Goal: Task Accomplishment & Management: Complete application form

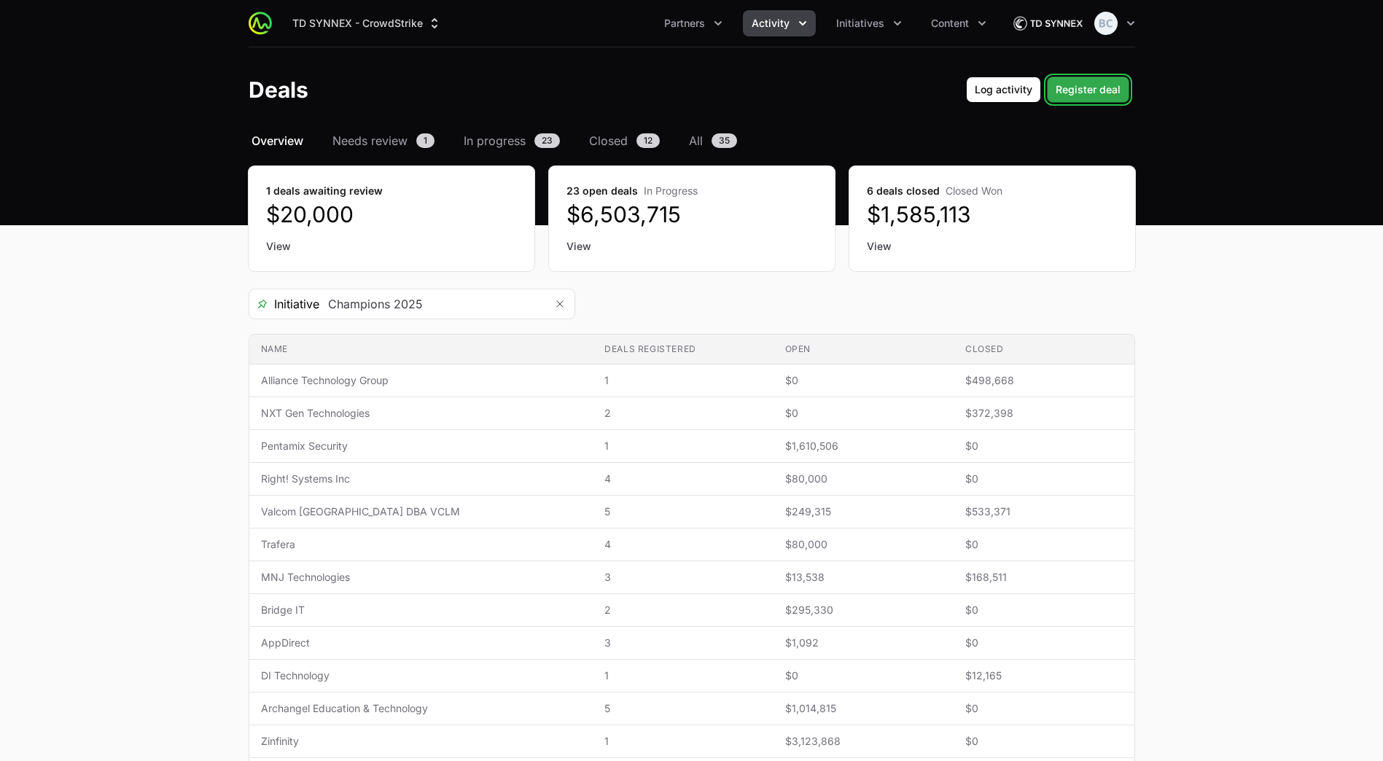
type input "Champions 2025"
click at [1111, 90] on span "Register deal" at bounding box center [1087, 89] width 65 height 17
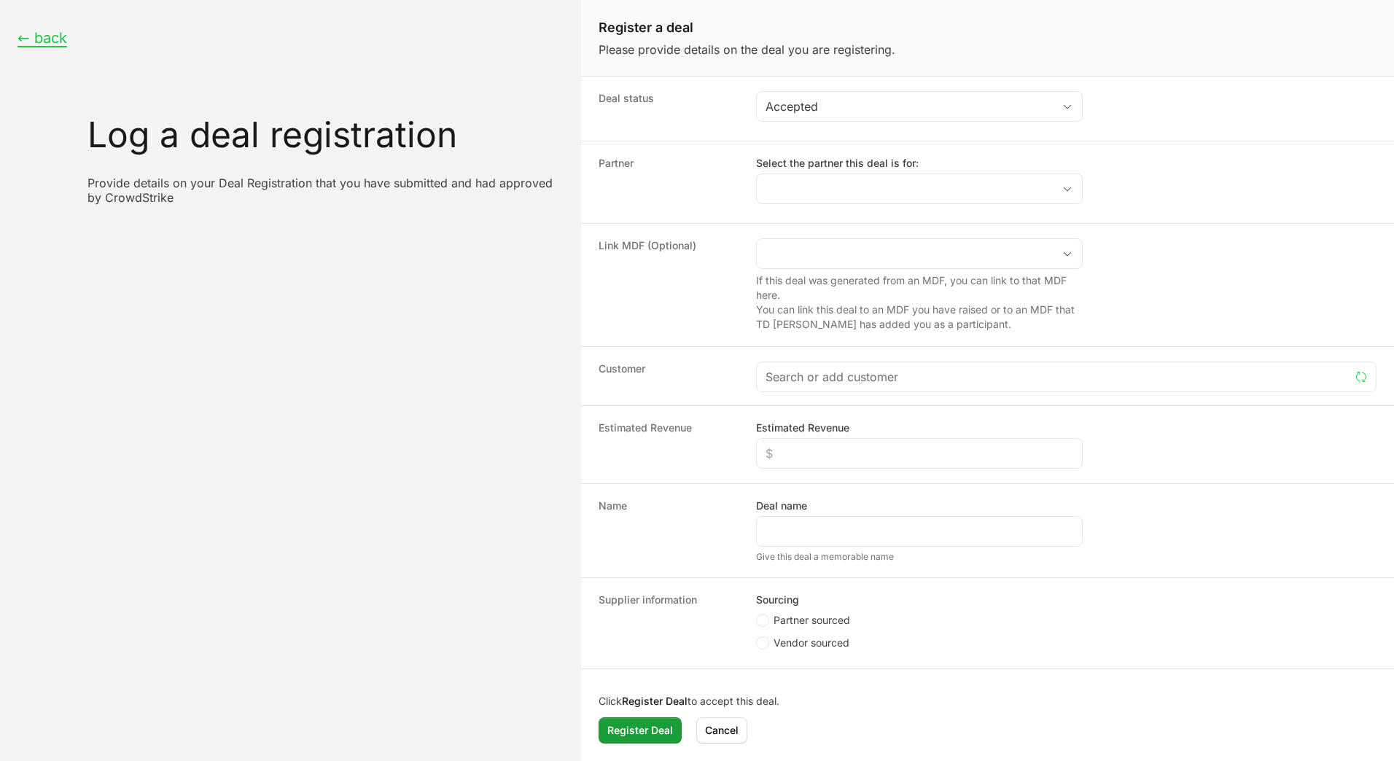
click at [822, 173] on div "Select the partner this deal is for:" at bounding box center [919, 180] width 327 height 48
click at [830, 183] on input "Select the partner this deal is for:" at bounding box center [905, 188] width 296 height 29
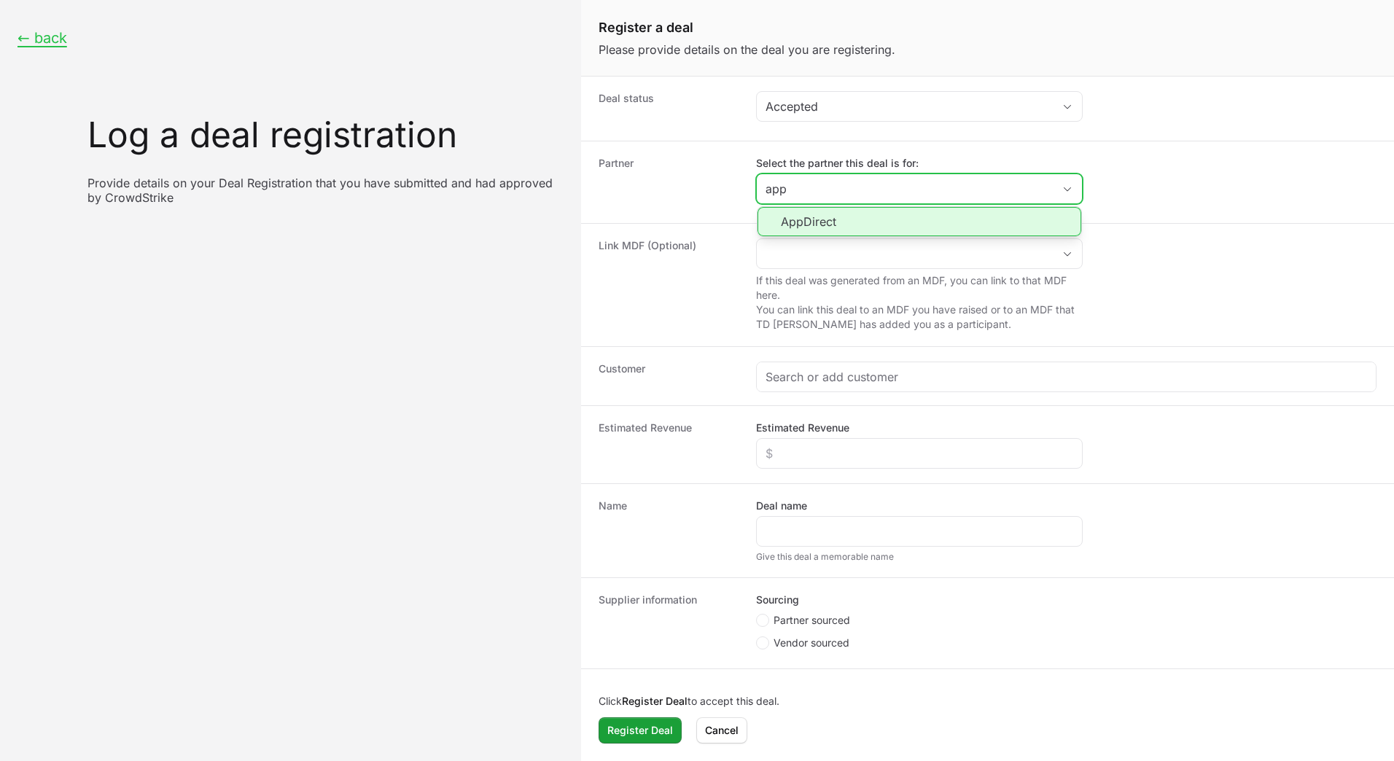
click at [845, 213] on li "AppDirect" at bounding box center [919, 221] width 324 height 29
type input "AppDirect"
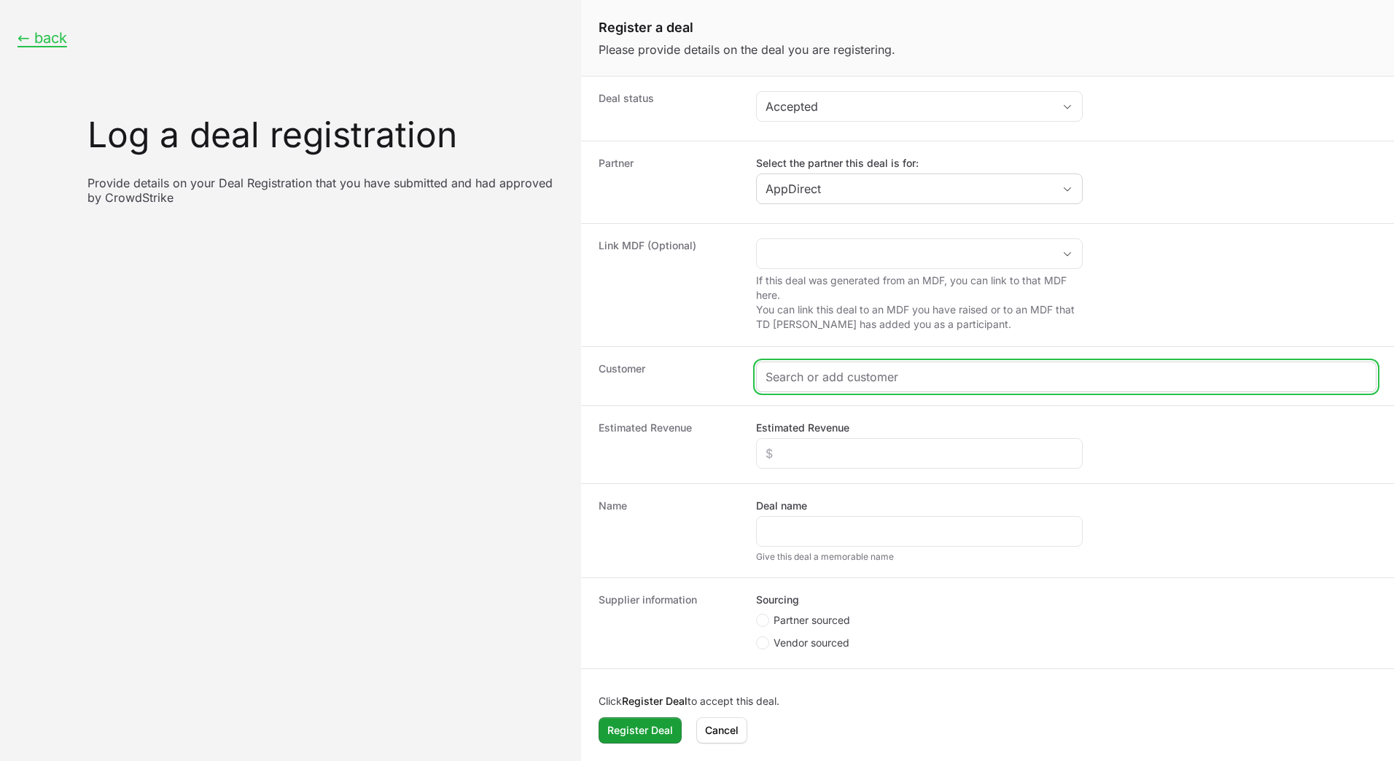
click at [800, 380] on input "Create activity form" at bounding box center [1065, 376] width 601 height 17
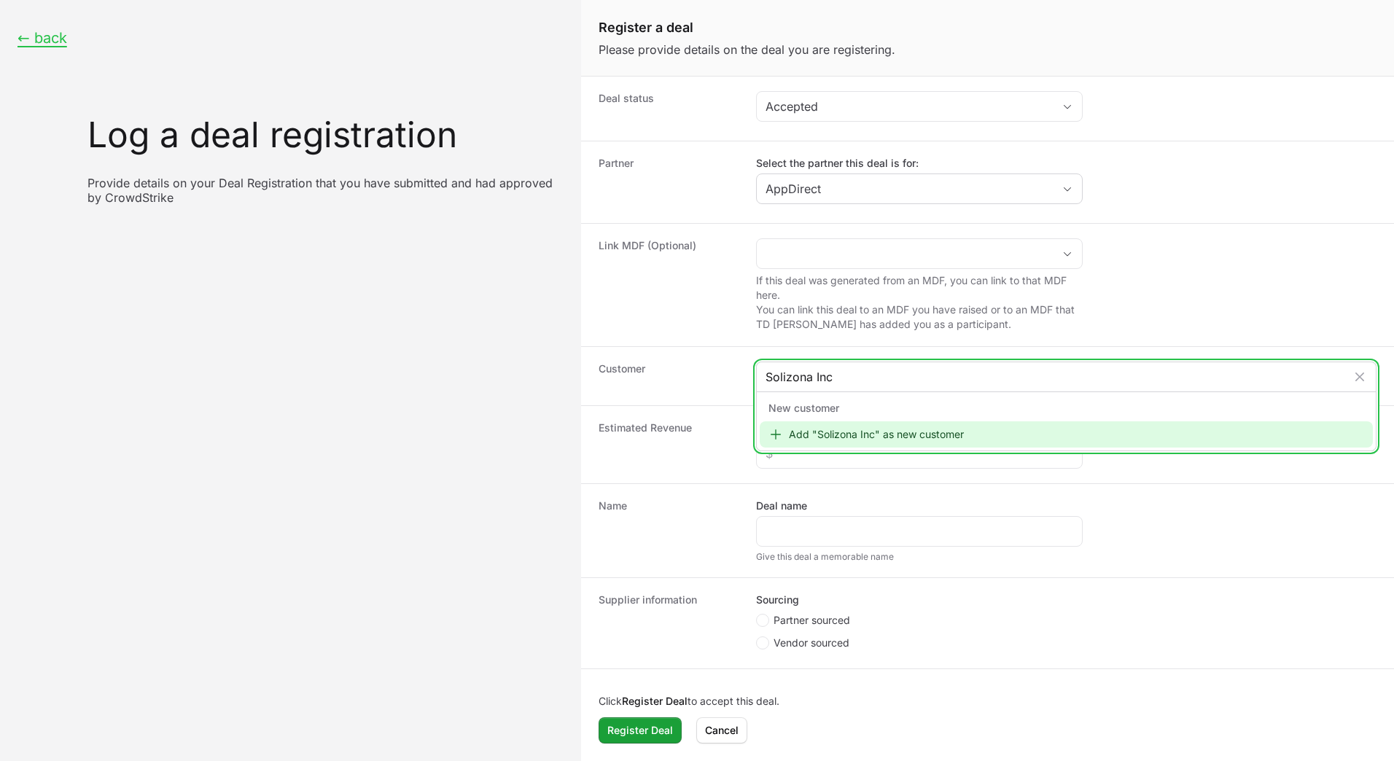
type input "Solizona Inc"
click at [816, 432] on div "Add "Solizona Inc" as new customer" at bounding box center [1065, 434] width 613 height 26
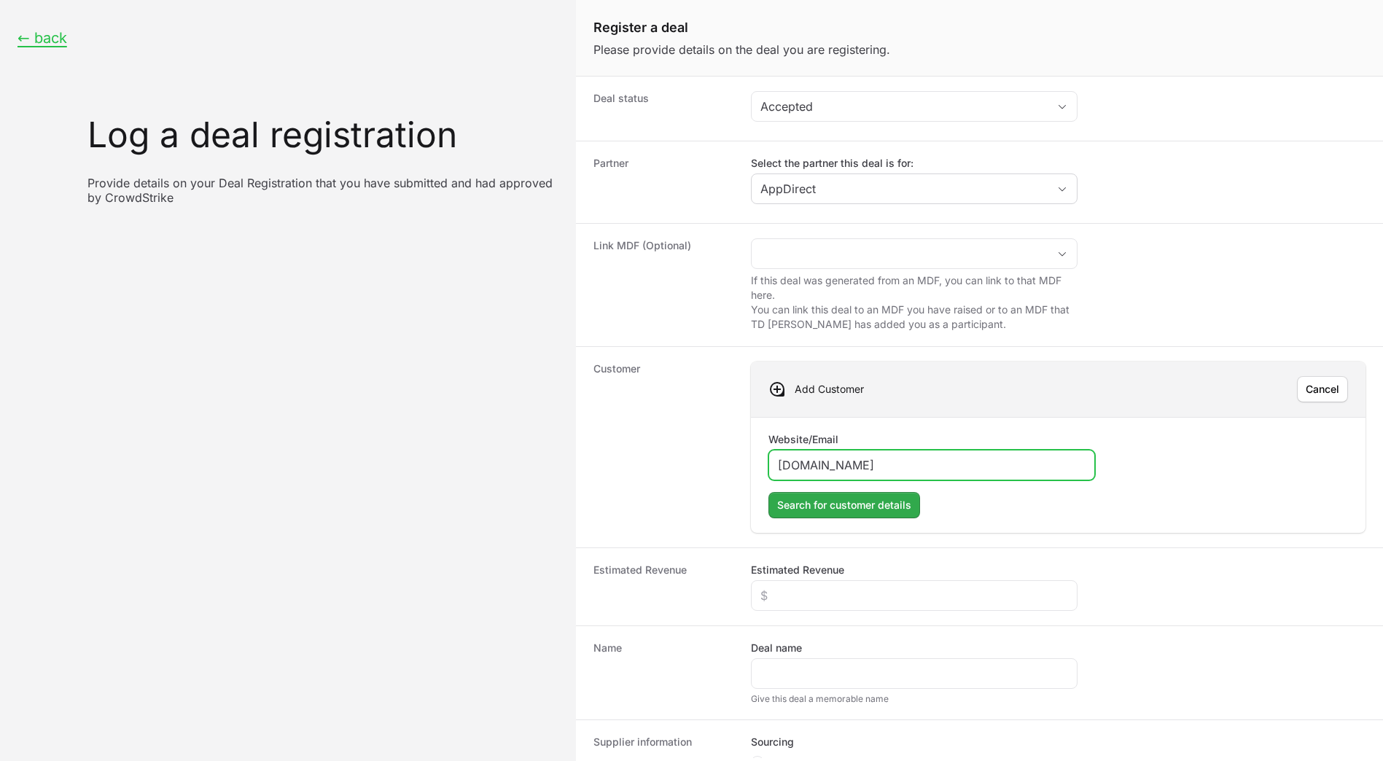
type input "[DOMAIN_NAME]"
click at [830, 504] on span "Search for customer details" at bounding box center [844, 504] width 134 height 17
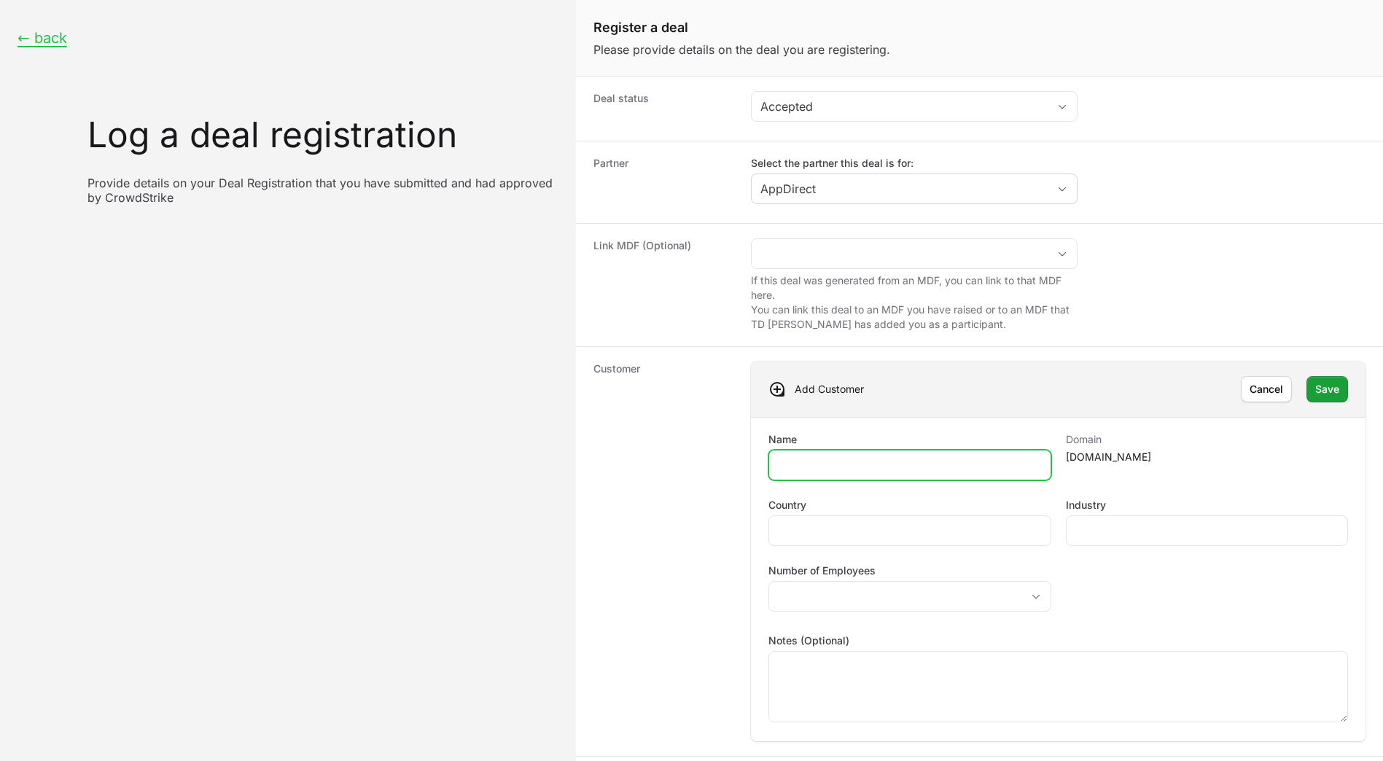
click at [800, 467] on input "Name" at bounding box center [909, 464] width 263 height 17
type input "Solizona Inc"
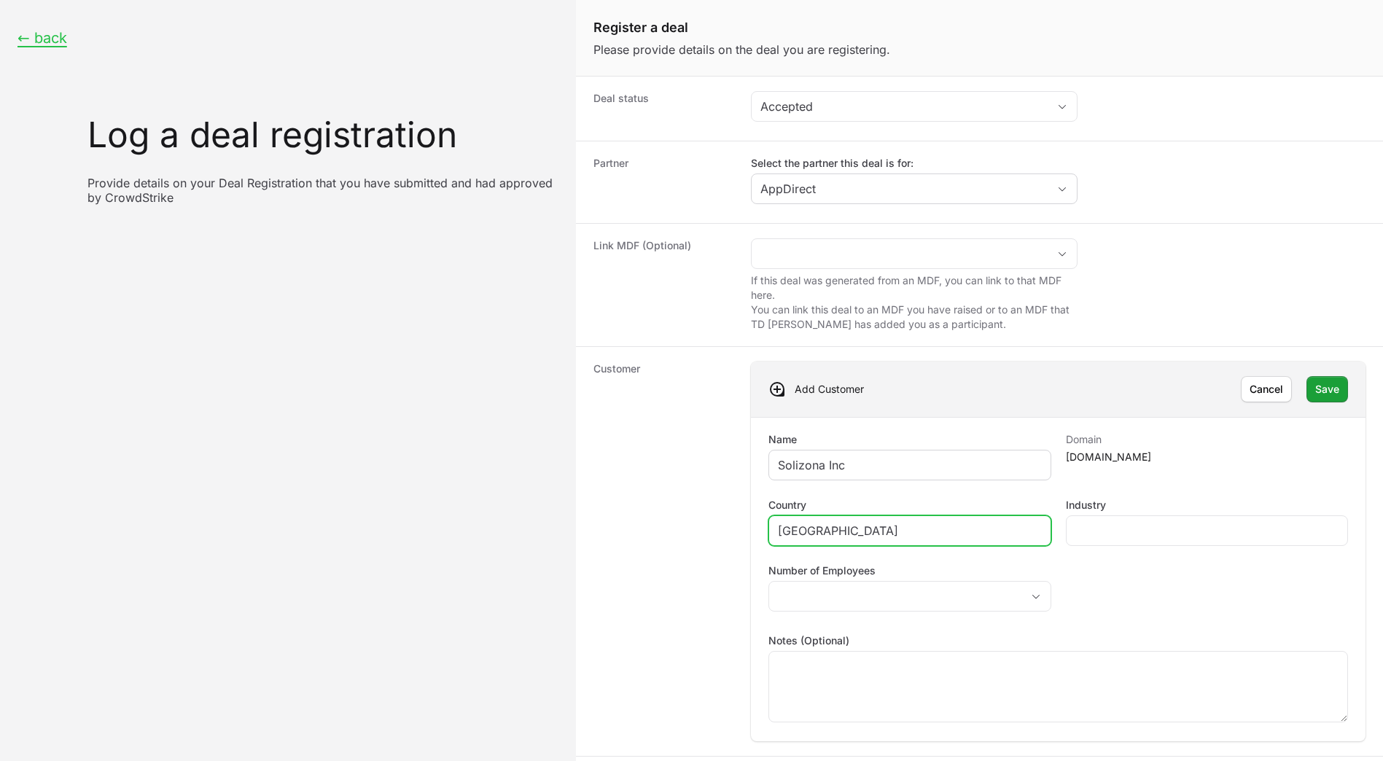
type input "[GEOGRAPHIC_DATA]"
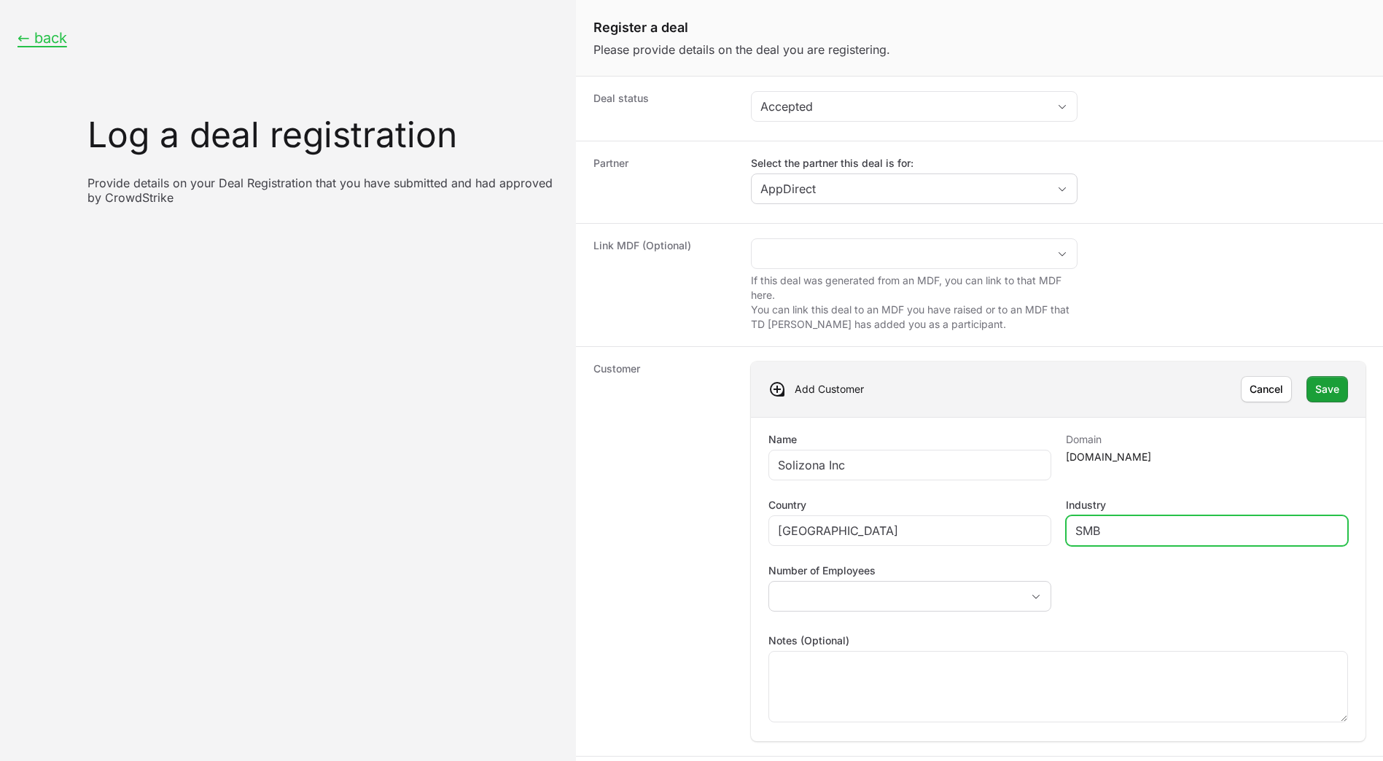
type input "SMB"
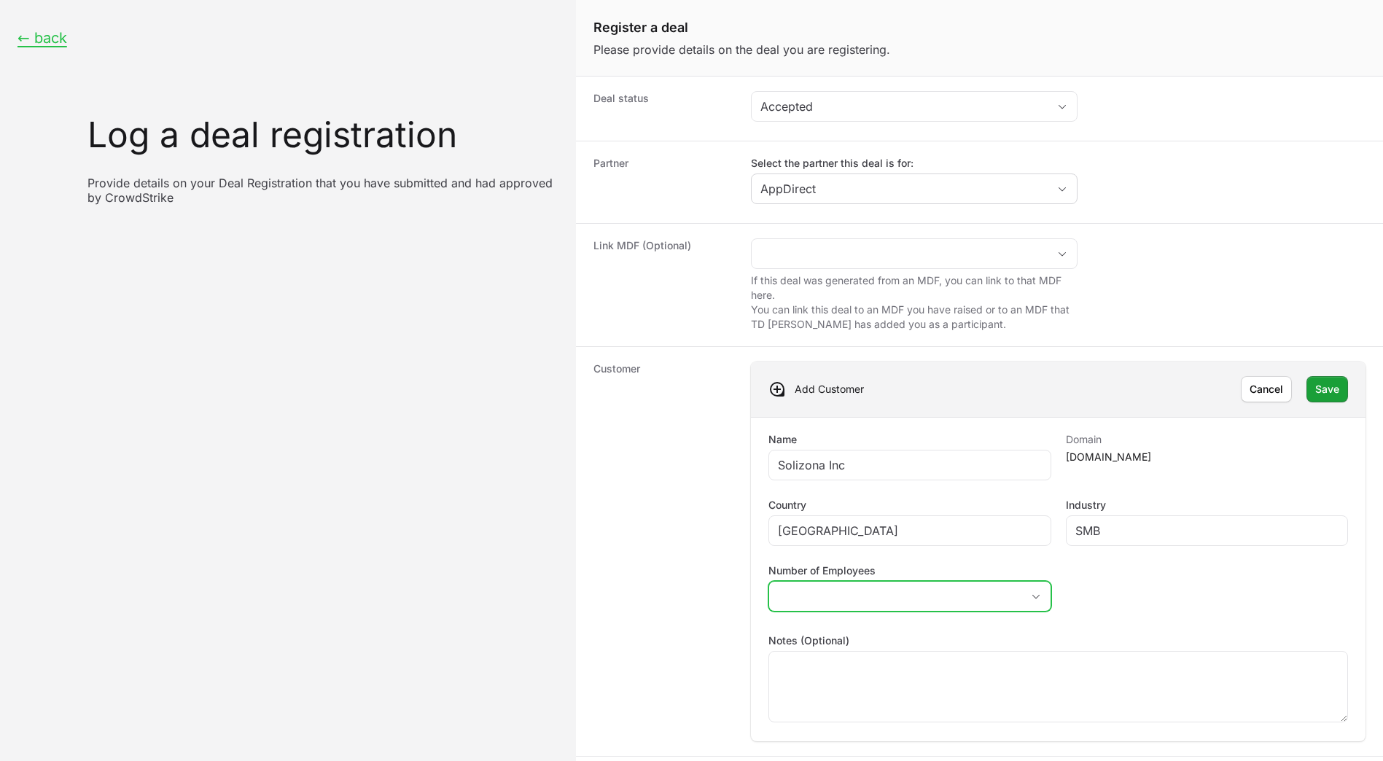
click at [843, 606] on button "placeholder" at bounding box center [909, 596] width 281 height 29
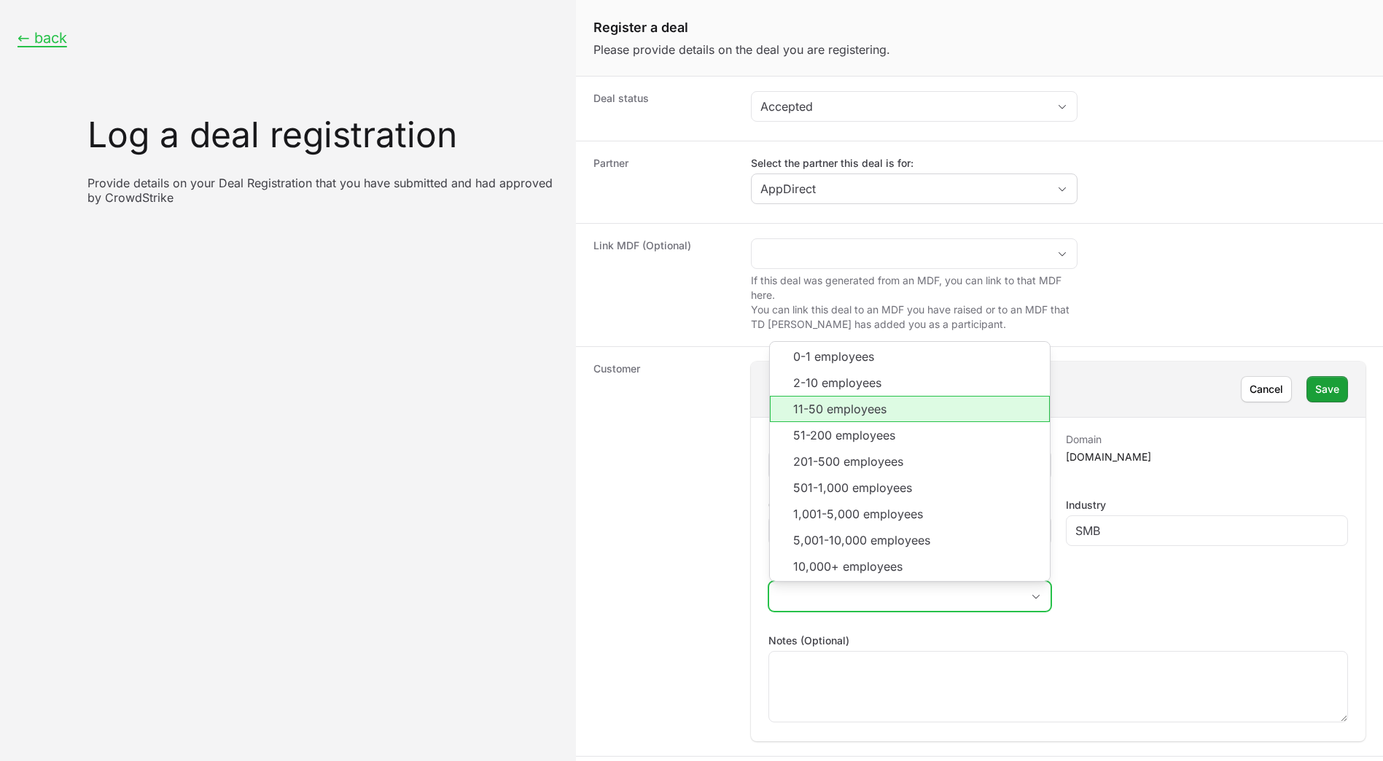
click at [896, 413] on li "11-50 employees" at bounding box center [909, 409] width 279 height 26
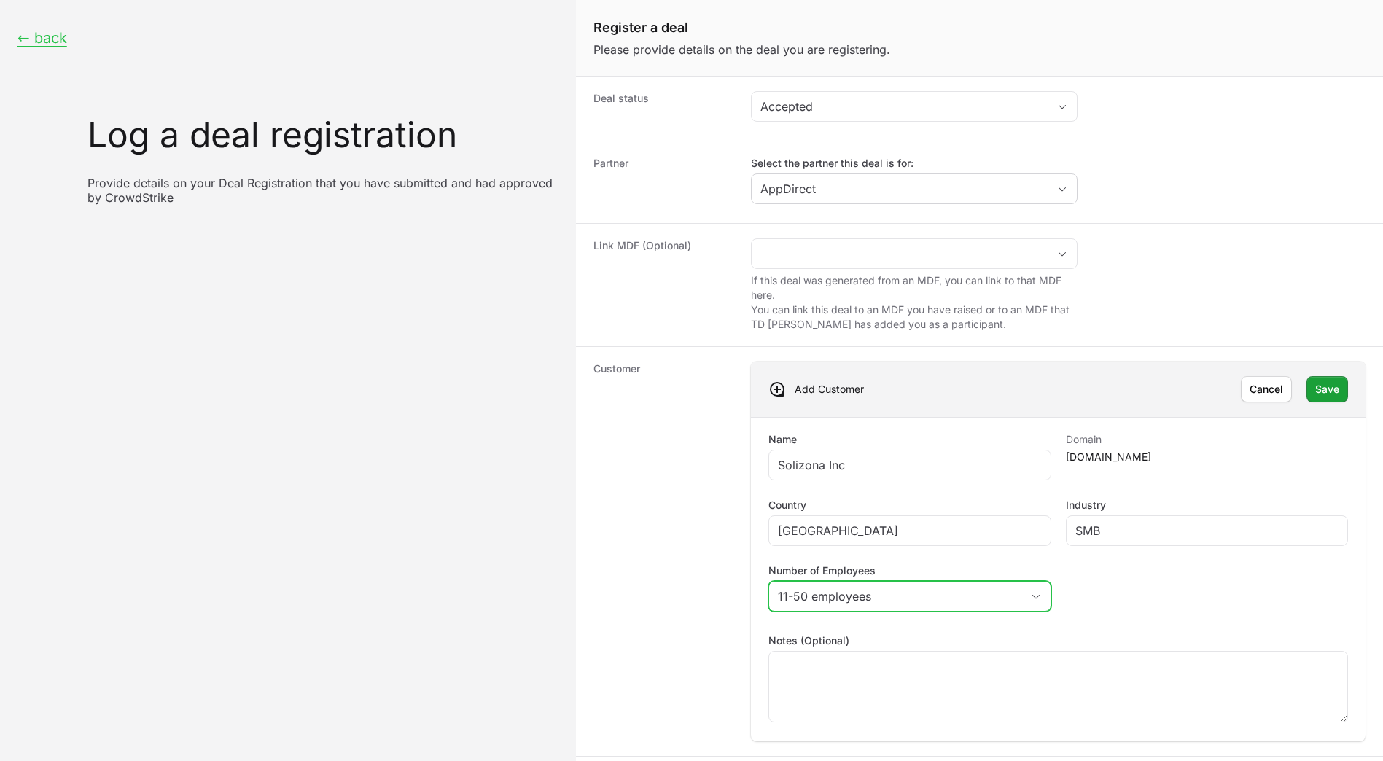
click at [848, 604] on div "11-50 employees" at bounding box center [899, 595] width 243 height 17
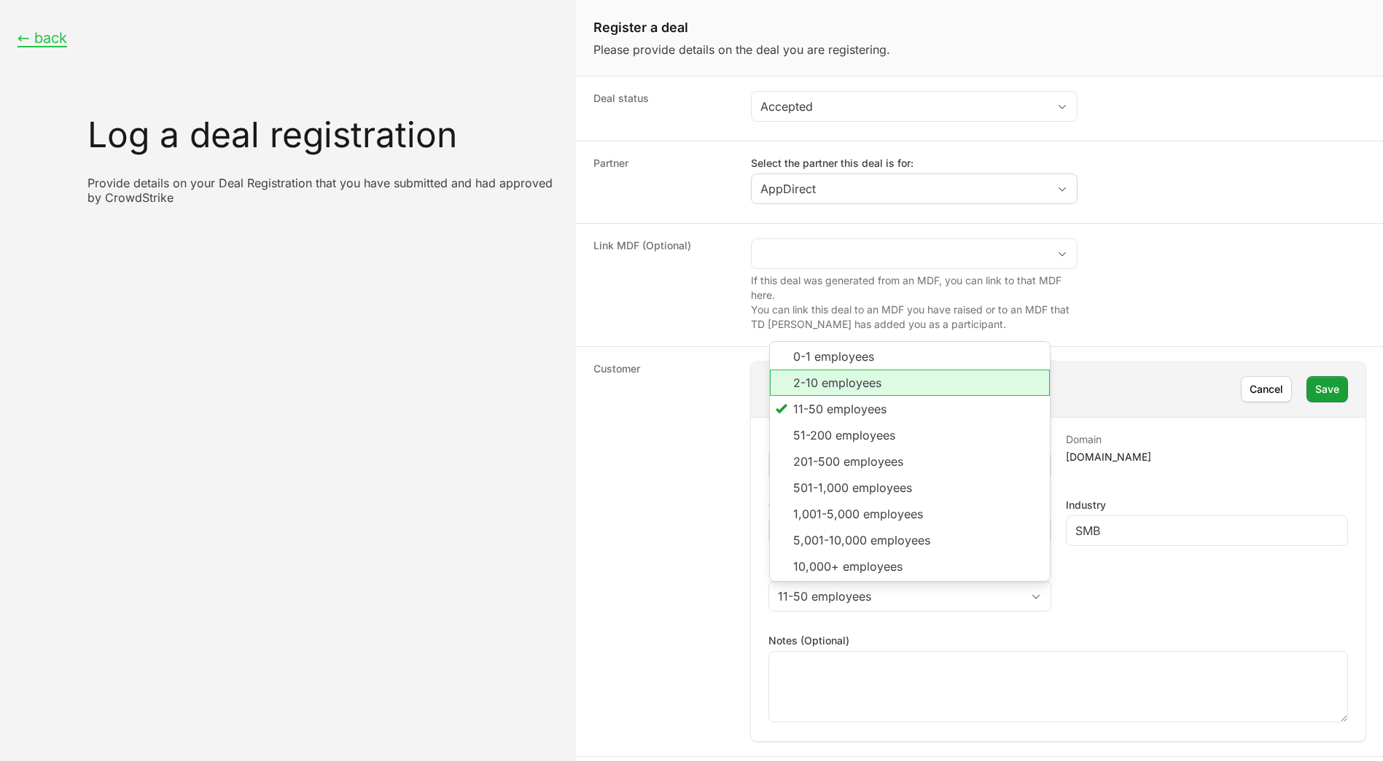
click at [889, 387] on li "2-10 employees" at bounding box center [909, 383] width 279 height 26
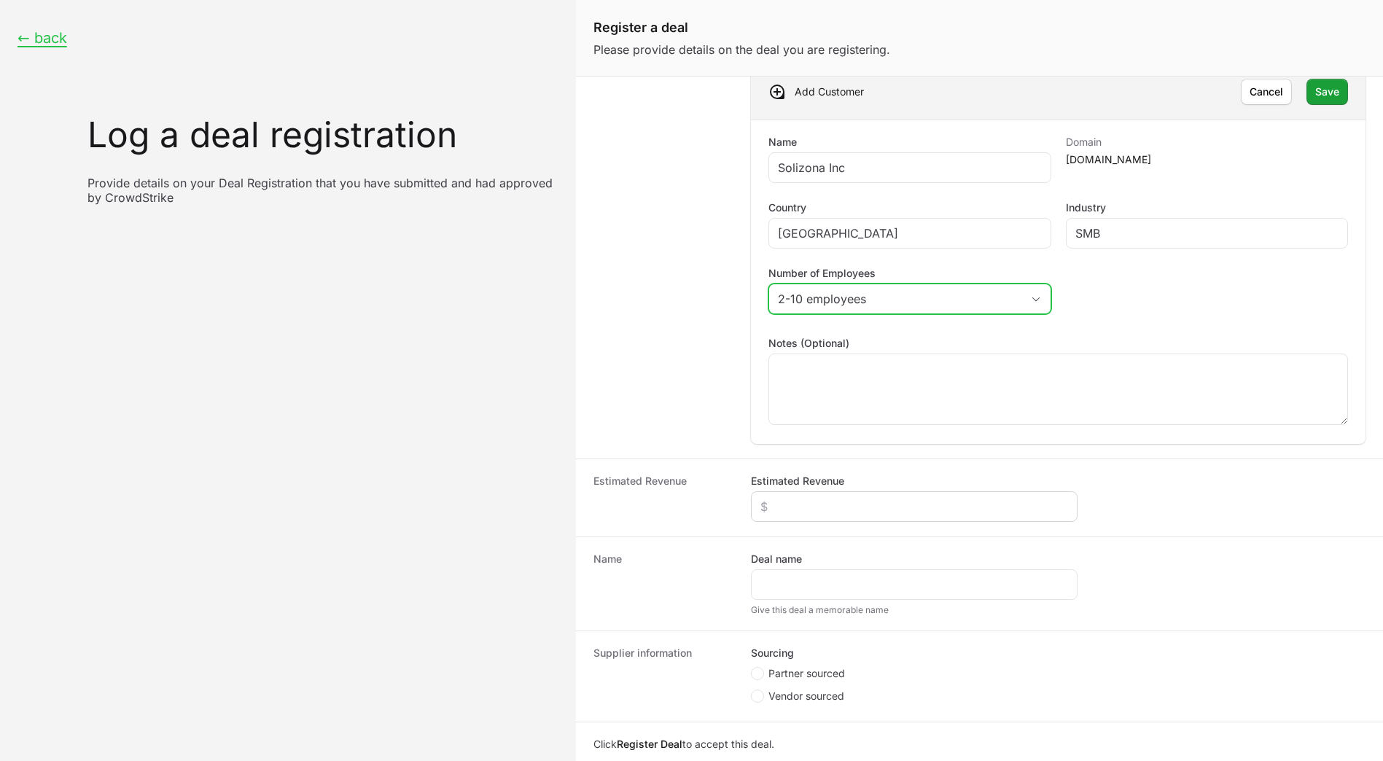
scroll to position [340, 0]
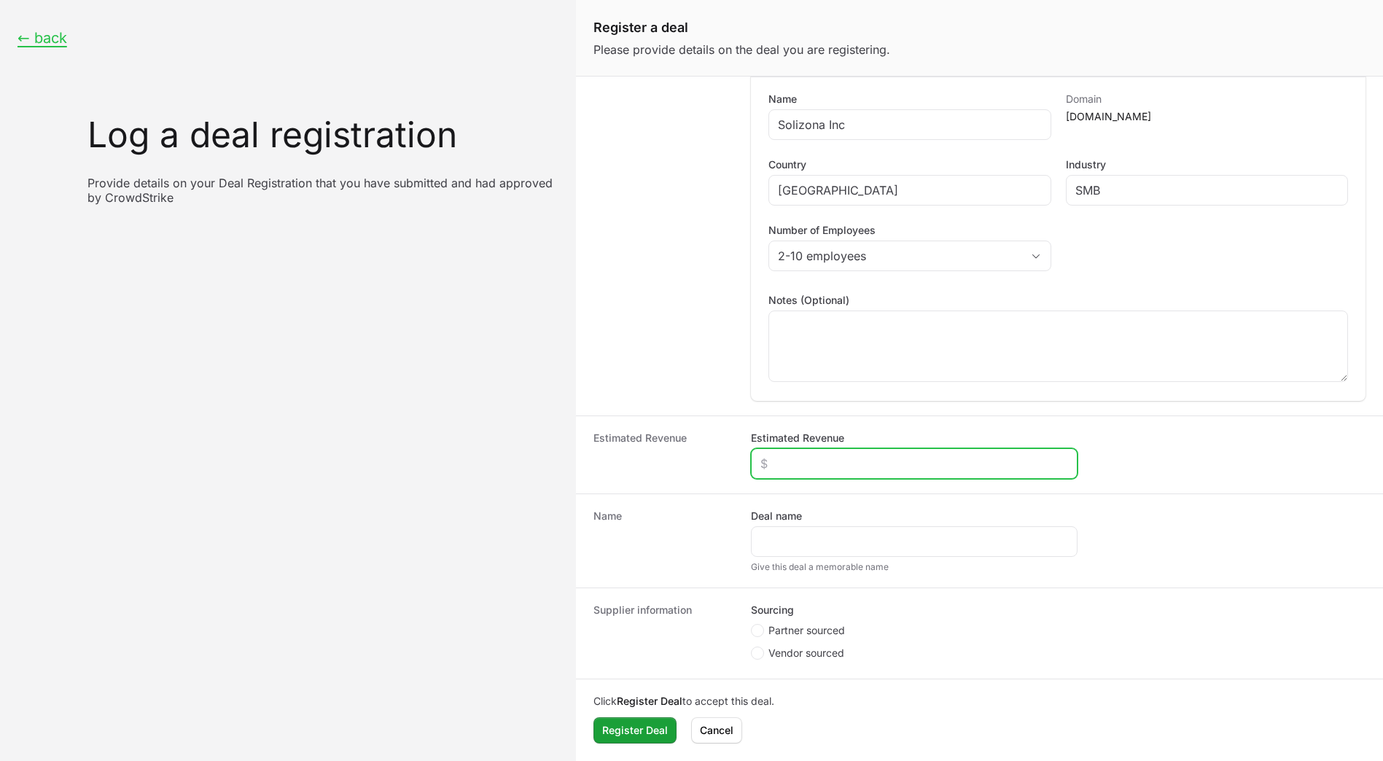
click at [851, 458] on input "Estimated Revenue" at bounding box center [914, 463] width 308 height 17
type input "$11"
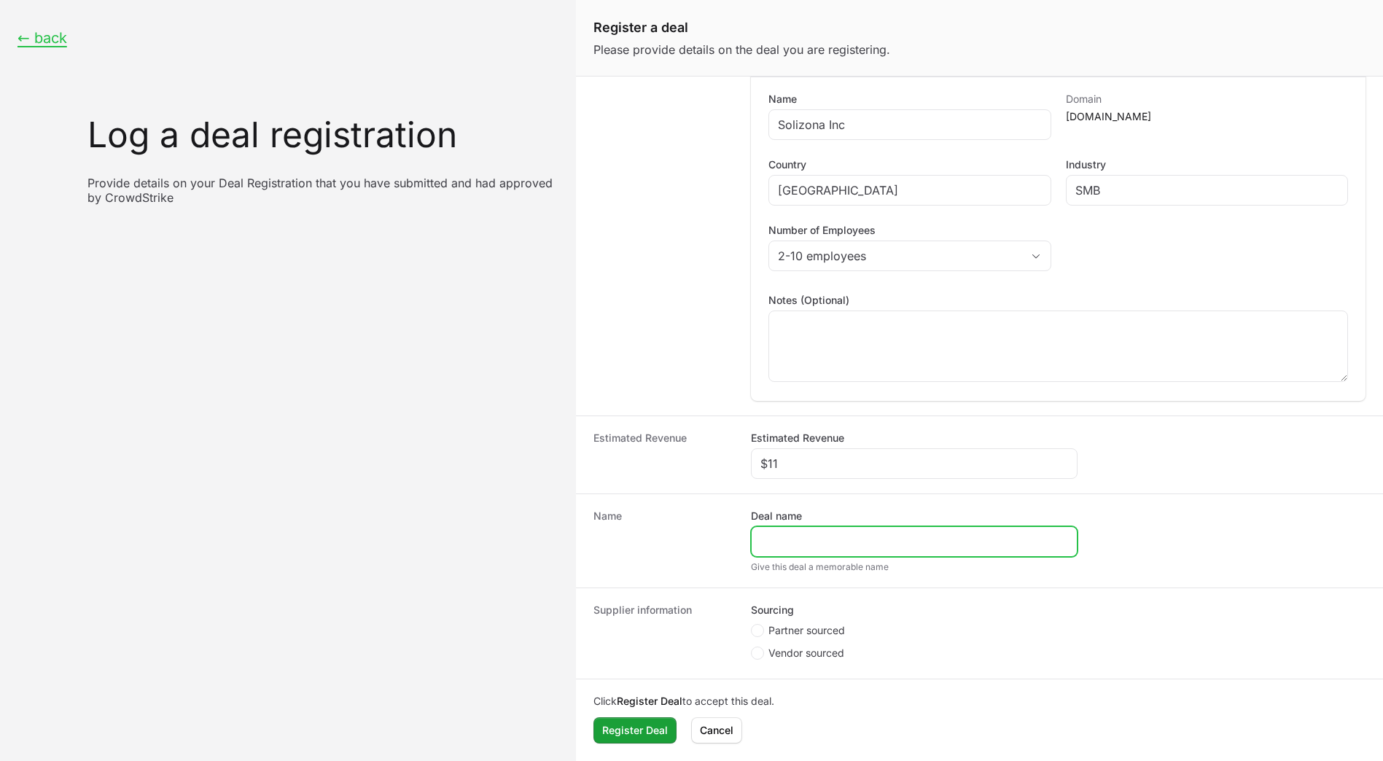
click at [831, 541] on input "Deal name" at bounding box center [914, 541] width 308 height 17
type input "Solizona Velocity"
click at [802, 633] on span "Partner sourced" at bounding box center [806, 630] width 77 height 15
radio input "true"
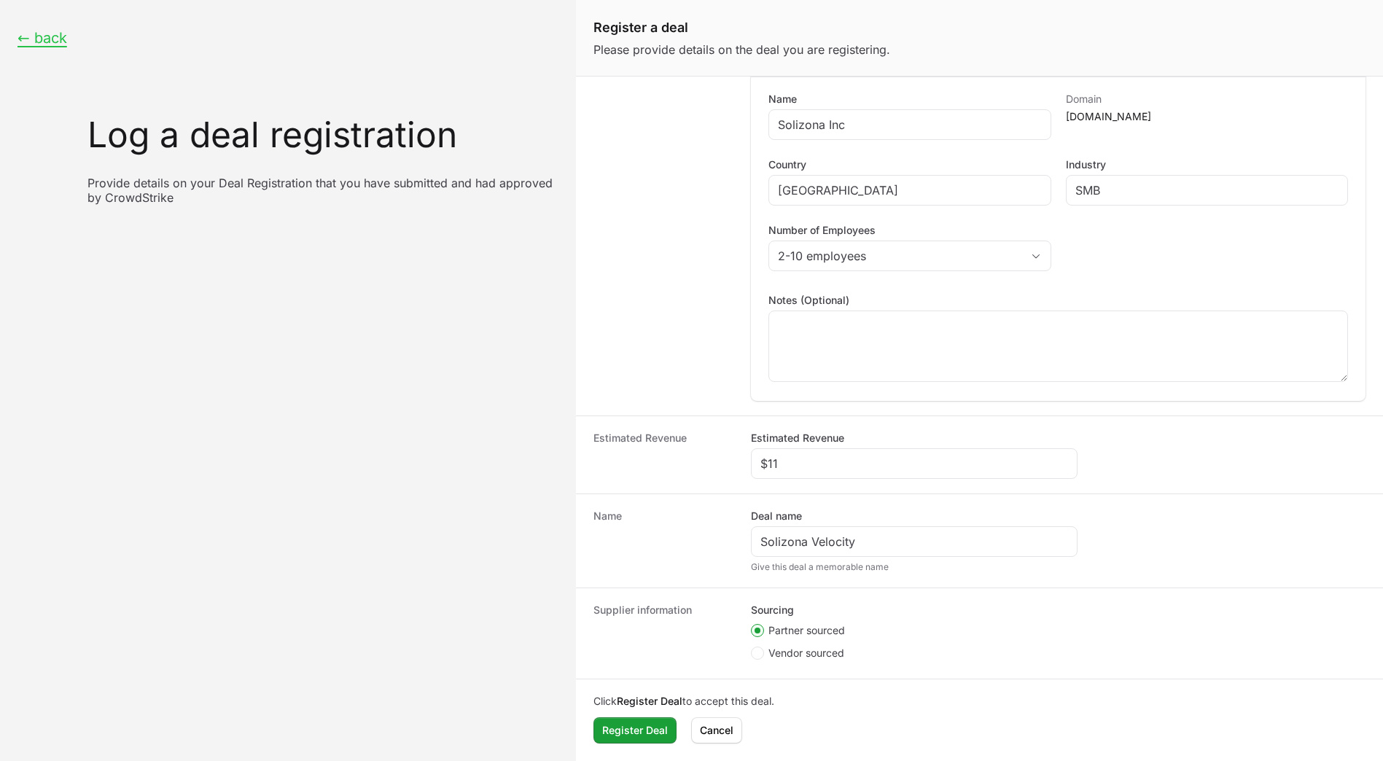
scroll to position [227, 0]
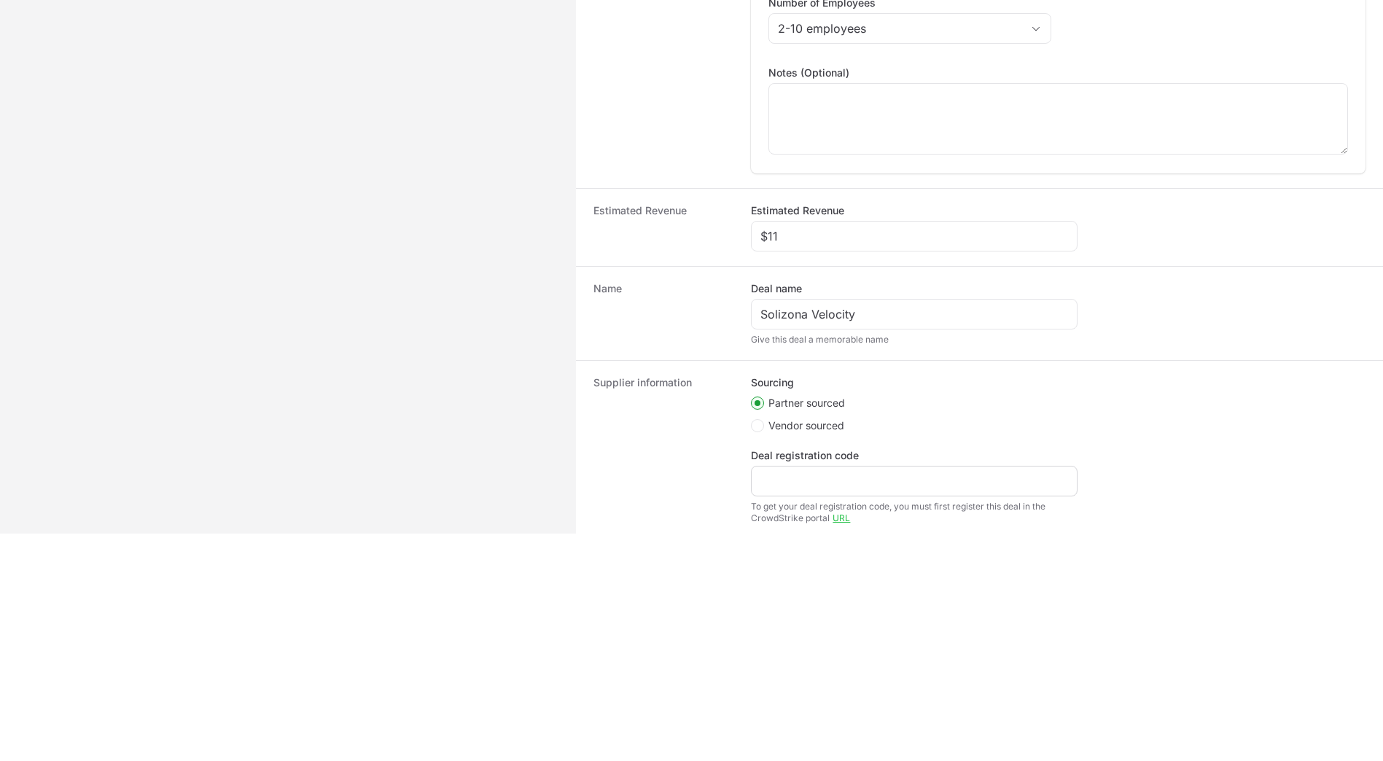
click at [840, 492] on div "Create activity form" at bounding box center [914, 481] width 327 height 31
click at [859, 489] on input "Deal registration code" at bounding box center [914, 480] width 308 height 17
paste input "WQ153200080"
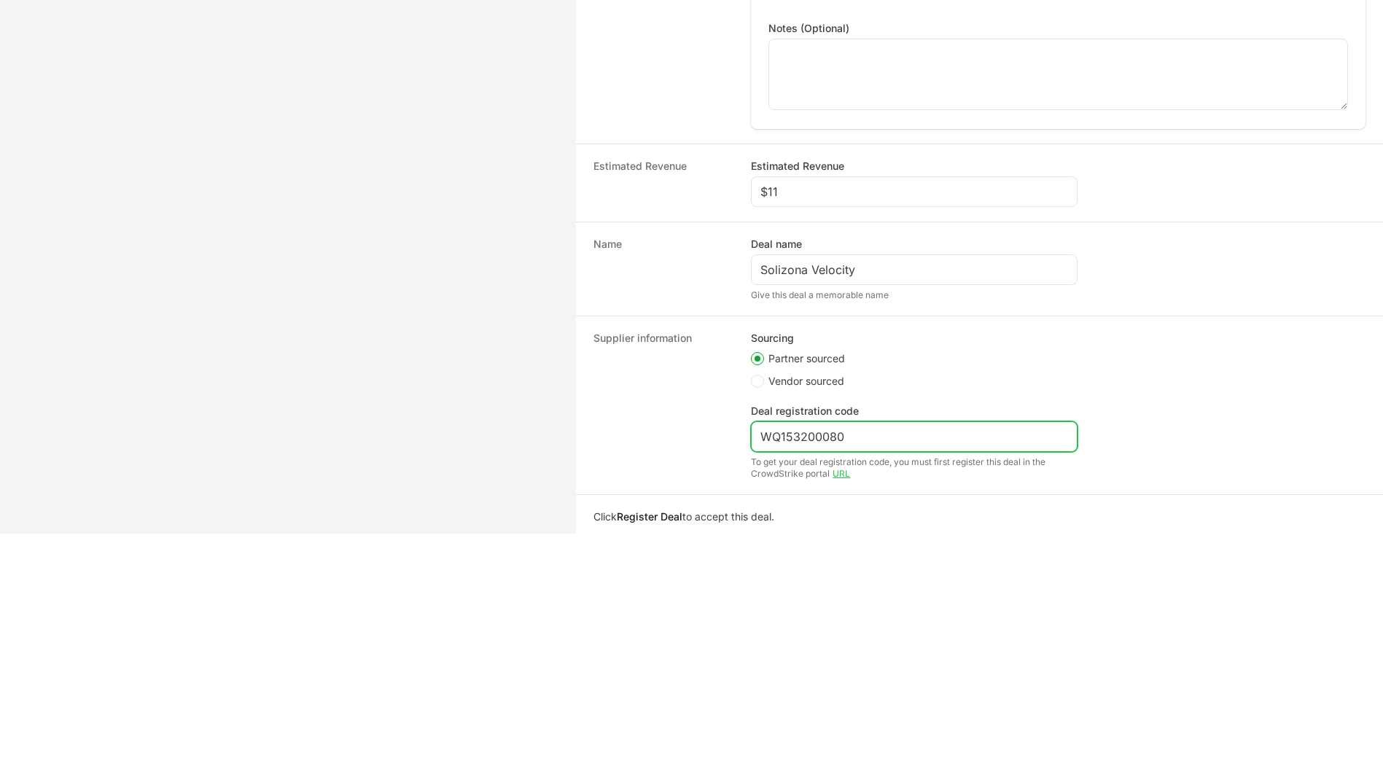
scroll to position [428, 0]
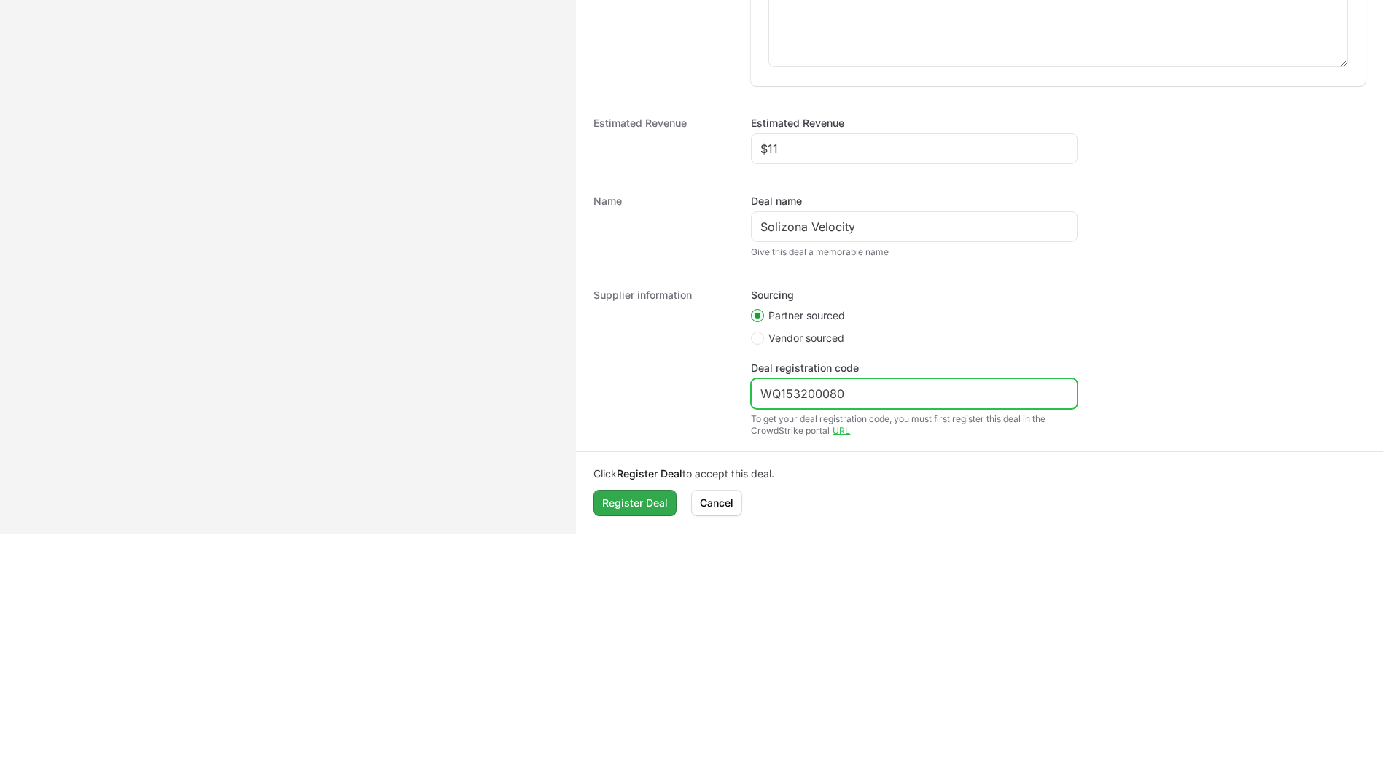
type input "WQ153200080"
click at [637, 513] on button "Register Deal" at bounding box center [634, 503] width 83 height 26
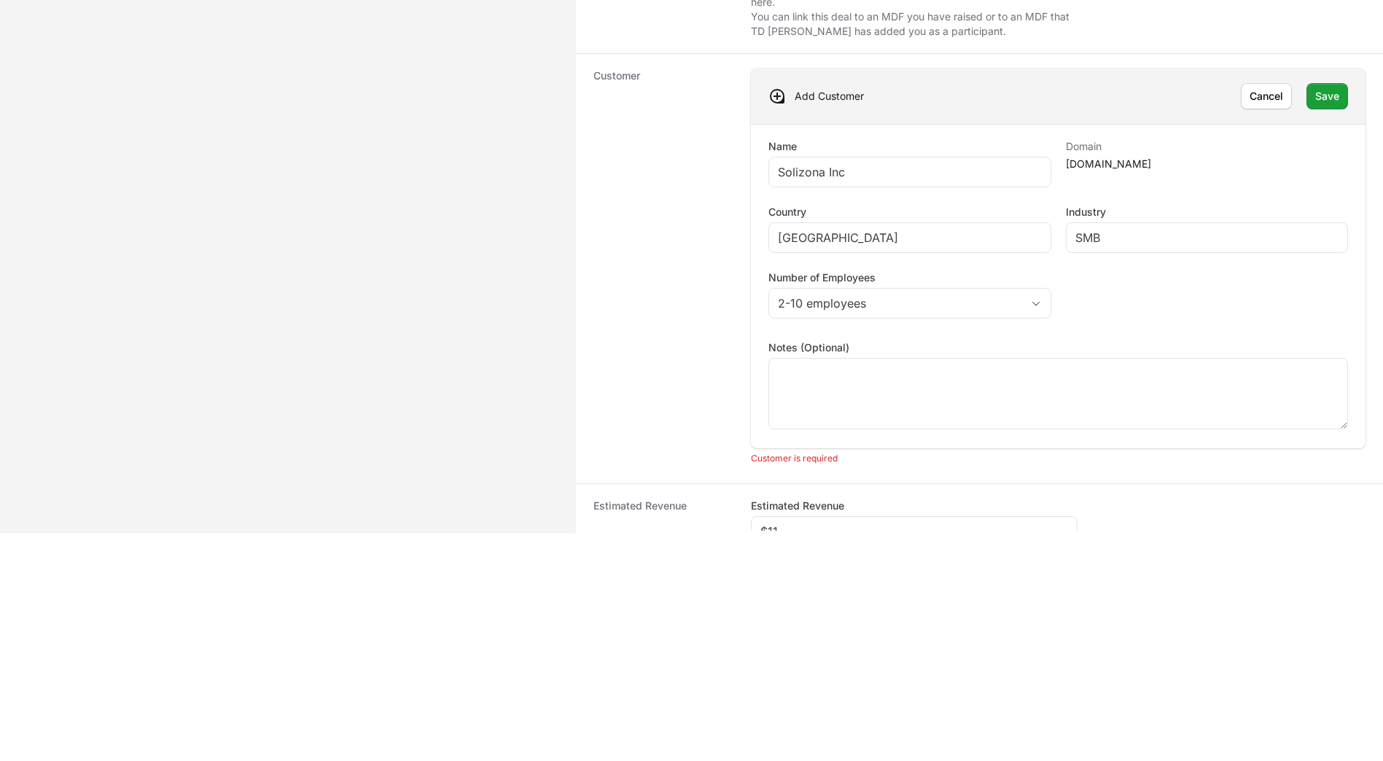
scroll to position [63, 0]
click at [1323, 98] on span "Save" at bounding box center [1327, 98] width 24 height 17
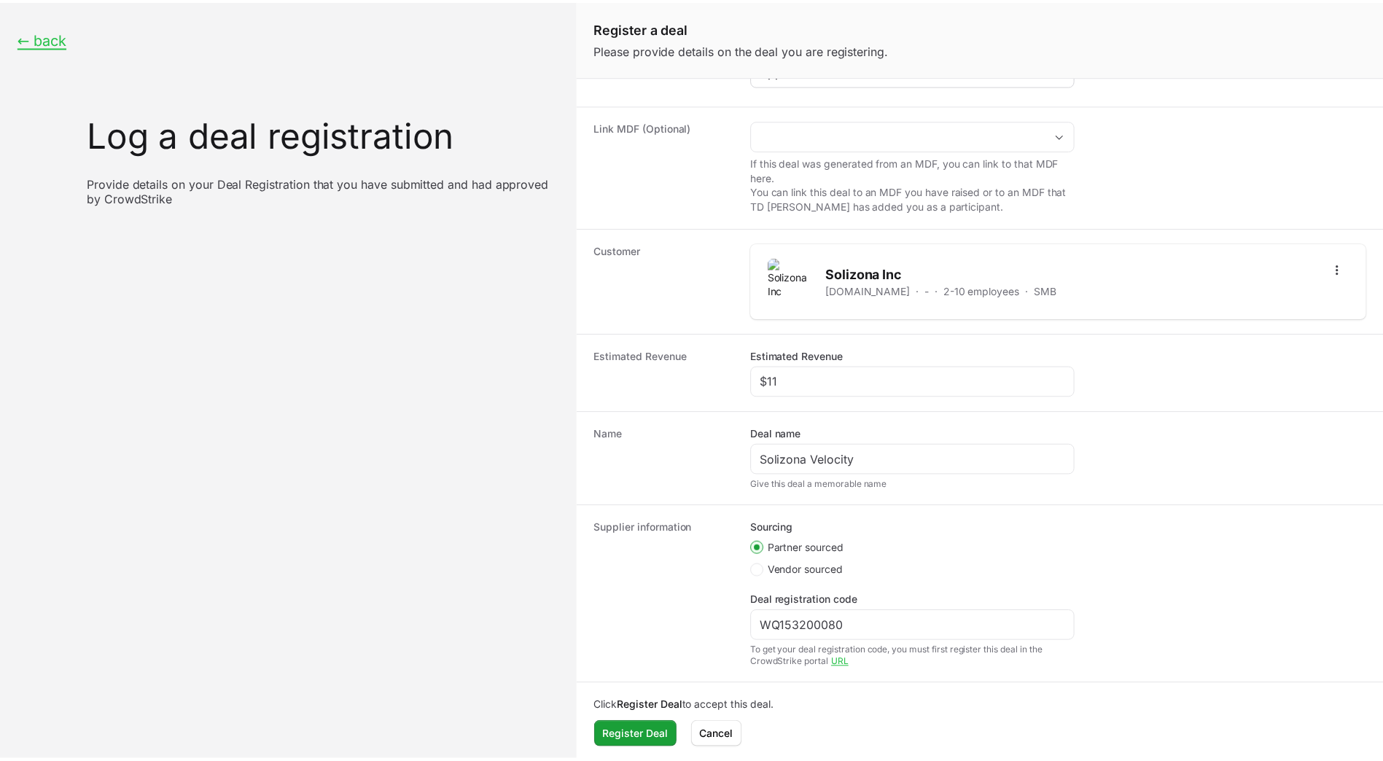
scroll to position [124, 0]
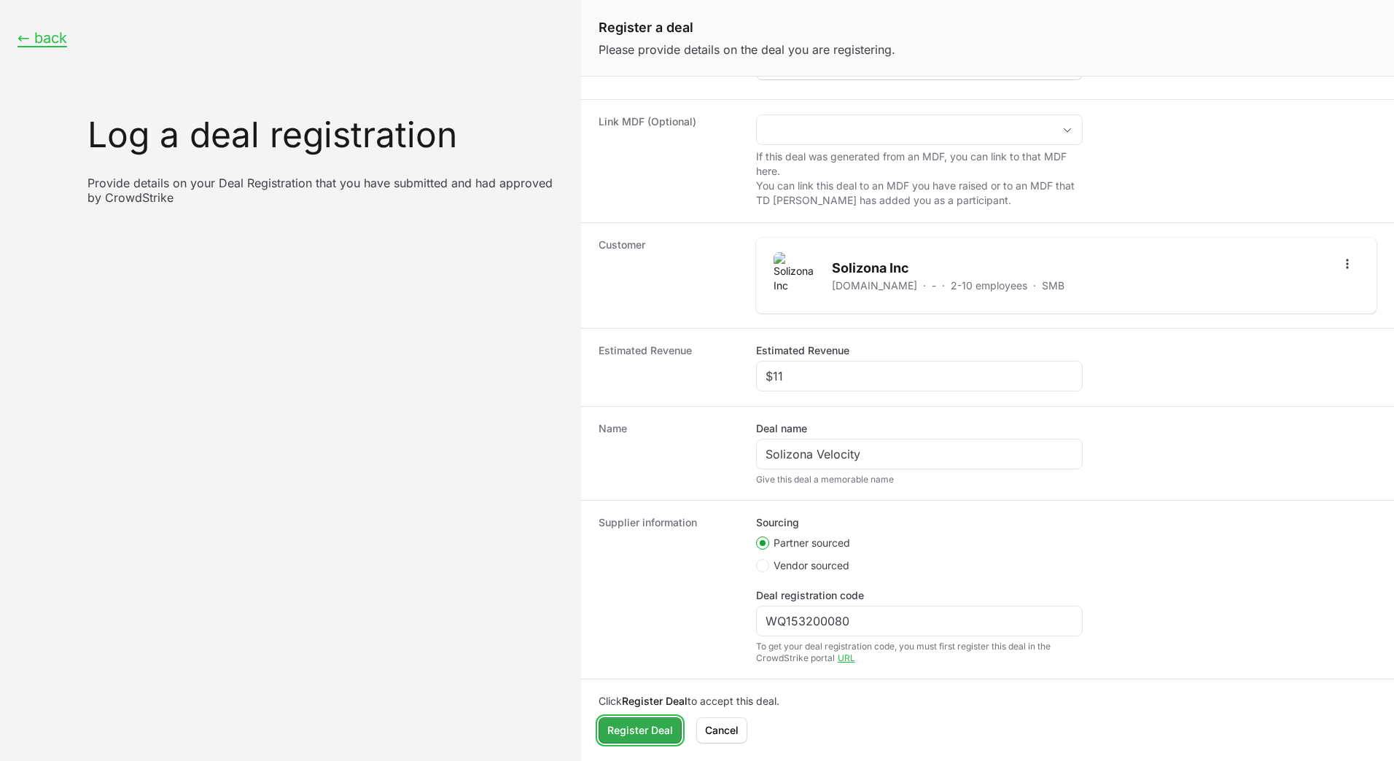
click at [639, 736] on span "Register Deal" at bounding box center [640, 730] width 66 height 17
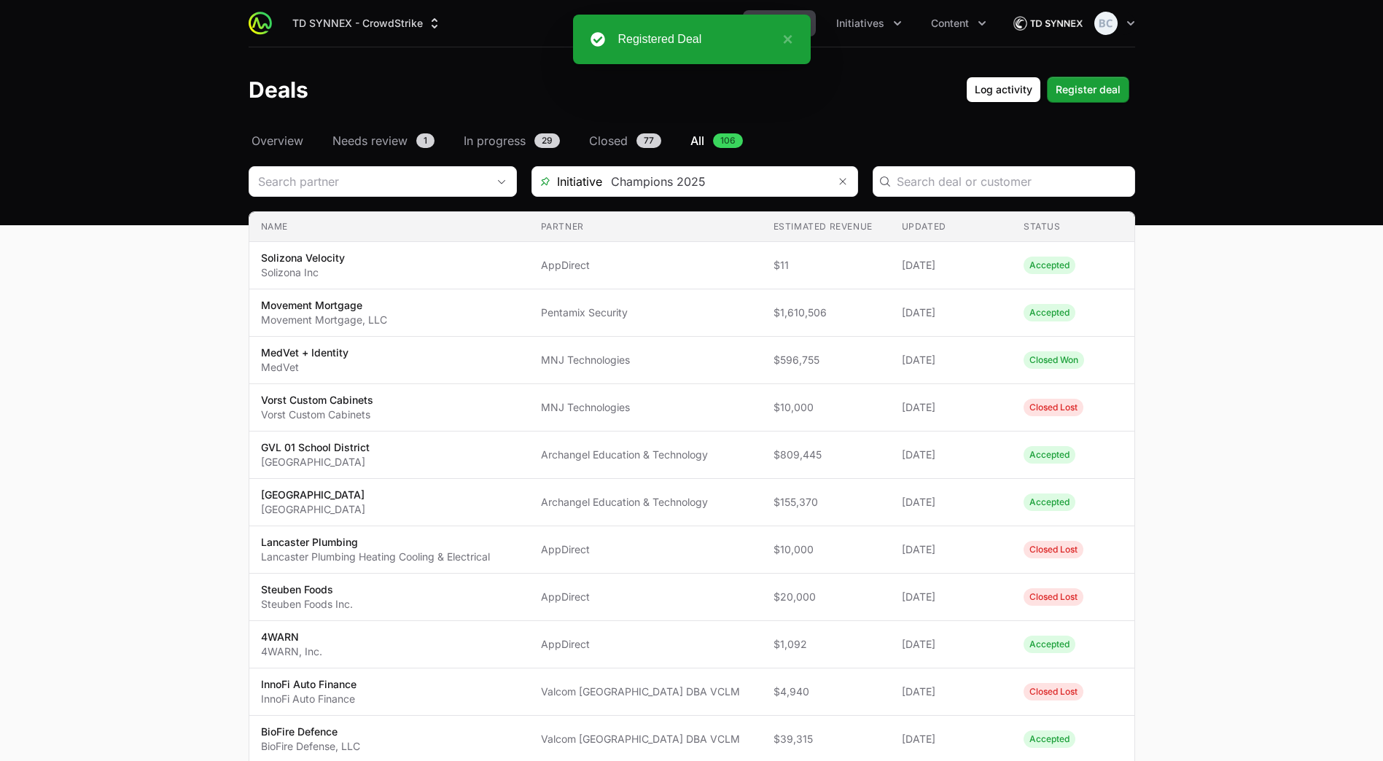
click at [274, 146] on span "Overview" at bounding box center [277, 140] width 52 height 17
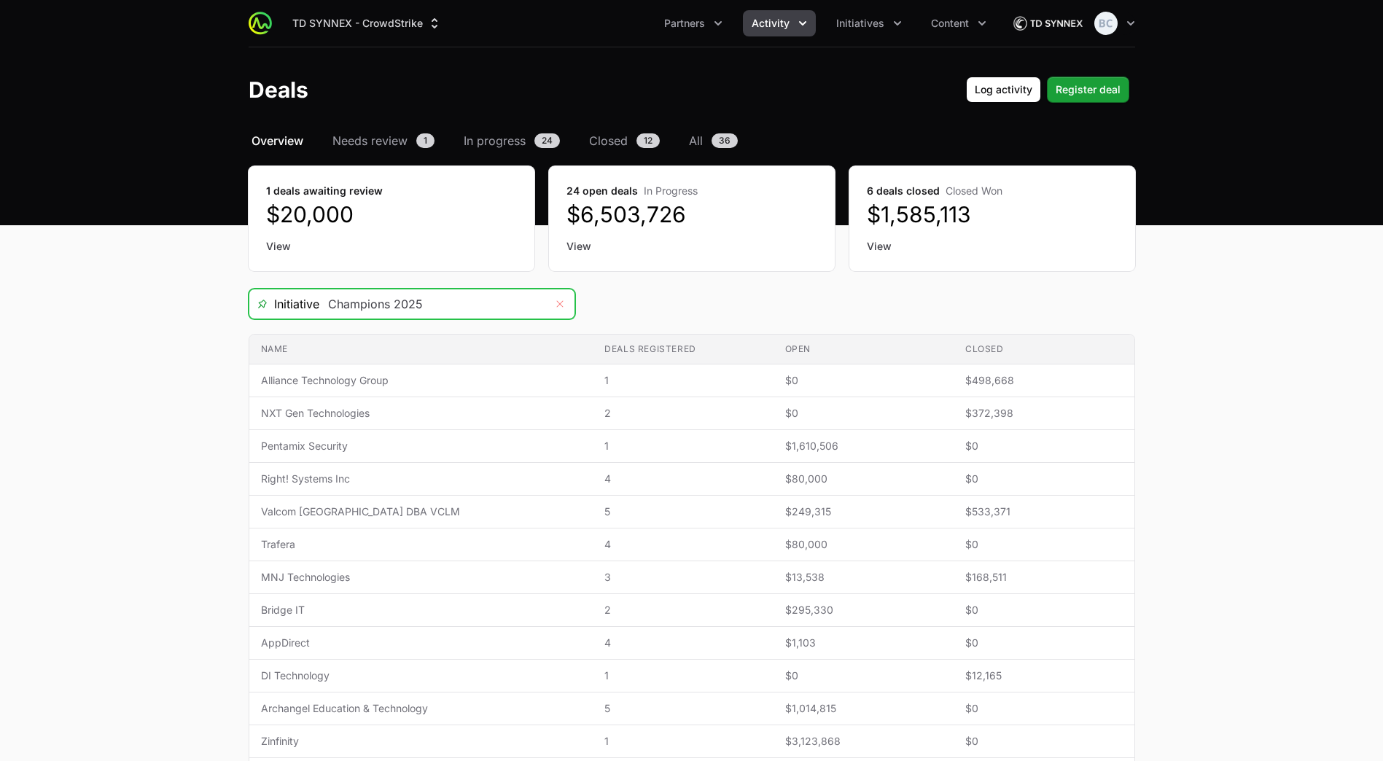
click at [555, 299] on icon "Remove" at bounding box center [559, 304] width 9 height 12
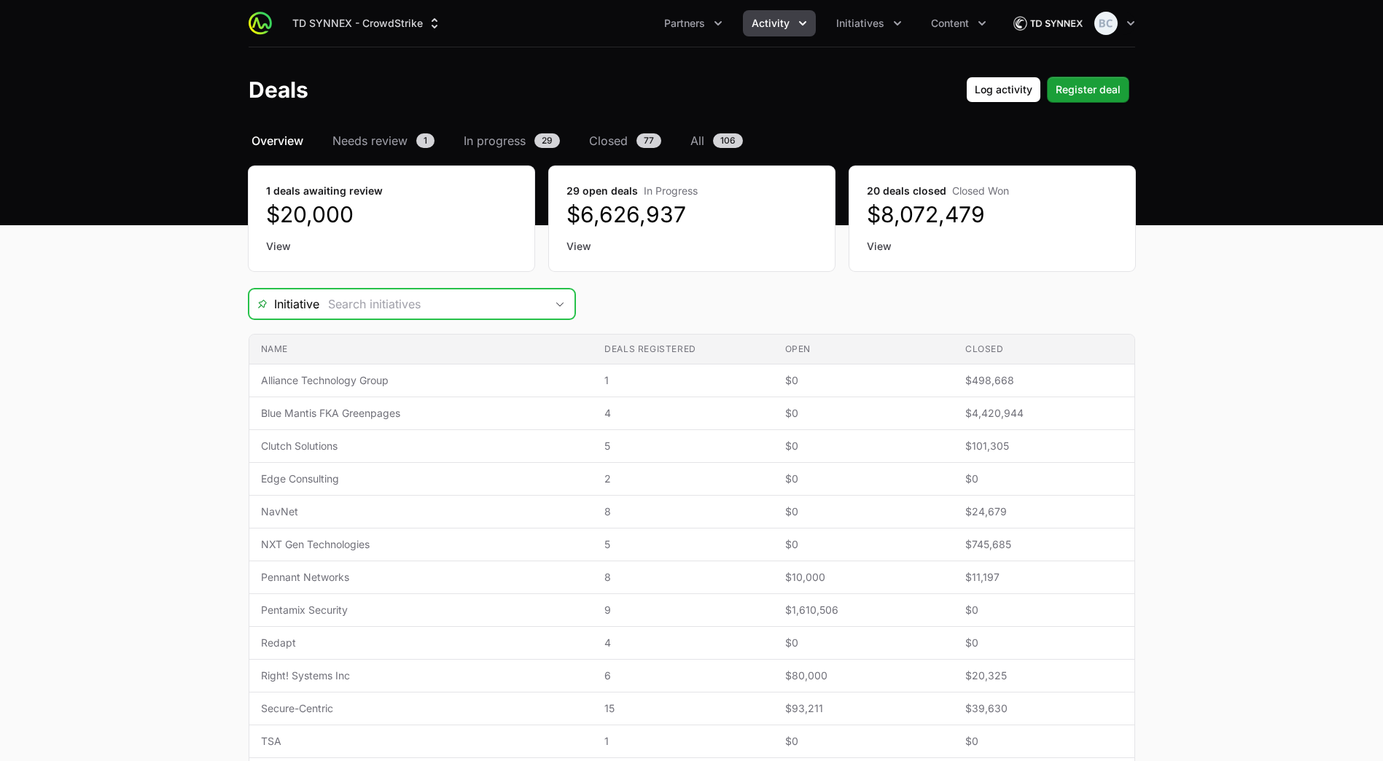
click at [558, 308] on div "Open" at bounding box center [559, 303] width 29 height 29
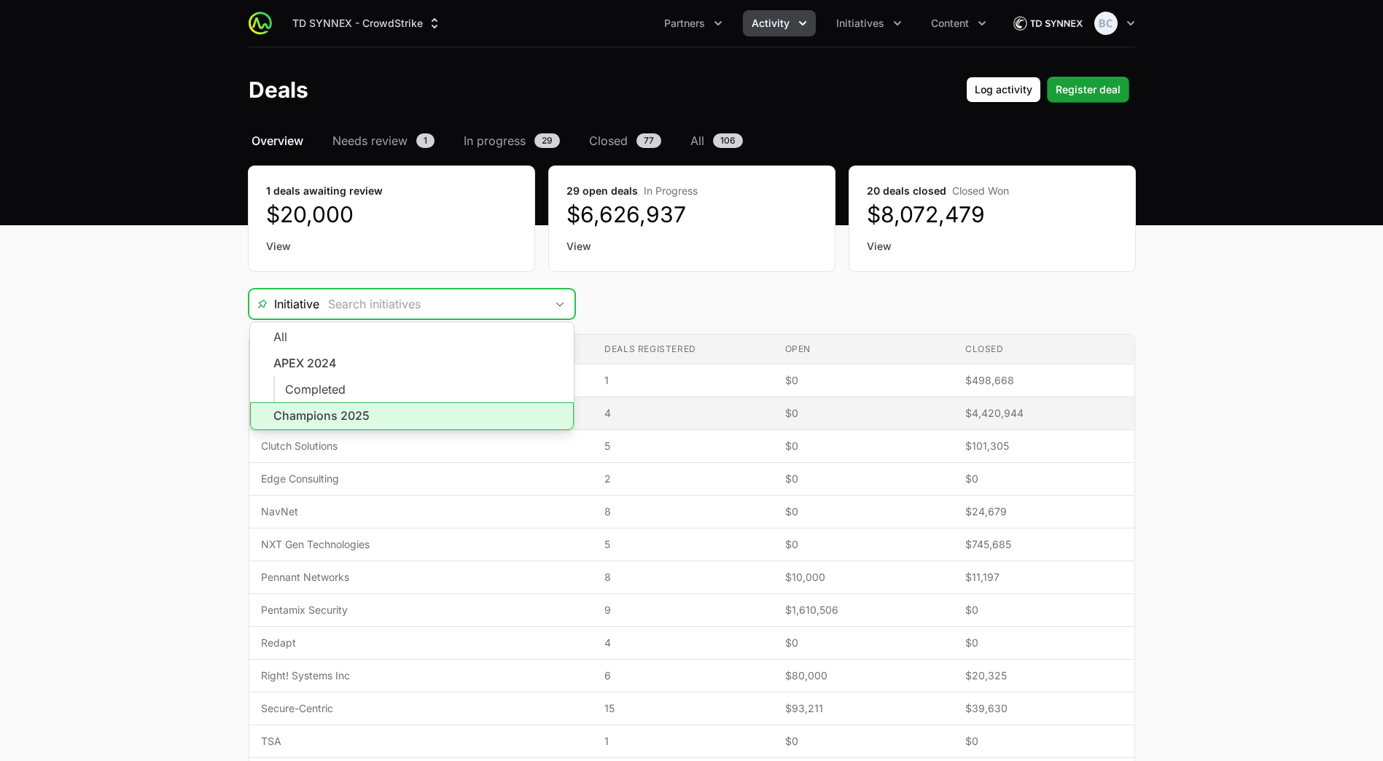
click at [407, 408] on li "Champions 2025" at bounding box center [412, 416] width 324 height 28
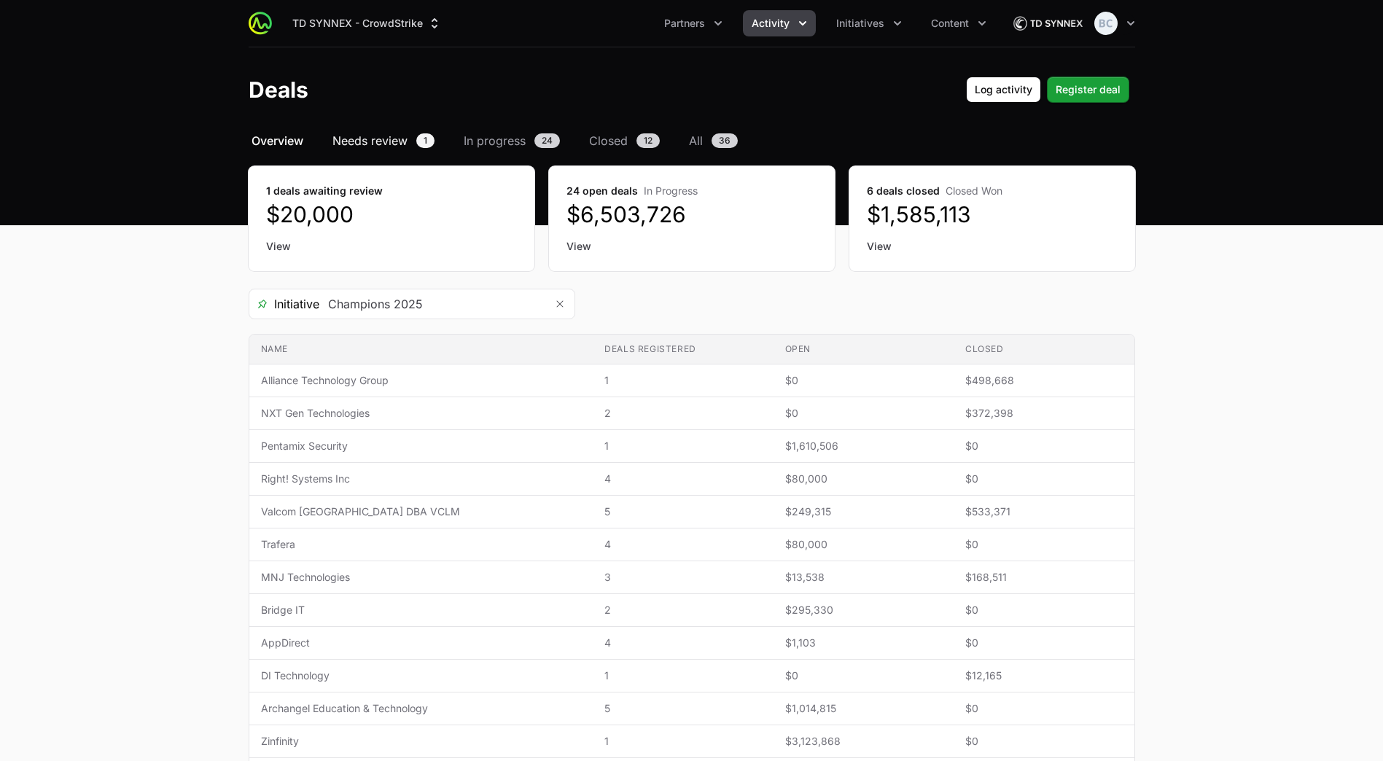
type input "Champions 2025"
click at [372, 138] on span "Needs review" at bounding box center [369, 140] width 75 height 17
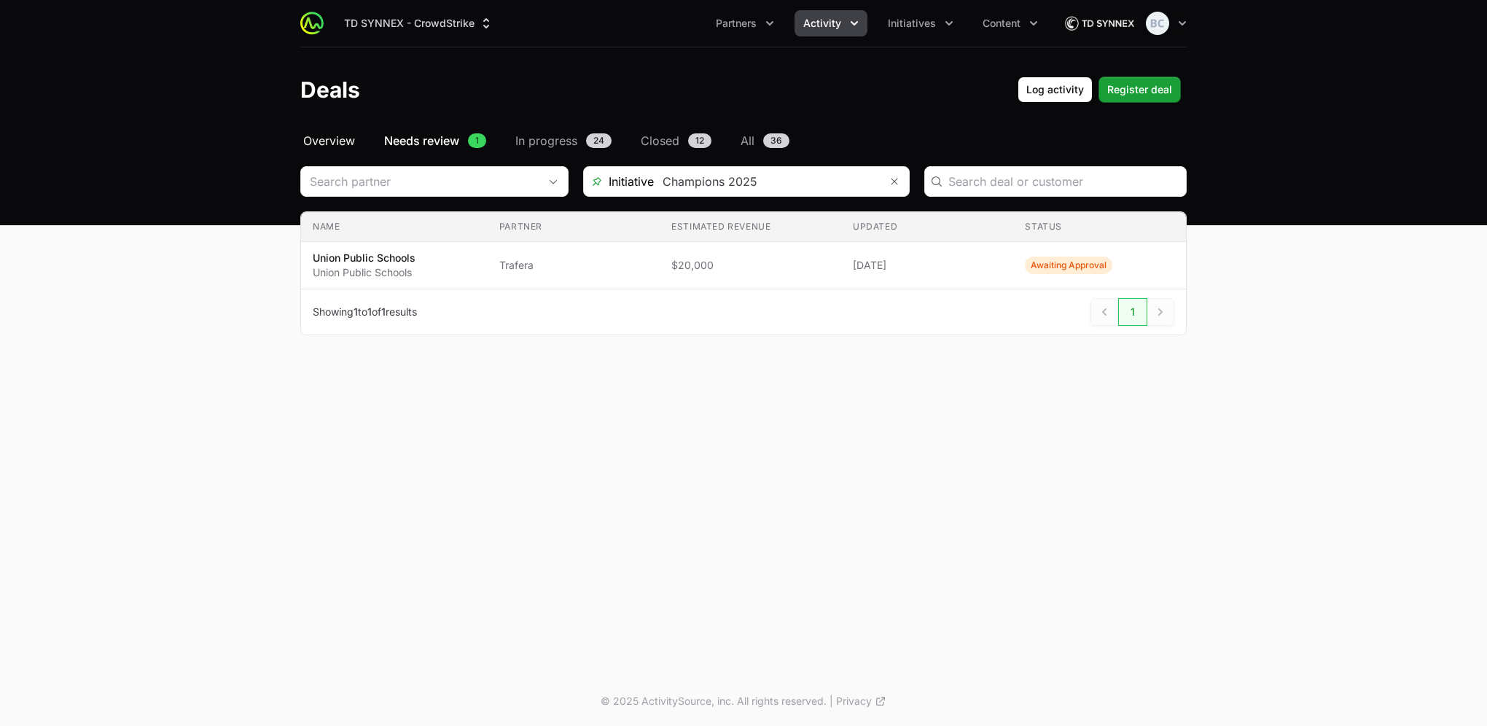
click at [308, 136] on span "Overview" at bounding box center [329, 140] width 52 height 17
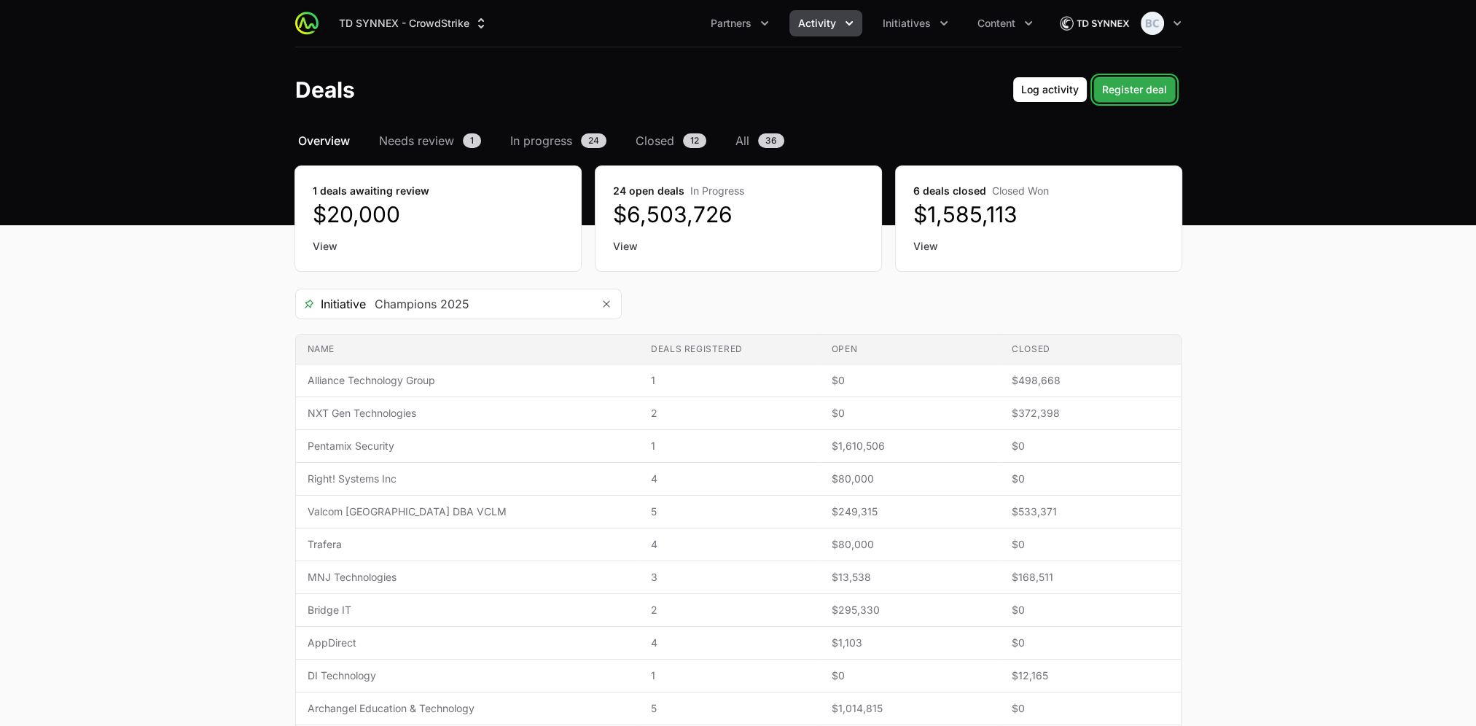
click at [1144, 92] on span "Register deal" at bounding box center [1134, 89] width 65 height 17
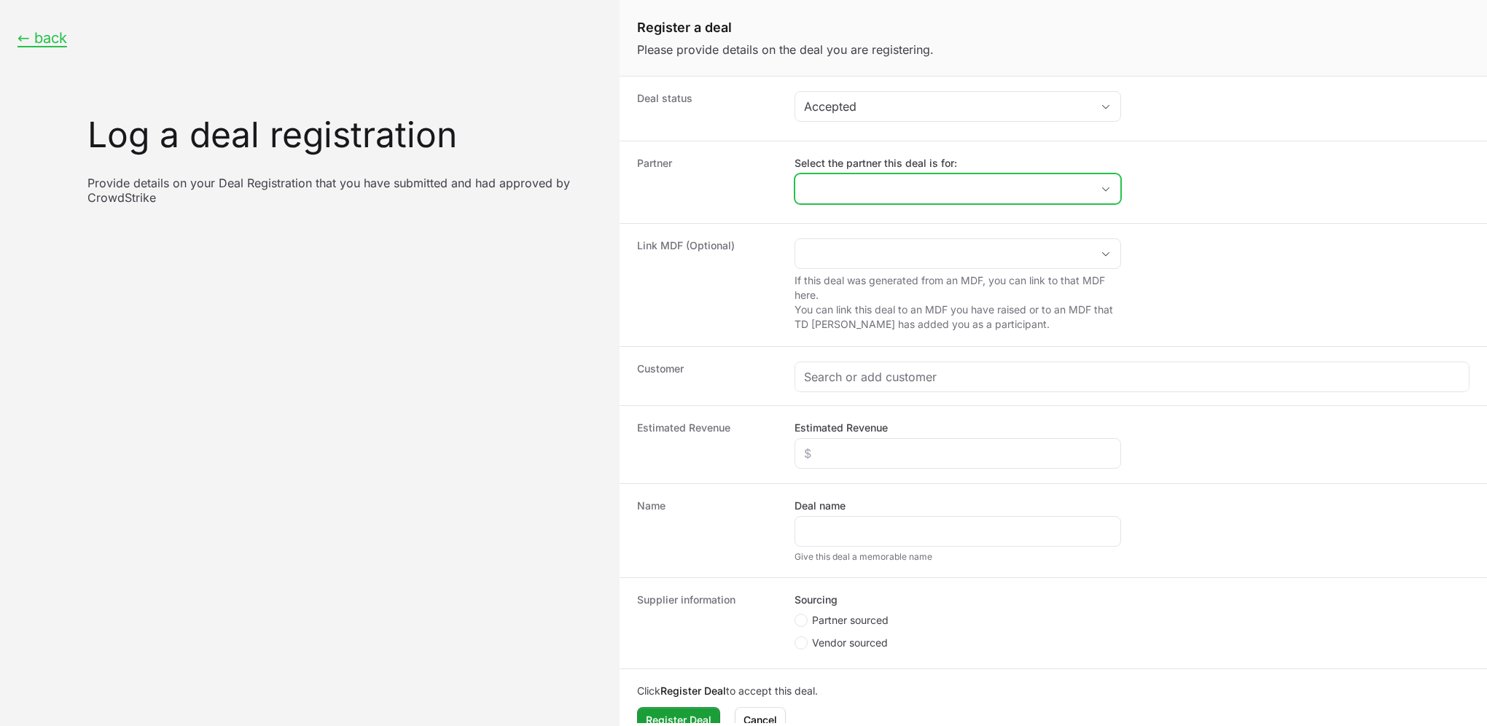
click at [867, 195] on input "Select the partner this deal is for:" at bounding box center [943, 188] width 296 height 29
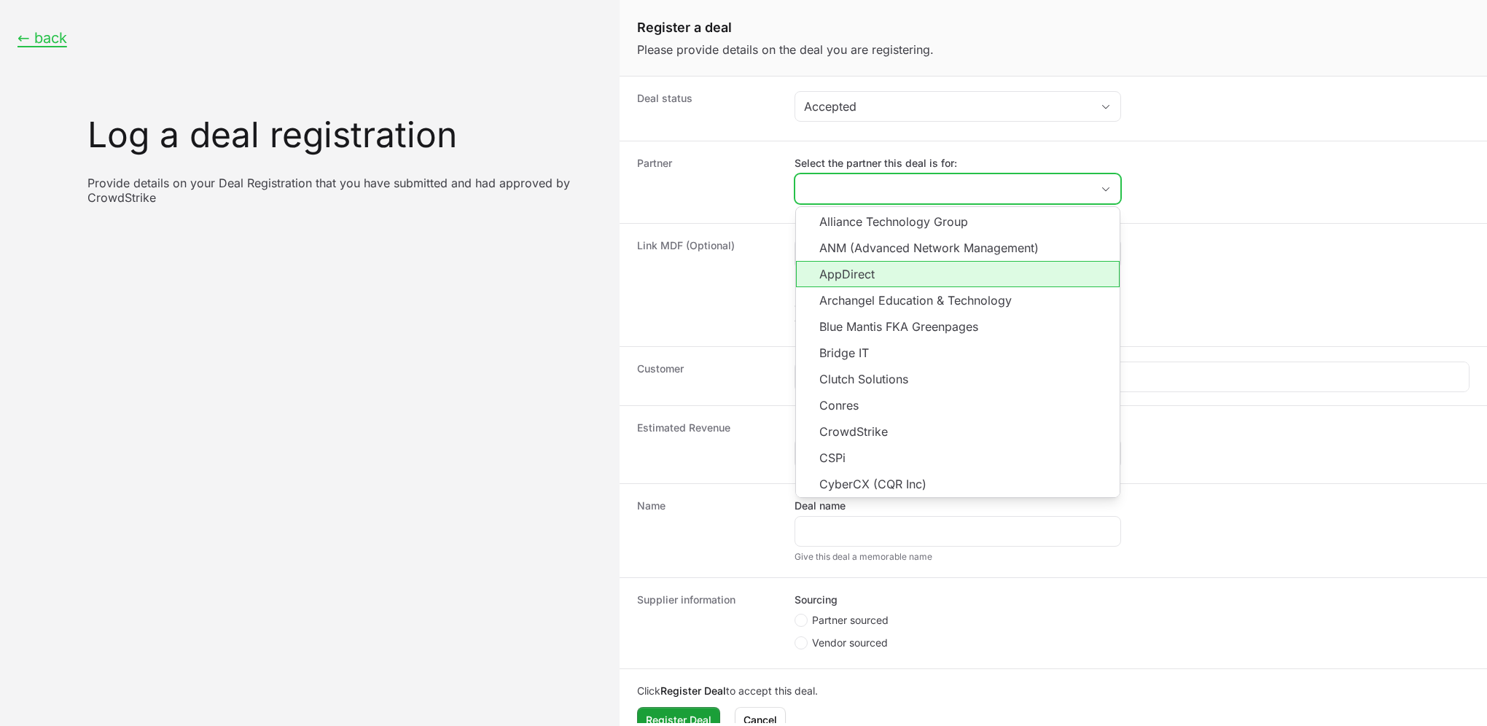
click at [869, 272] on li "AppDirect" at bounding box center [958, 274] width 324 height 26
type input "AppDirect"
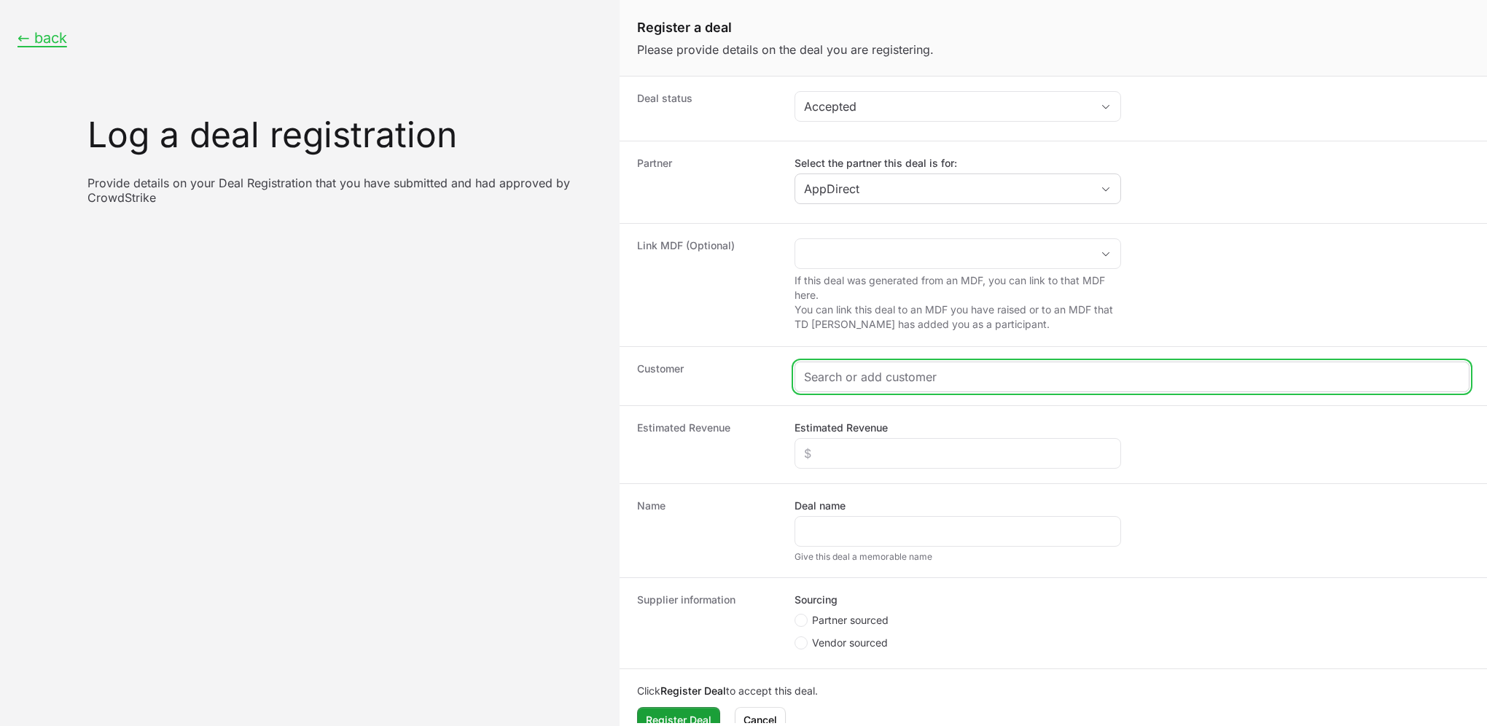
click at [877, 370] on input "Create activity form" at bounding box center [1132, 376] width 656 height 17
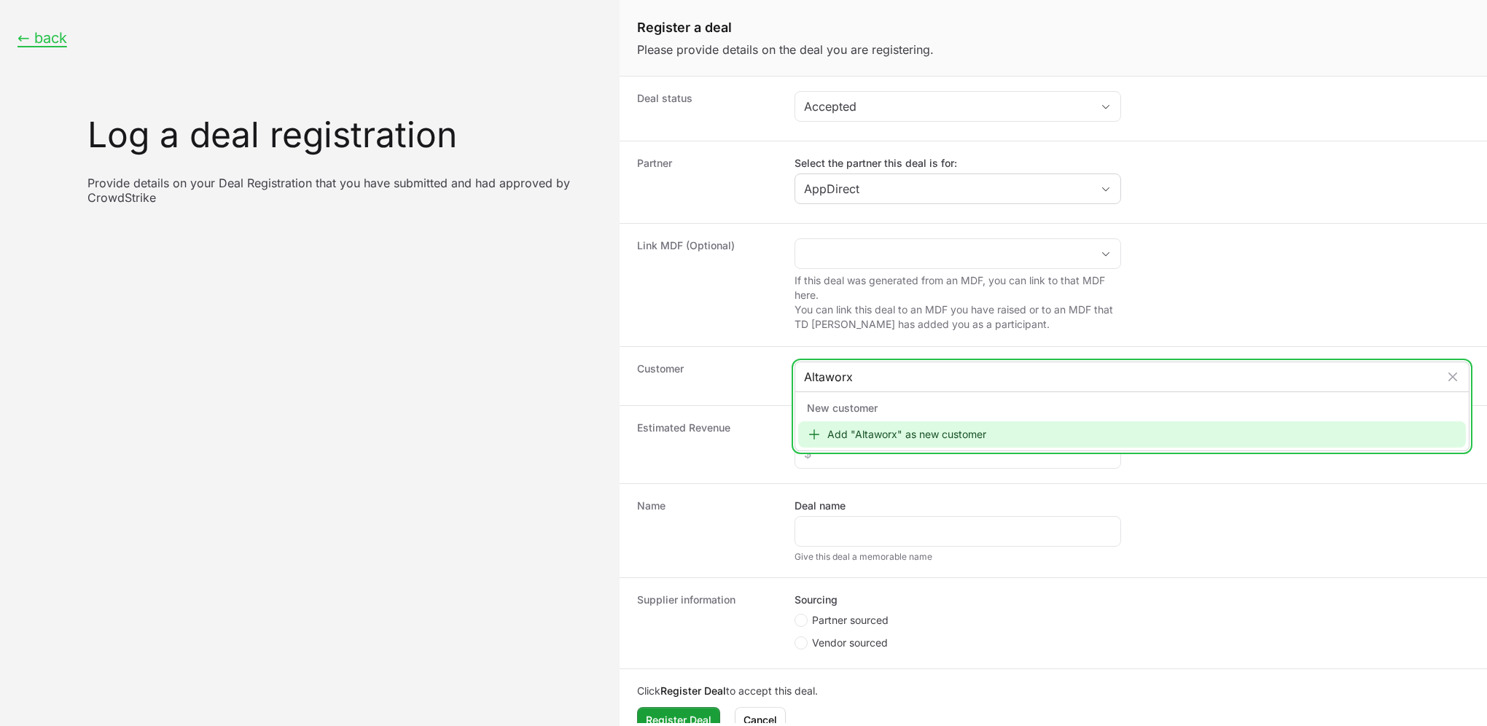
type input "Altaworx"
click at [948, 438] on div "Add "Altaworx" as new customer" at bounding box center [1132, 434] width 668 height 26
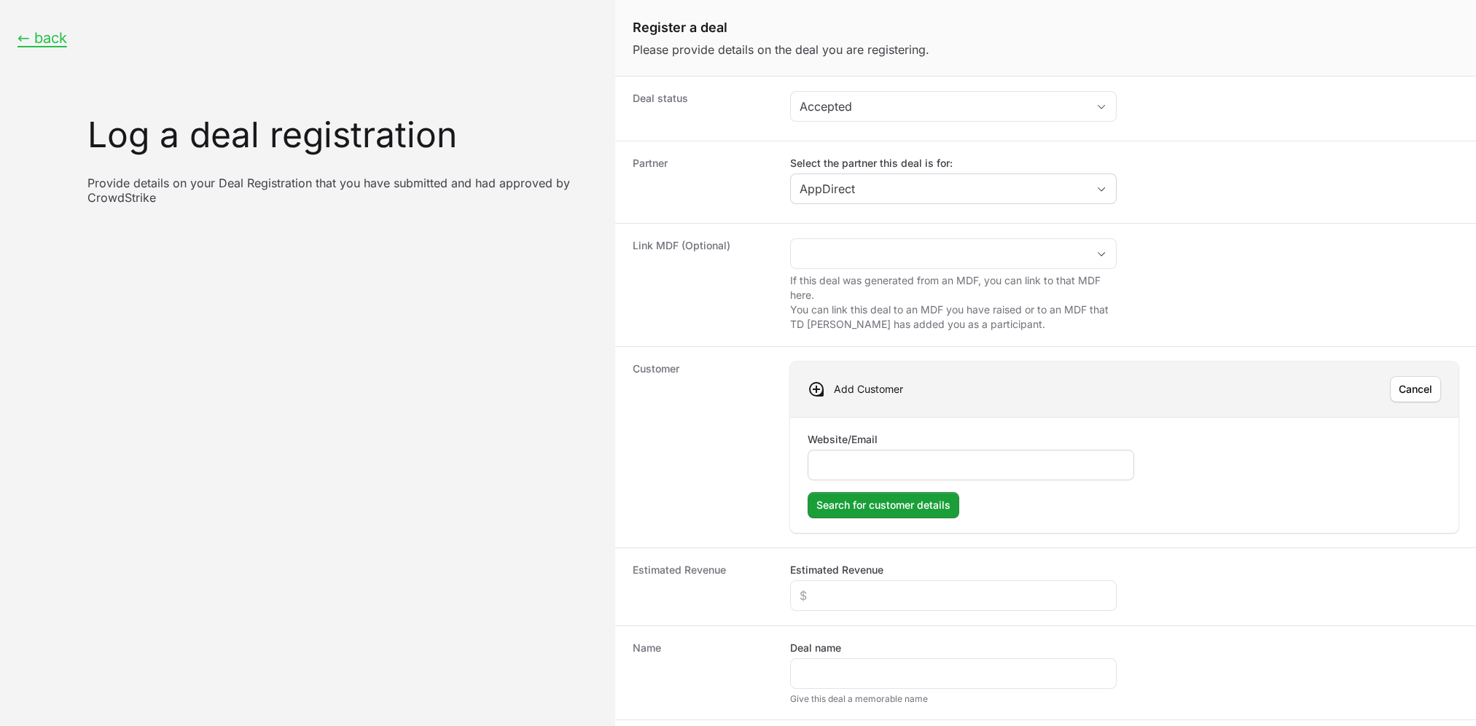
click at [827, 450] on div "Create activity form" at bounding box center [971, 465] width 327 height 31
click at [871, 475] on div "Create activity form" at bounding box center [971, 465] width 327 height 31
click at [869, 469] on input "Website/Email" at bounding box center [971, 464] width 308 height 17
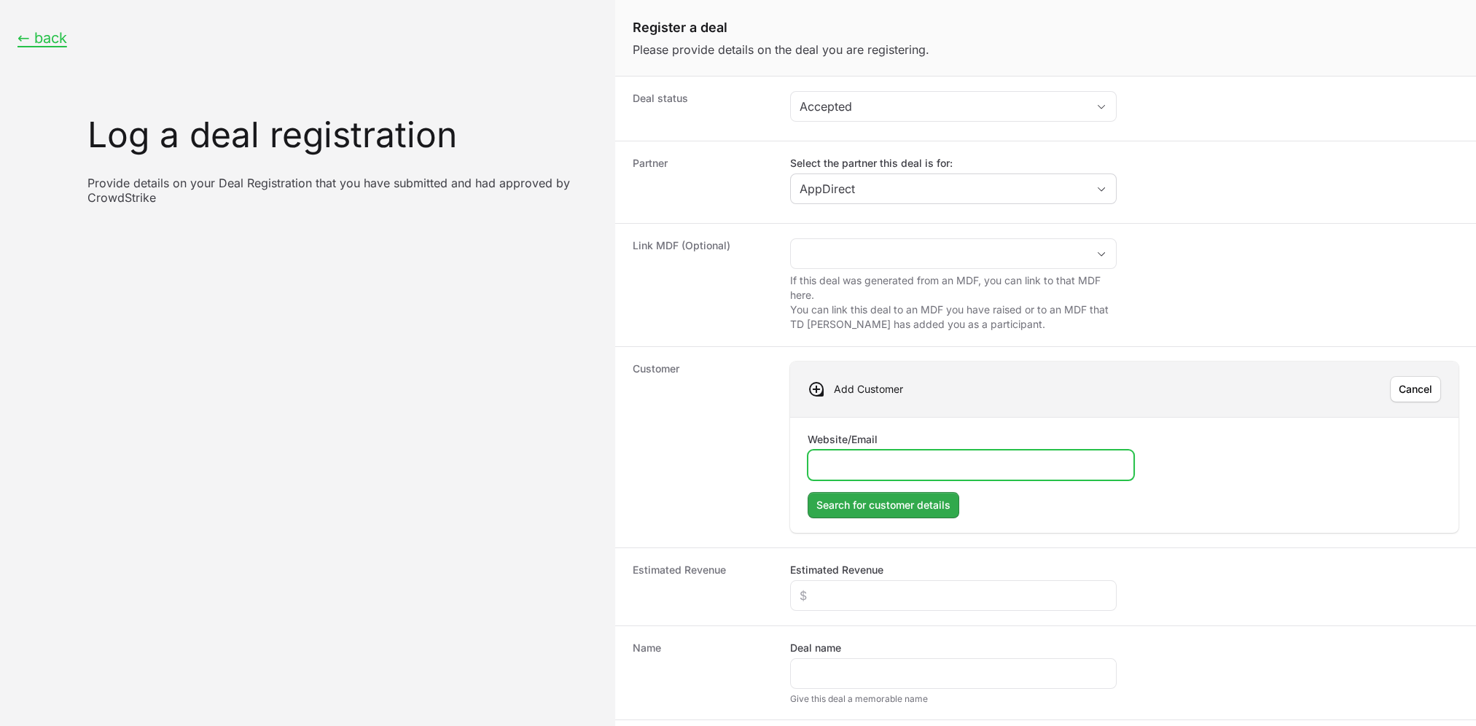
paste input "[DOMAIN_NAME]"
type input "[DOMAIN_NAME]"
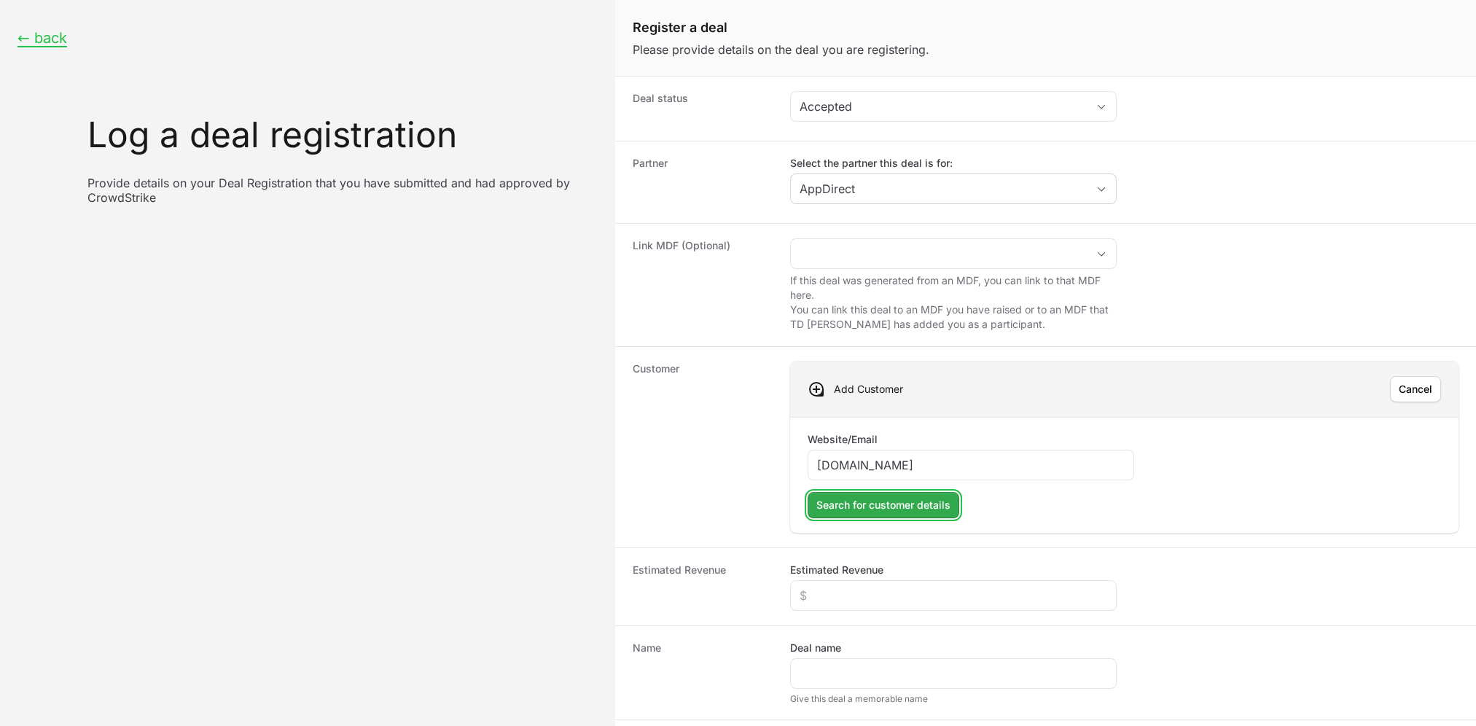
click at [886, 501] on span "Search for customer details" at bounding box center [883, 504] width 134 height 17
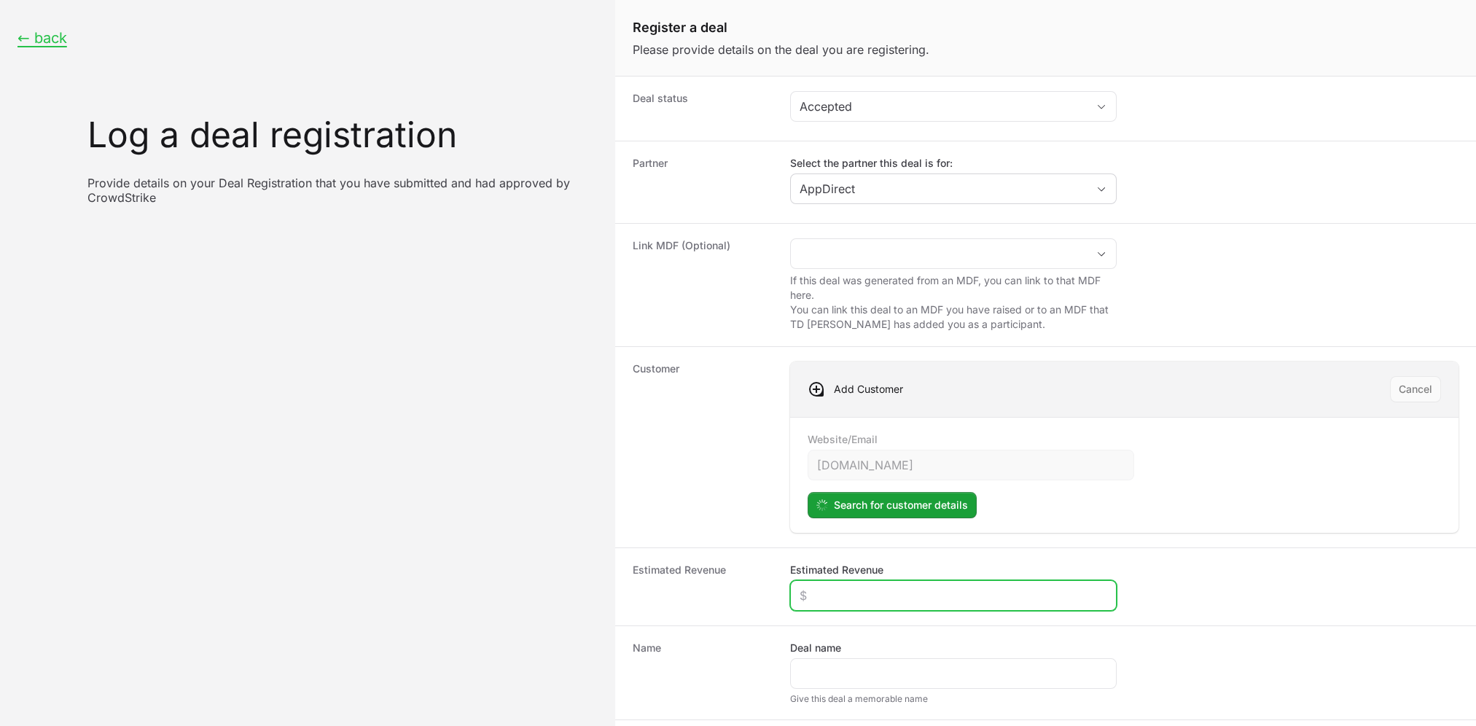
click at [933, 599] on input "Estimated Revenue" at bounding box center [954, 595] width 308 height 17
type input "$10,000"
click at [904, 660] on div "Create activity form" at bounding box center [953, 673] width 327 height 31
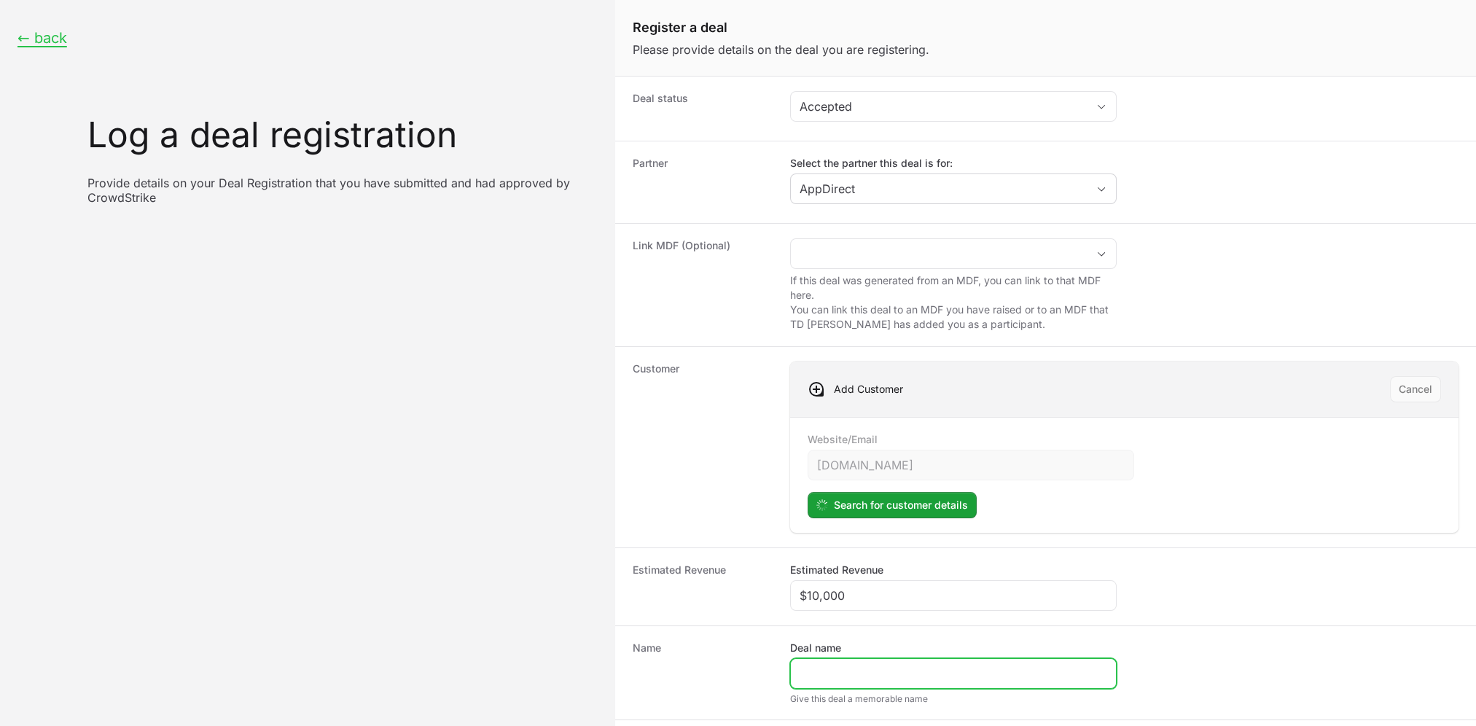
click at [912, 673] on input "Deal name" at bounding box center [954, 673] width 308 height 17
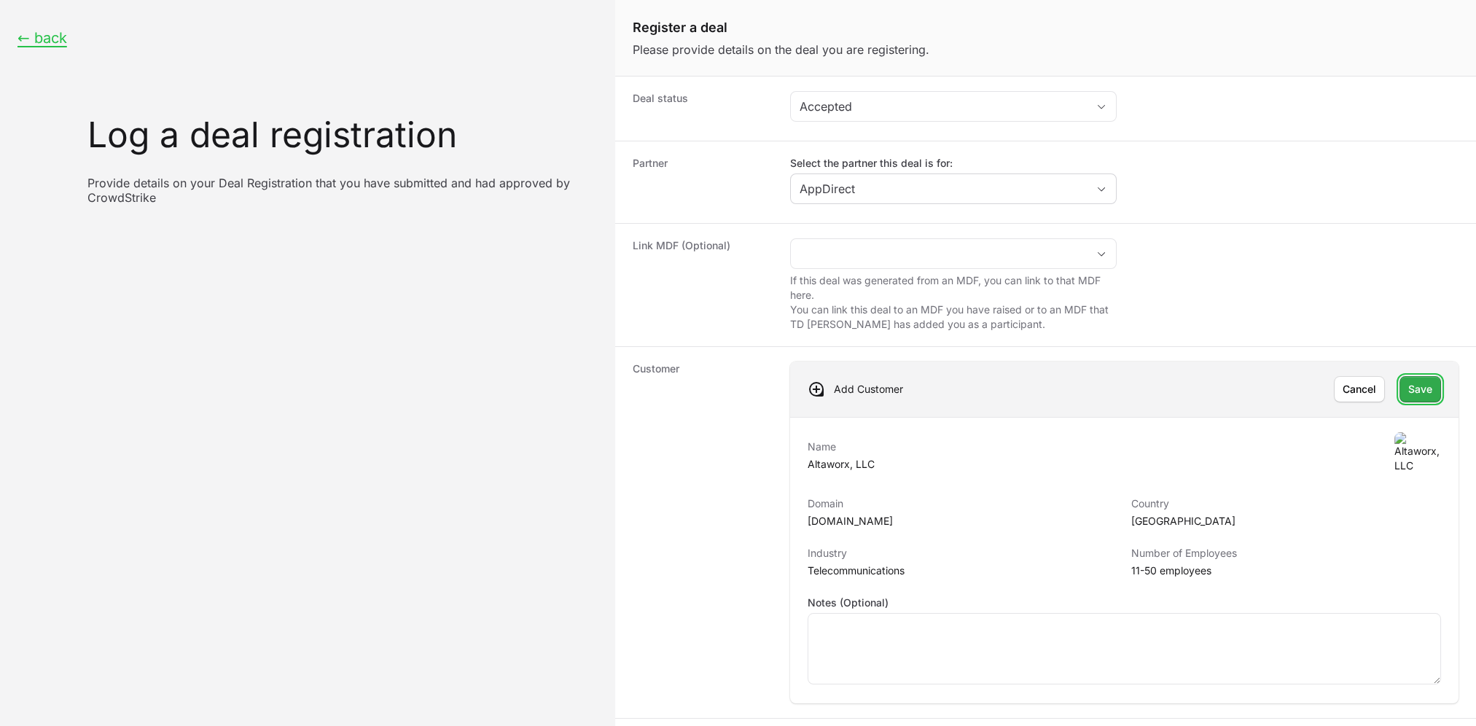
click at [1393, 396] on button "Save" at bounding box center [1420, 389] width 42 height 26
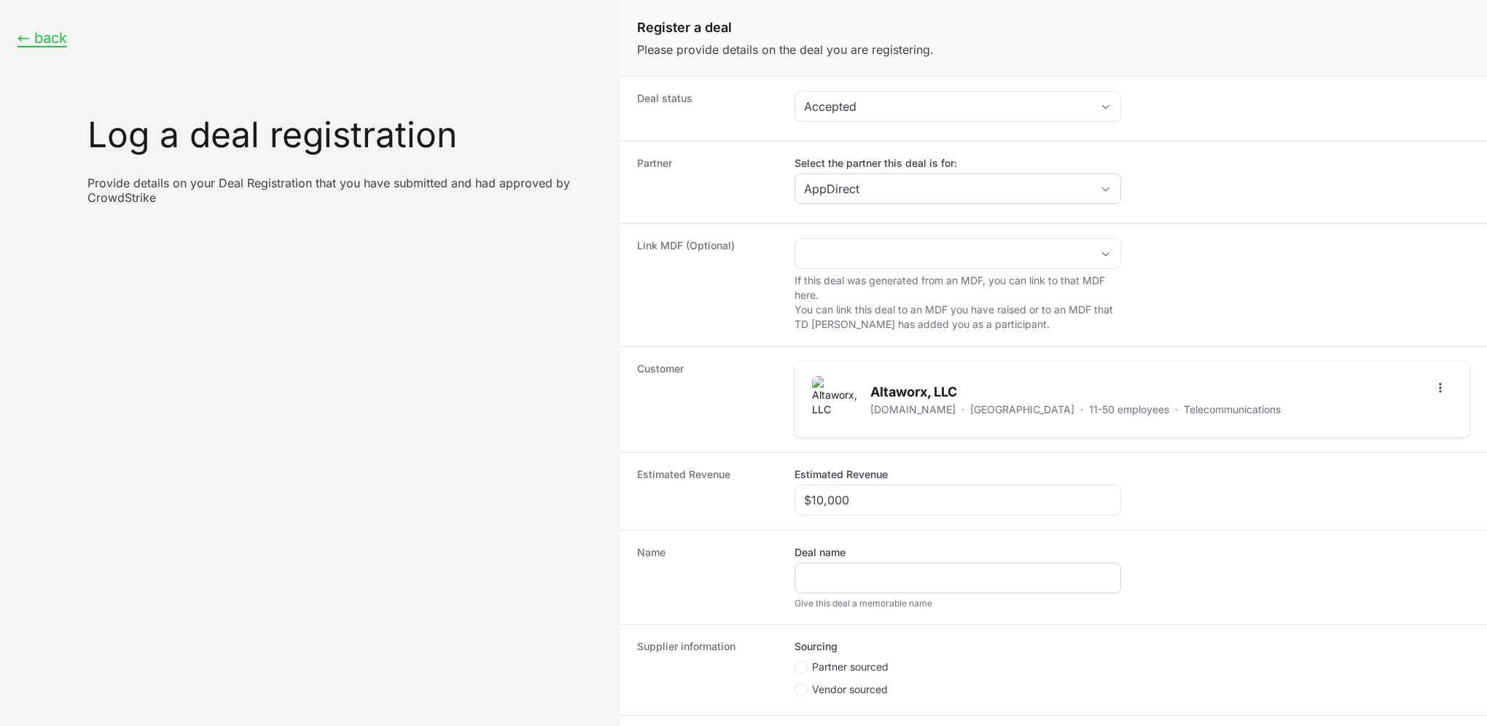
click at [840, 586] on div "Create activity form" at bounding box center [957, 578] width 327 height 31
click at [848, 577] on input "Deal name" at bounding box center [958, 577] width 308 height 17
type input "Altaworx"
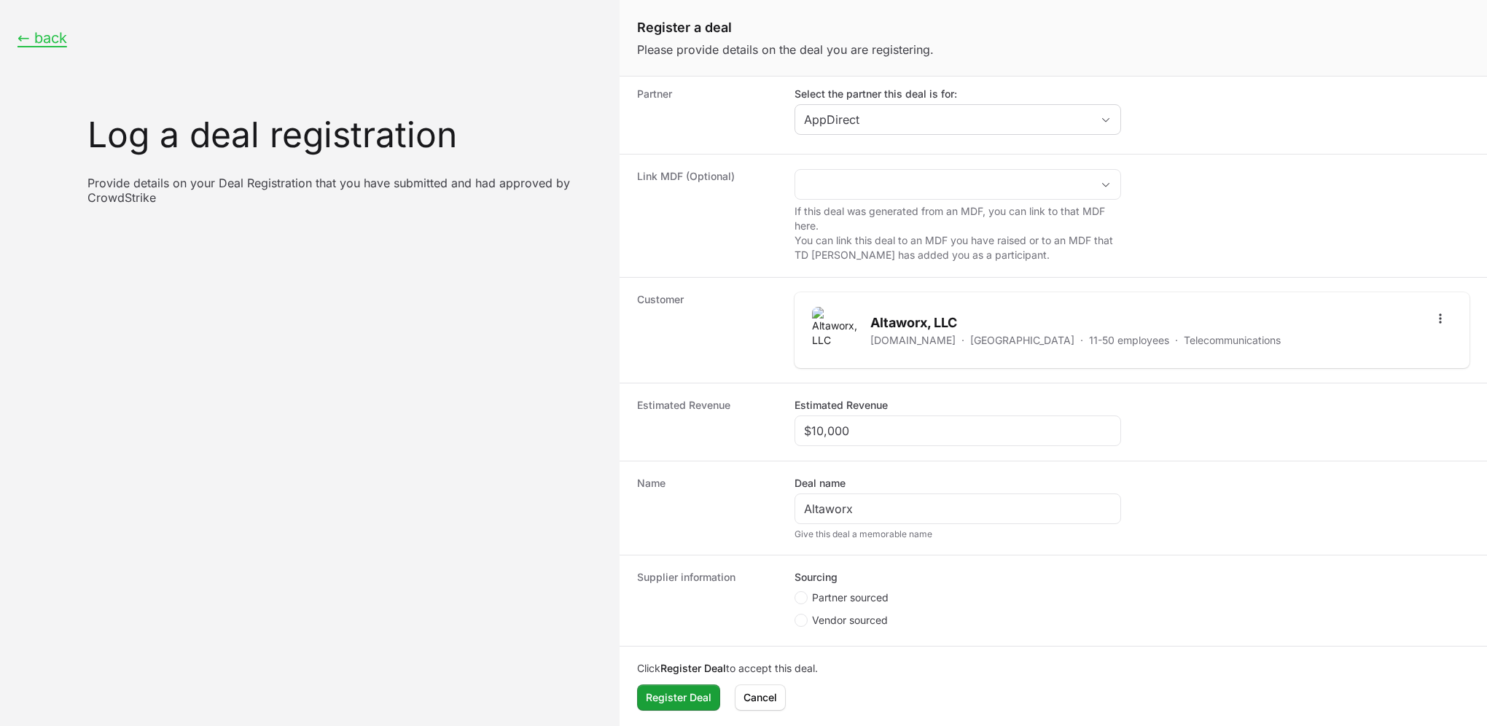
click at [867, 601] on span "Partner sourced" at bounding box center [850, 597] width 77 height 15
click at [796, 660] on input "Partner sourced" at bounding box center [794, 660] width 1 height 1
radio input "true"
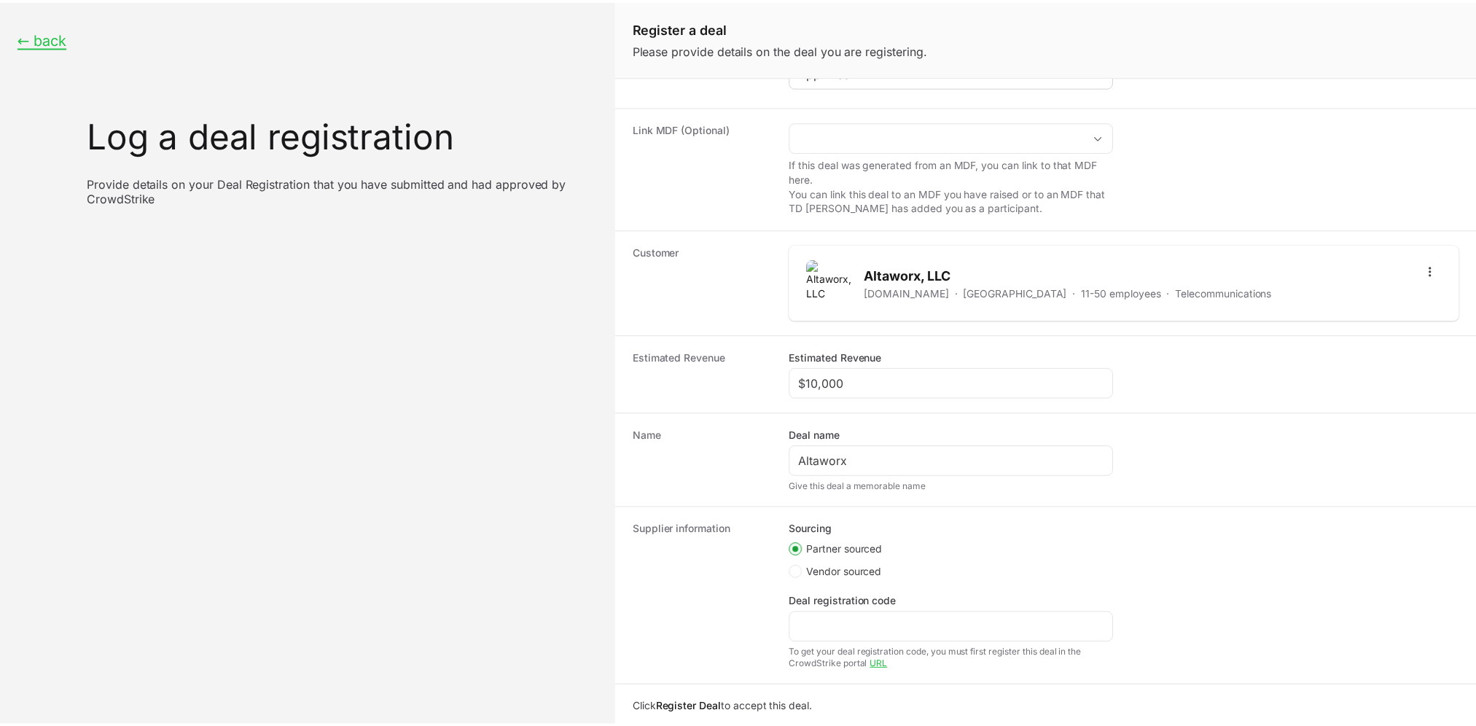
scroll to position [142, 0]
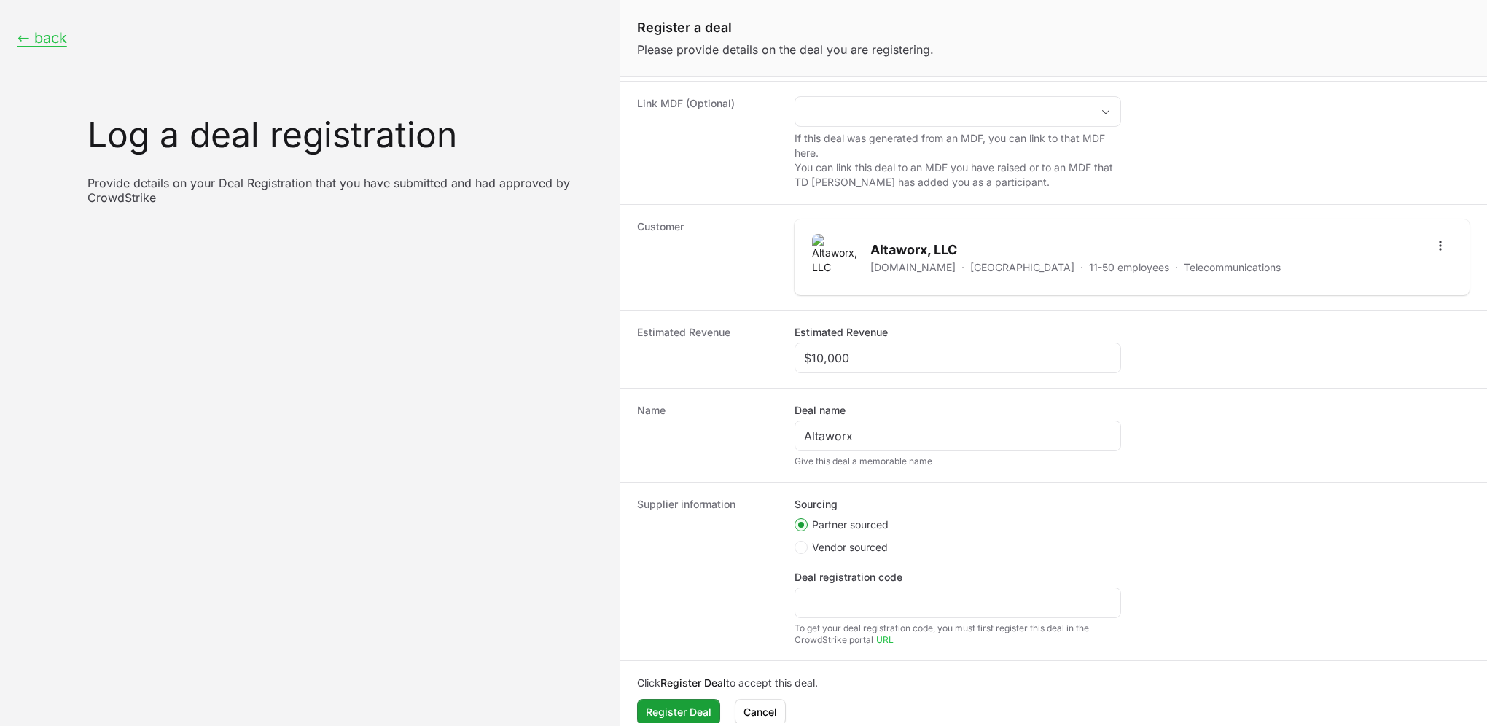
click at [838, 627] on div "To get your deal registration code, you must first register this deal in the Cr…" at bounding box center [957, 633] width 327 height 23
click at [831, 598] on input "Deal registration code" at bounding box center [958, 602] width 308 height 17
paste input "DR-ee9a3c4d"
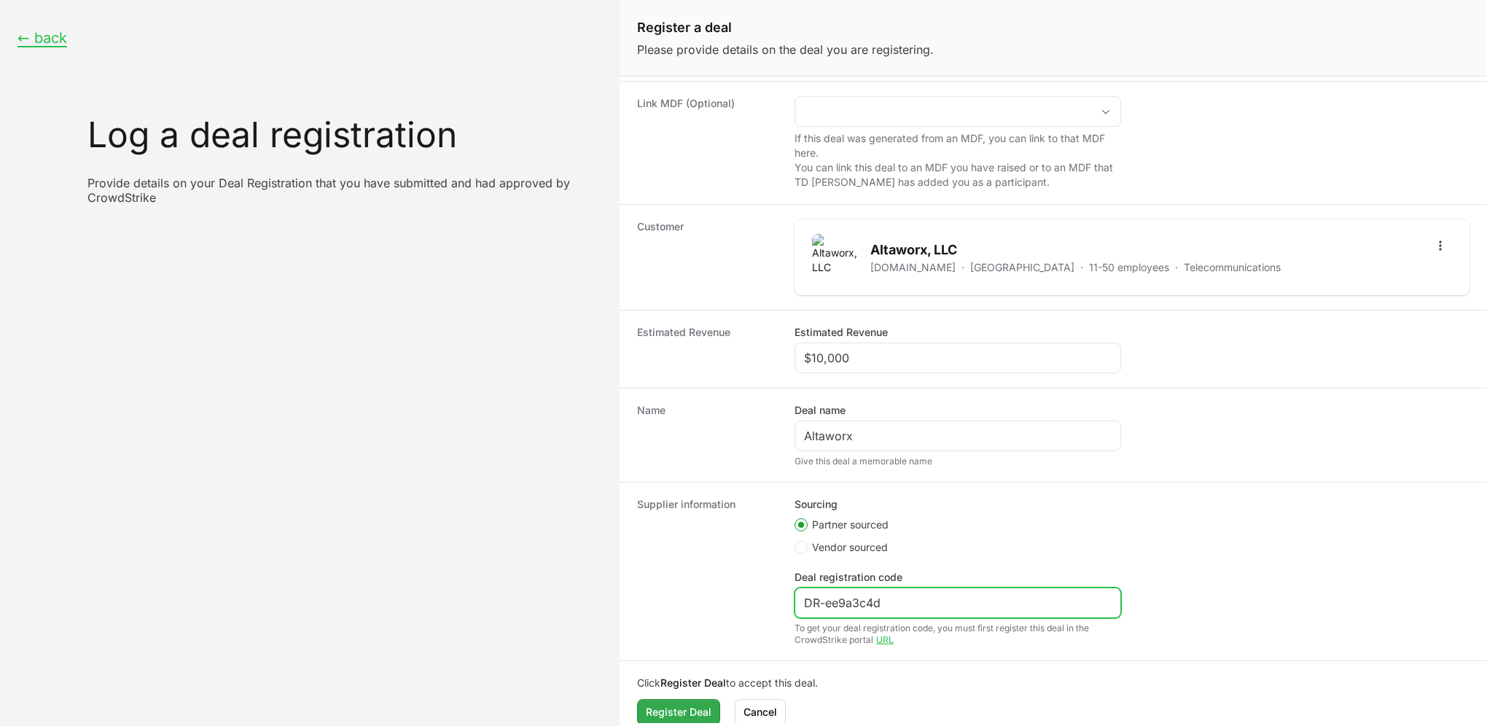
type input "DR-ee9a3c4d"
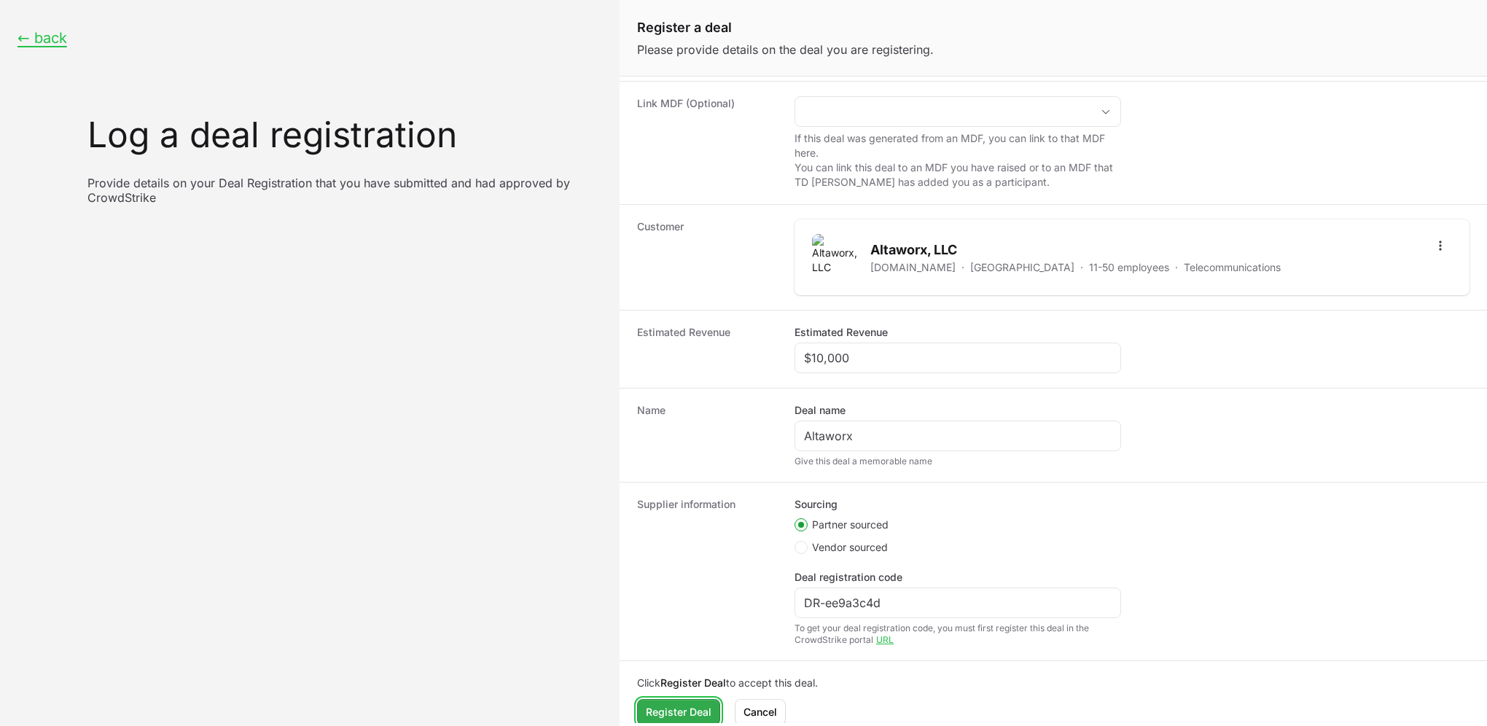
click at [683, 707] on span "Register Deal" at bounding box center [679, 711] width 66 height 17
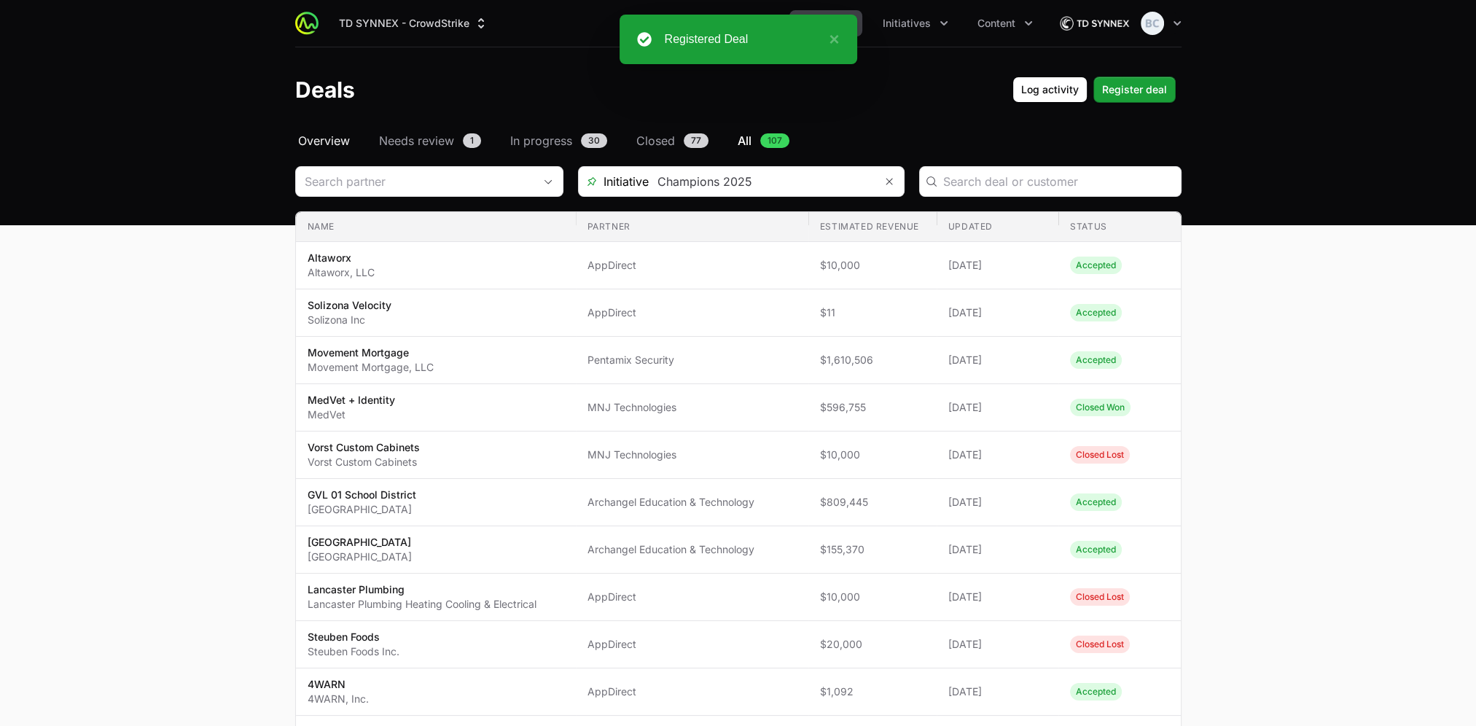
click at [340, 137] on span "Overview" at bounding box center [324, 140] width 52 height 17
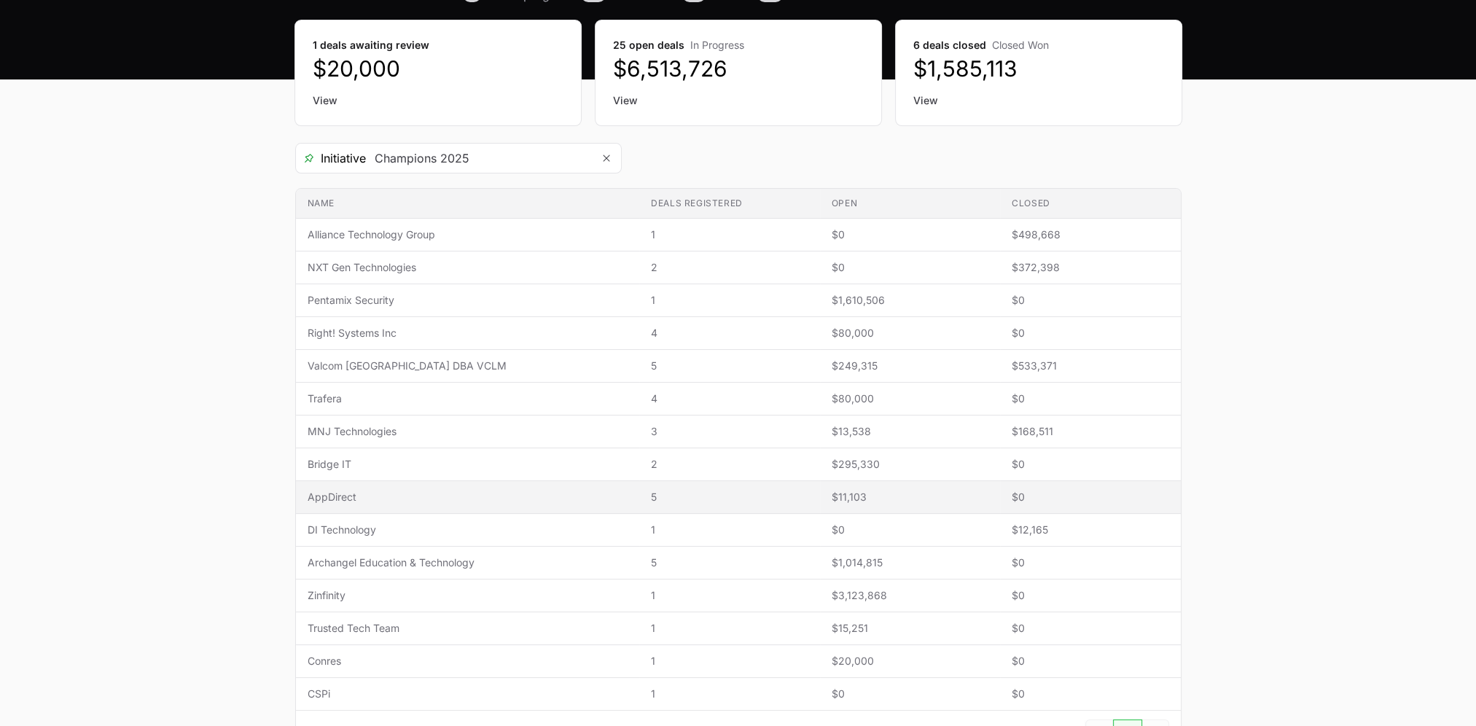
scroll to position [219, 0]
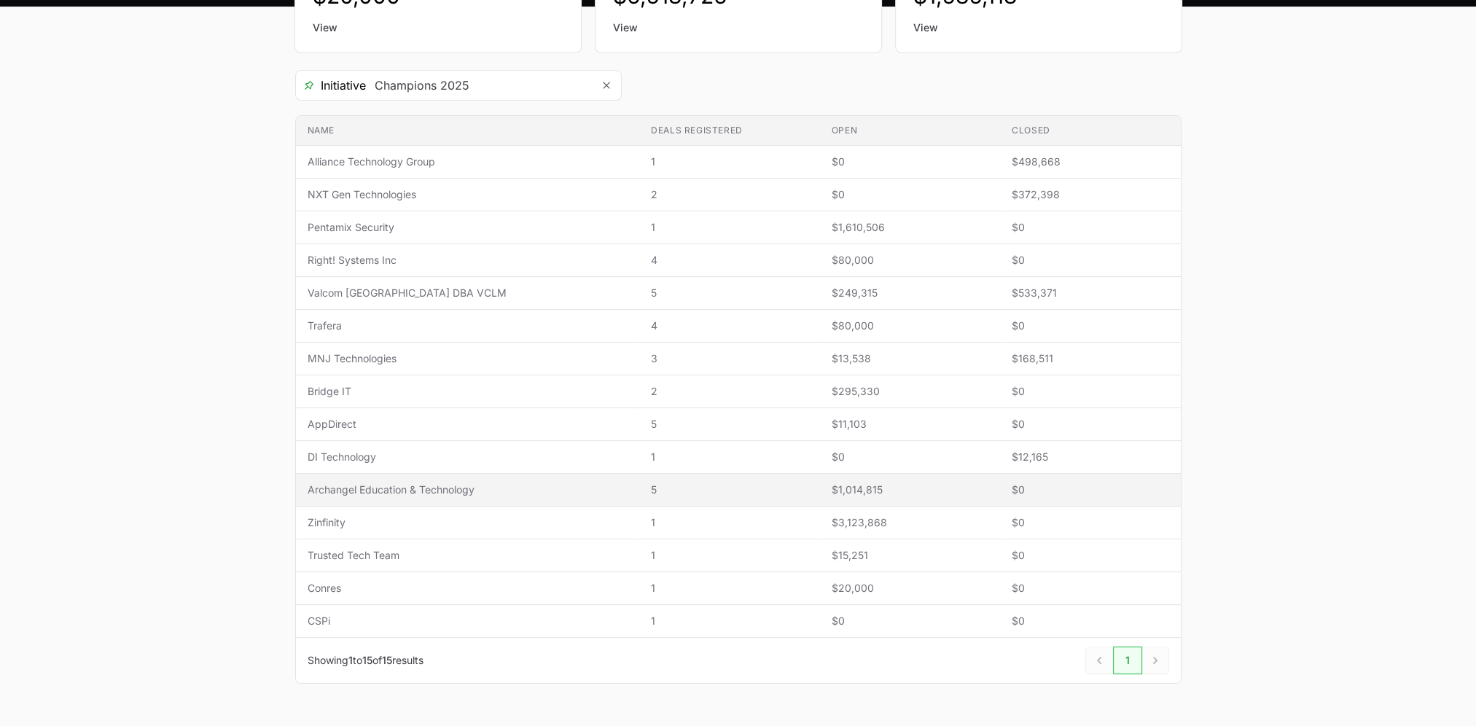
click at [476, 496] on td "Name Archangel Education & Technology" at bounding box center [468, 490] width 344 height 33
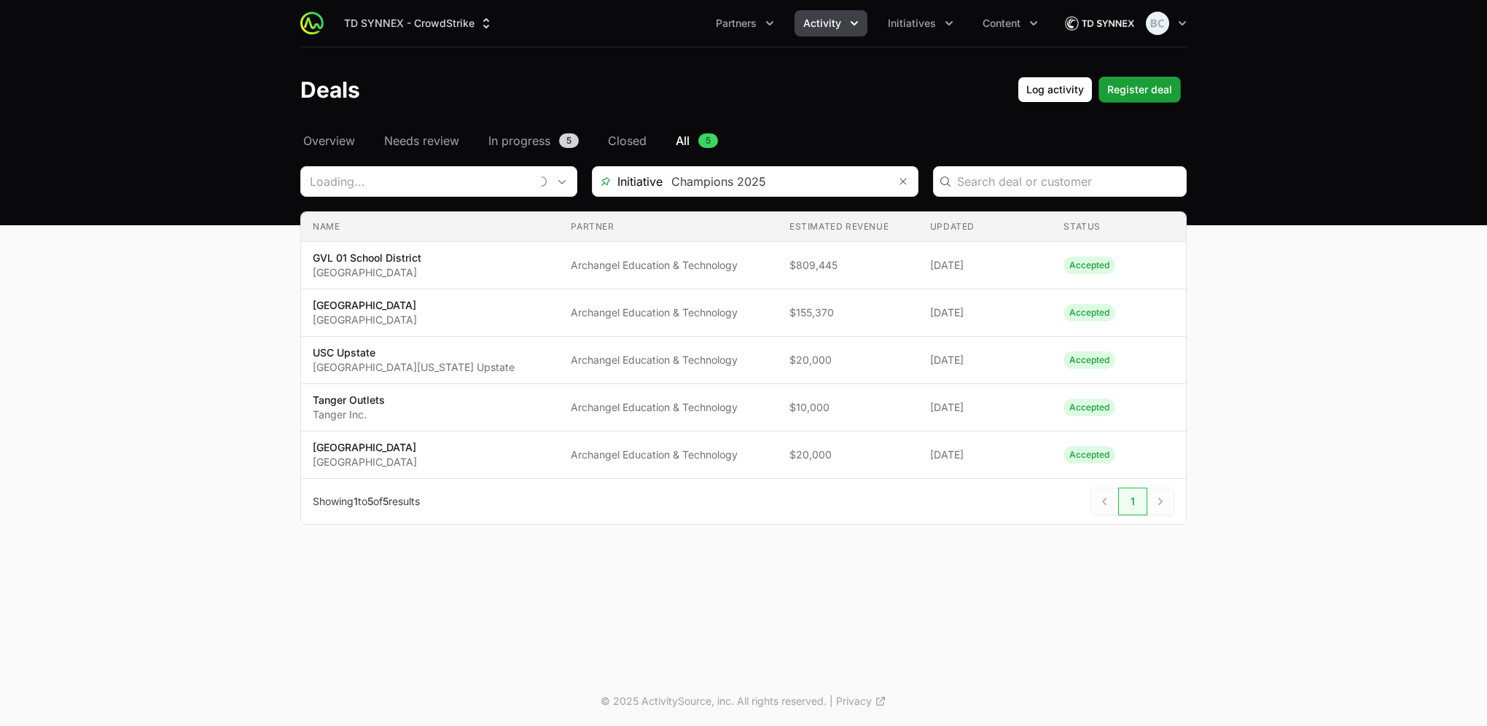
type input "Archangel Education & Technology"
click at [1120, 98] on span "Register deal" at bounding box center [1139, 89] width 65 height 17
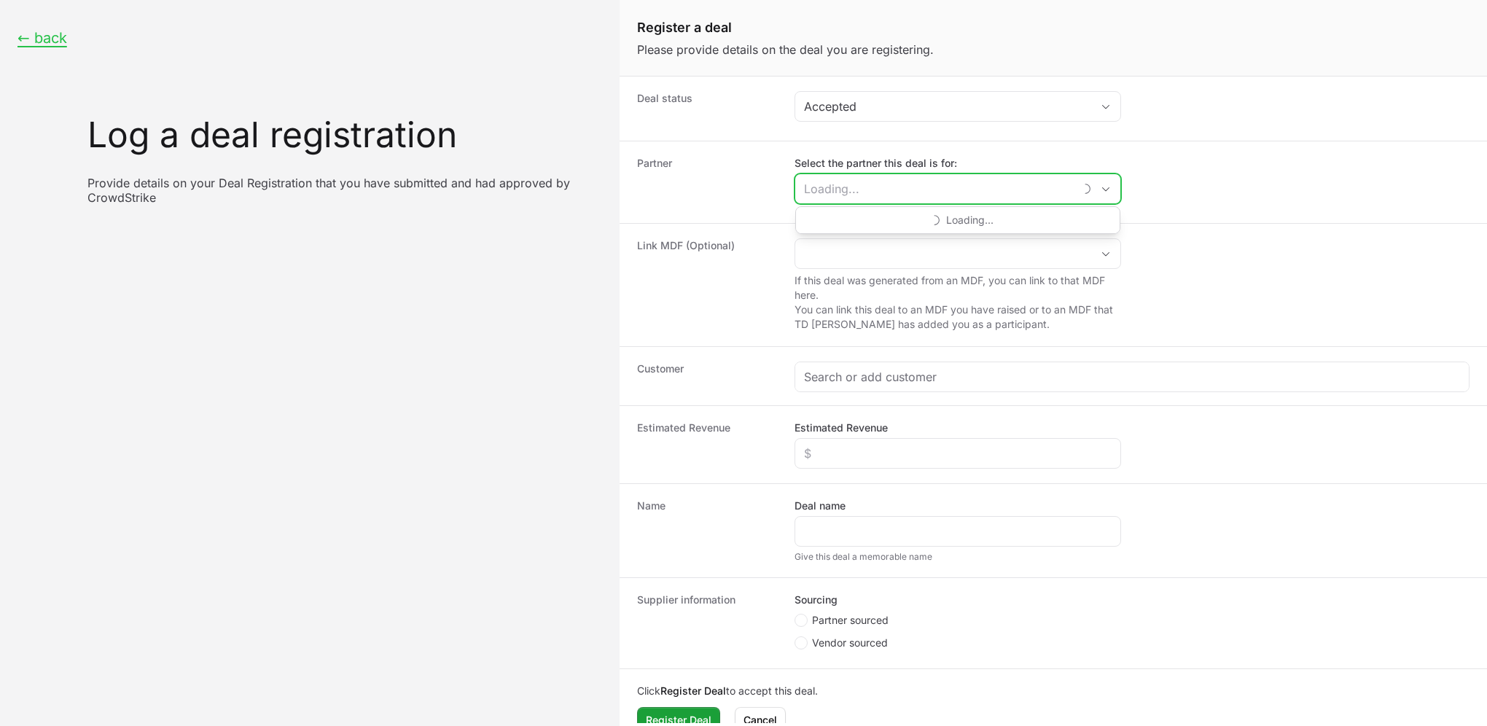
click at [895, 184] on input "Select the partner this deal is for:" at bounding box center [934, 188] width 278 height 29
click at [880, 222] on li "Bridge IT" at bounding box center [958, 221] width 324 height 29
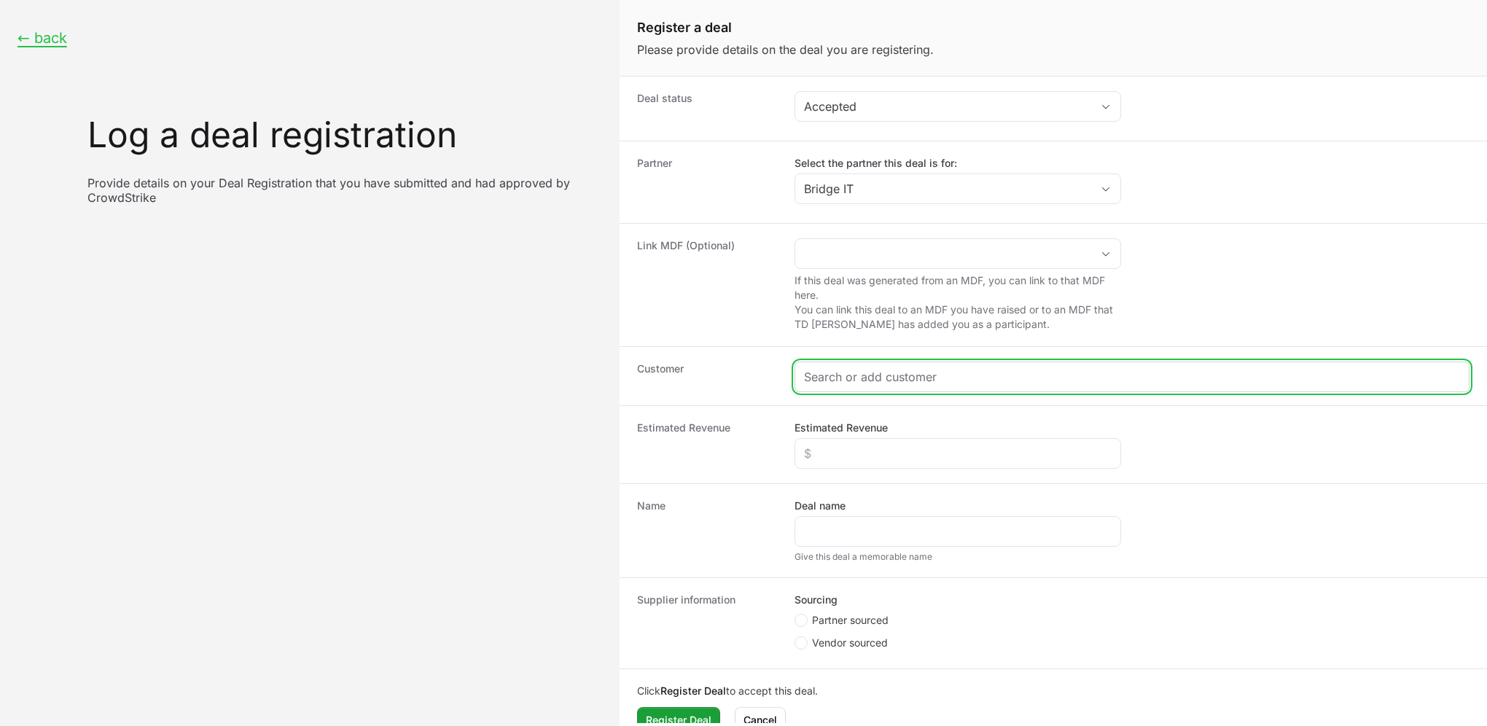
type input "Bridge IT"
click at [848, 379] on input "Create activity form" at bounding box center [1132, 376] width 656 height 17
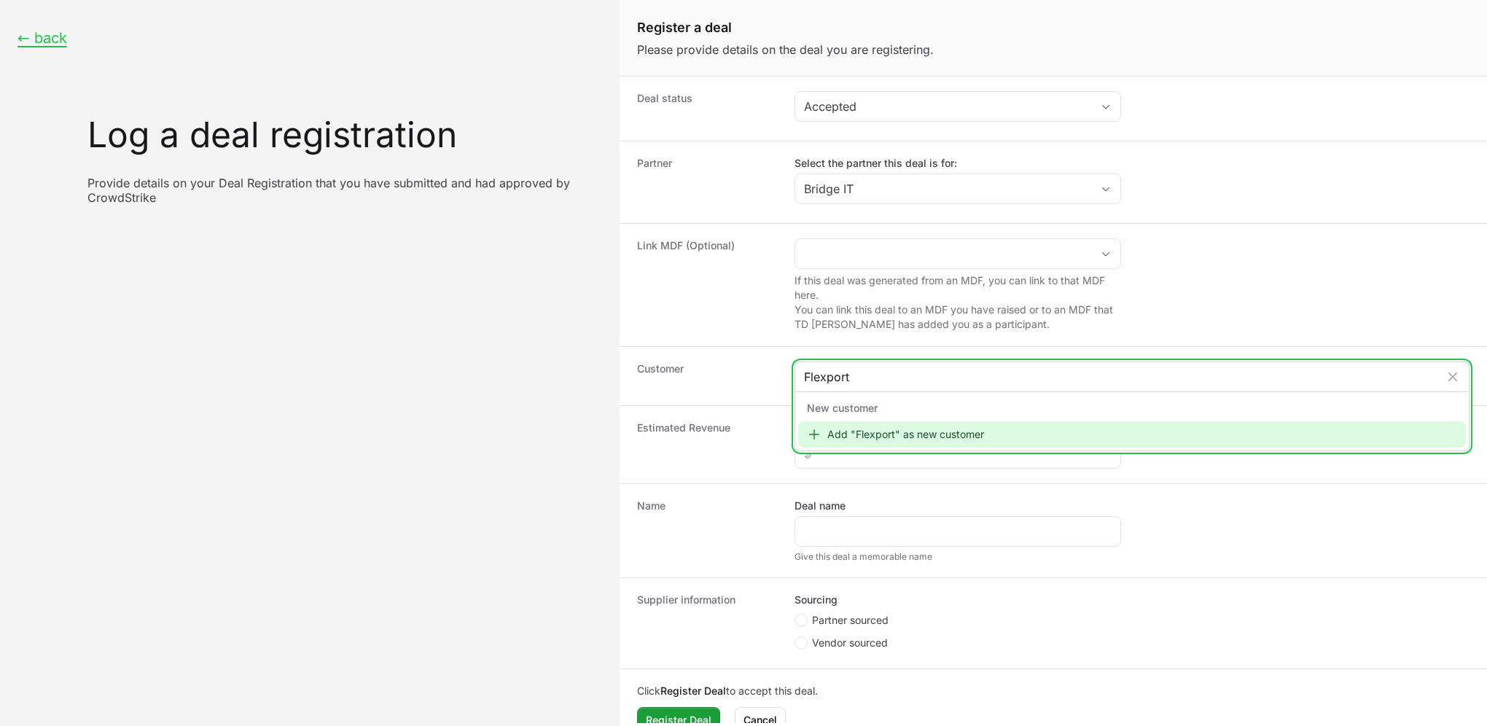
type input "Flexport"
click at [900, 438] on div "Add "Flexport" as new customer" at bounding box center [1132, 434] width 668 height 26
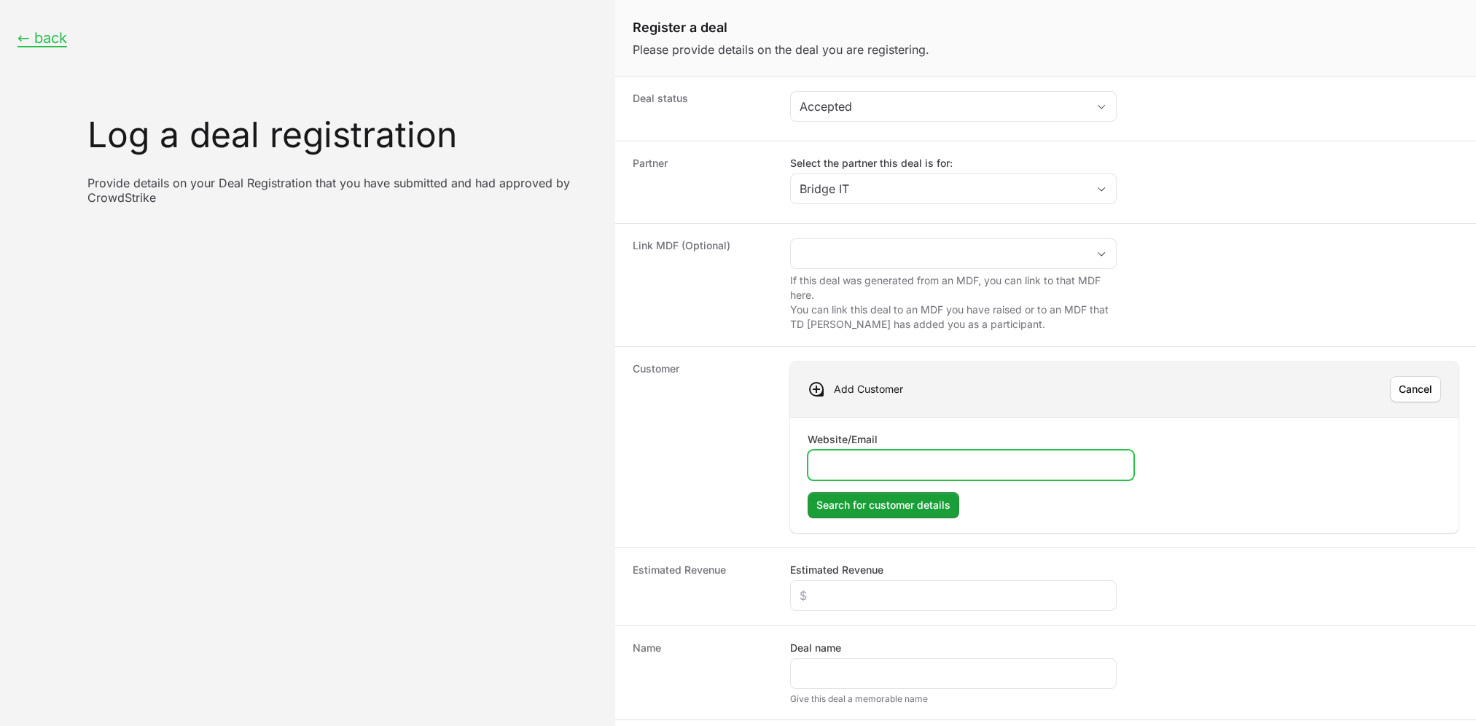
click at [867, 456] on input "Website/Email" at bounding box center [971, 464] width 308 height 17
paste input "[DOMAIN_NAME]"
type input "[DOMAIN_NAME]"
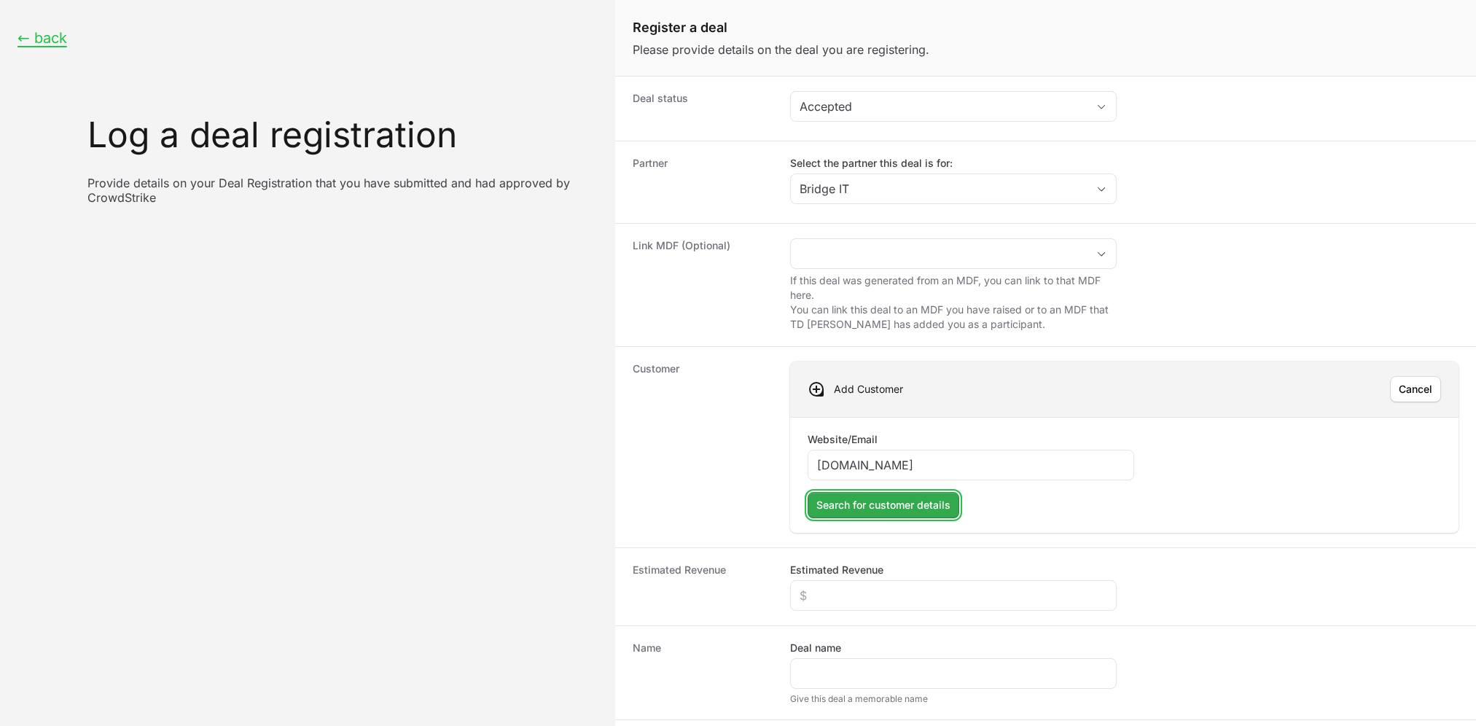
click at [907, 501] on span "Search for customer details" at bounding box center [883, 504] width 134 height 17
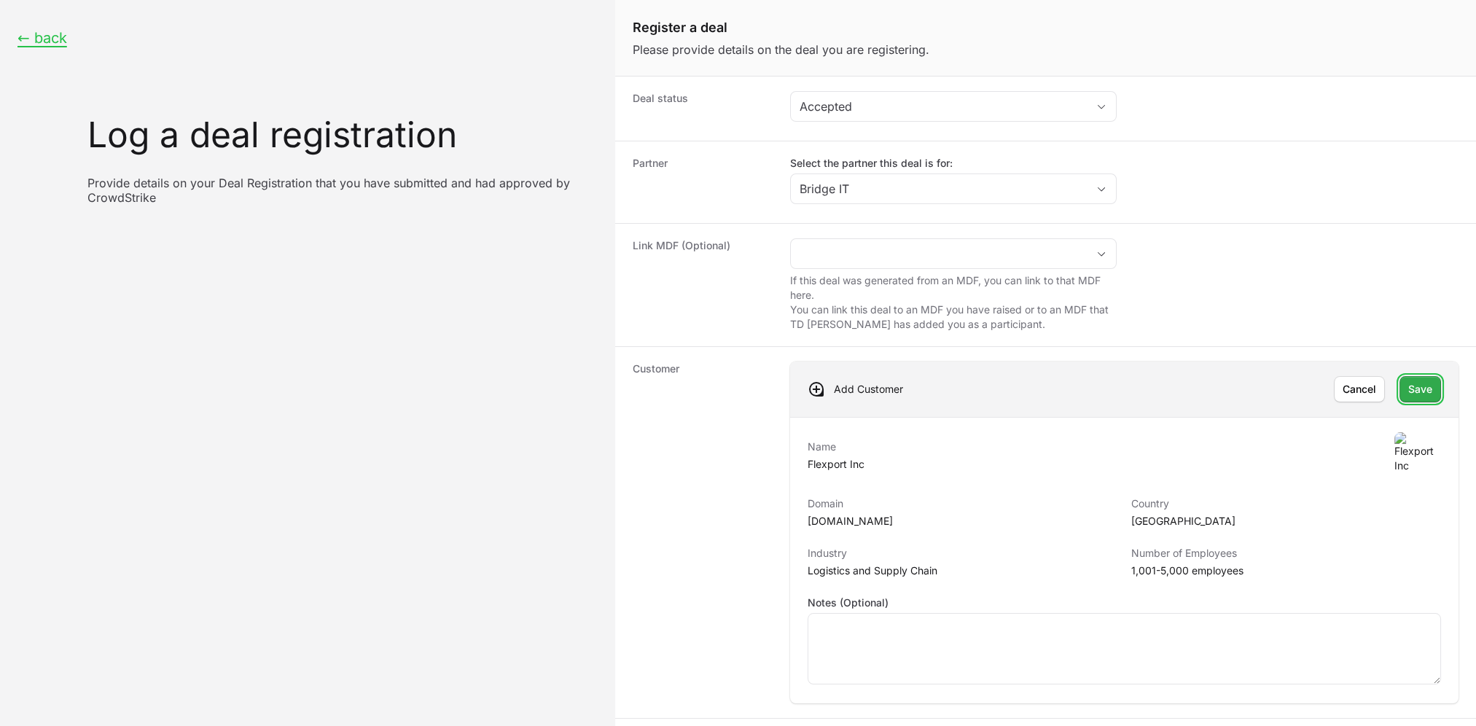
click at [1393, 394] on span "Save" at bounding box center [1420, 388] width 24 height 17
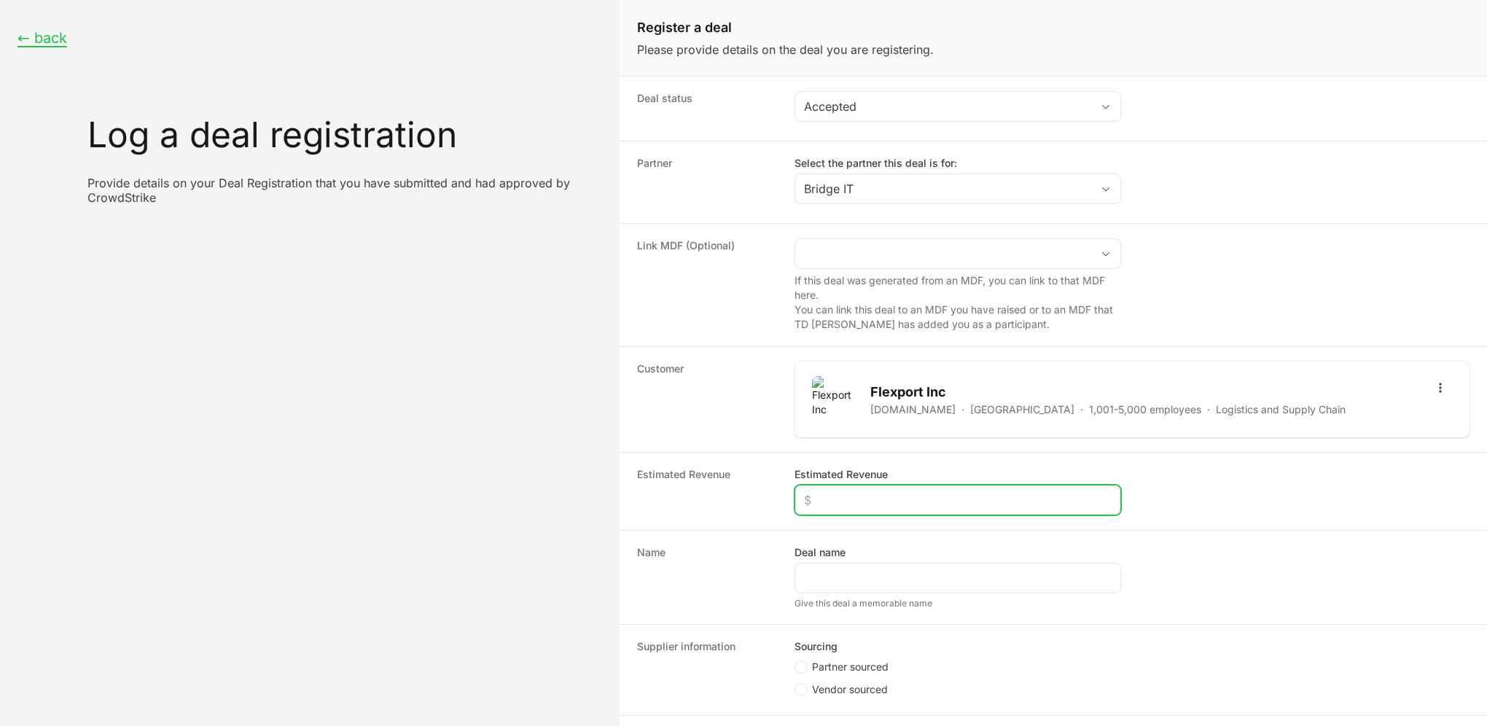
click at [846, 500] on input "Estimated Revenue" at bounding box center [958, 499] width 308 height 17
type input "$20,000"
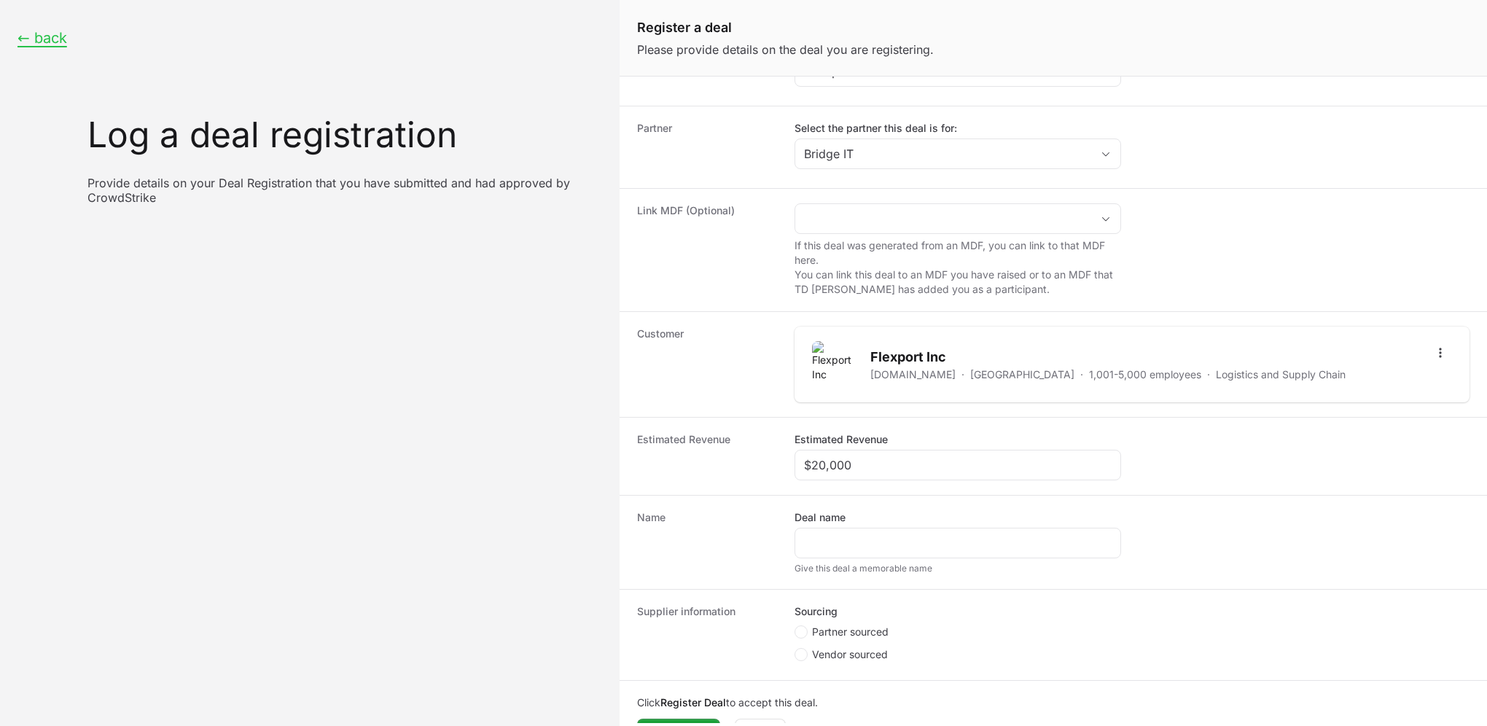
scroll to position [69, 0]
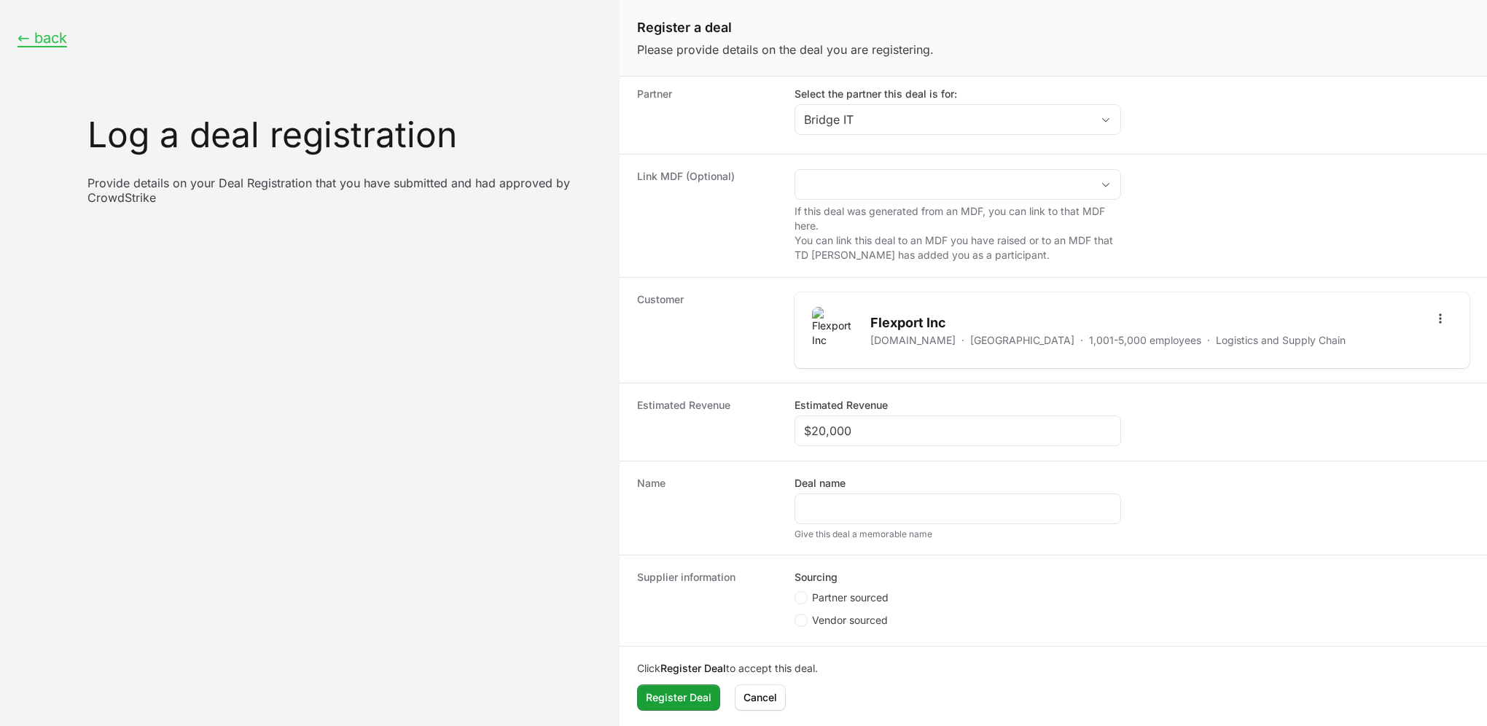
click at [821, 598] on span "Partner sourced" at bounding box center [850, 597] width 77 height 15
click at [796, 660] on input "Partner sourced" at bounding box center [794, 660] width 1 height 1
radio input "true"
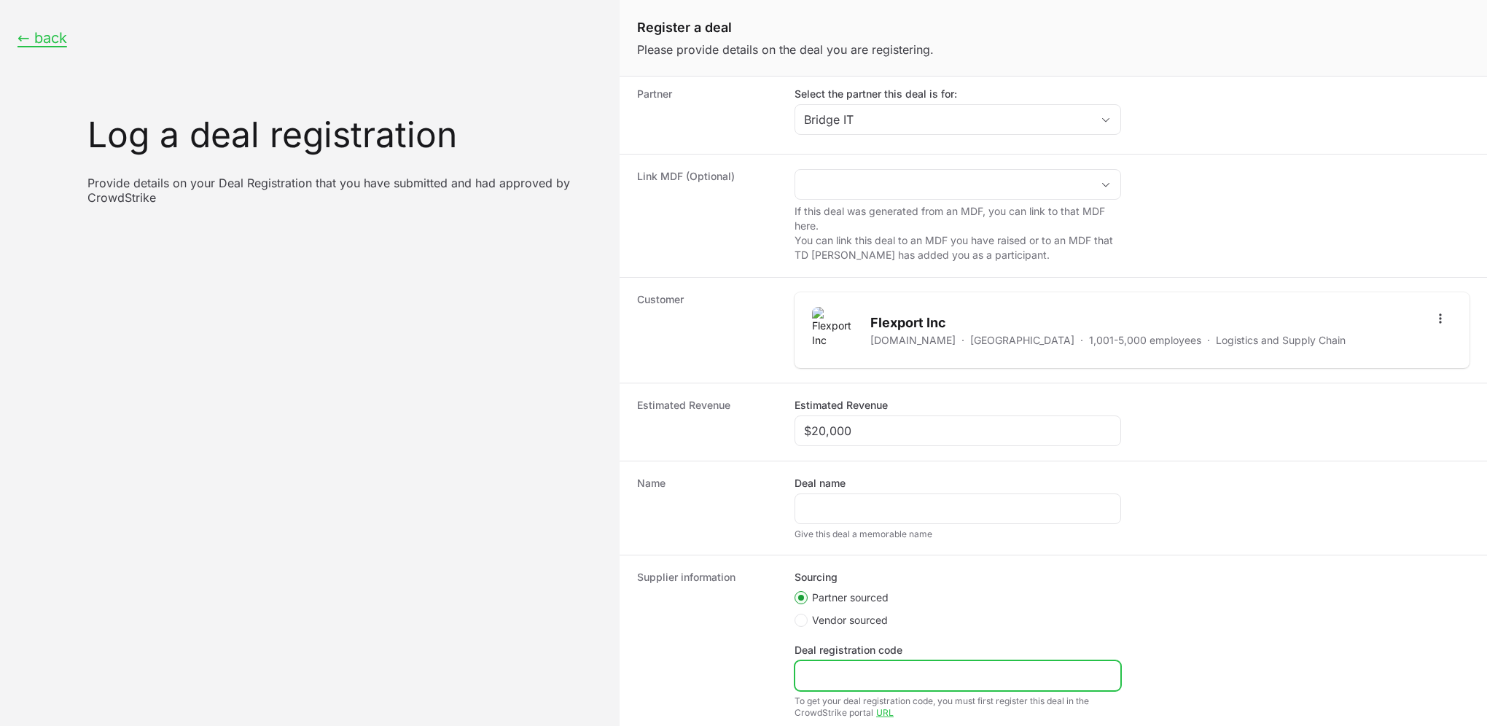
click at [829, 676] on input "Deal registration code" at bounding box center [958, 675] width 308 height 17
paste input "DR-cae6ab66"
type input "DR-cae6ab66"
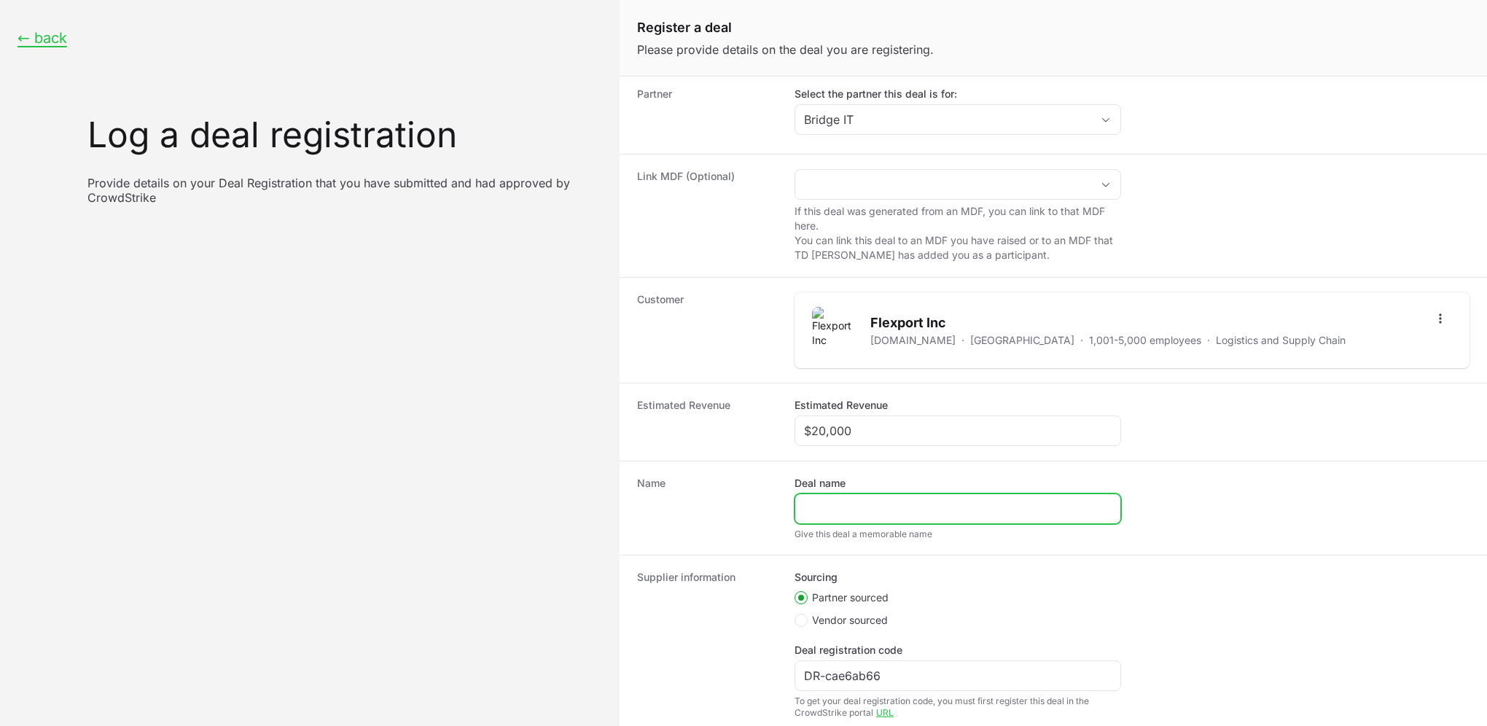
click at [832, 500] on input "Deal name" at bounding box center [958, 508] width 308 height 17
type input "Flexport"
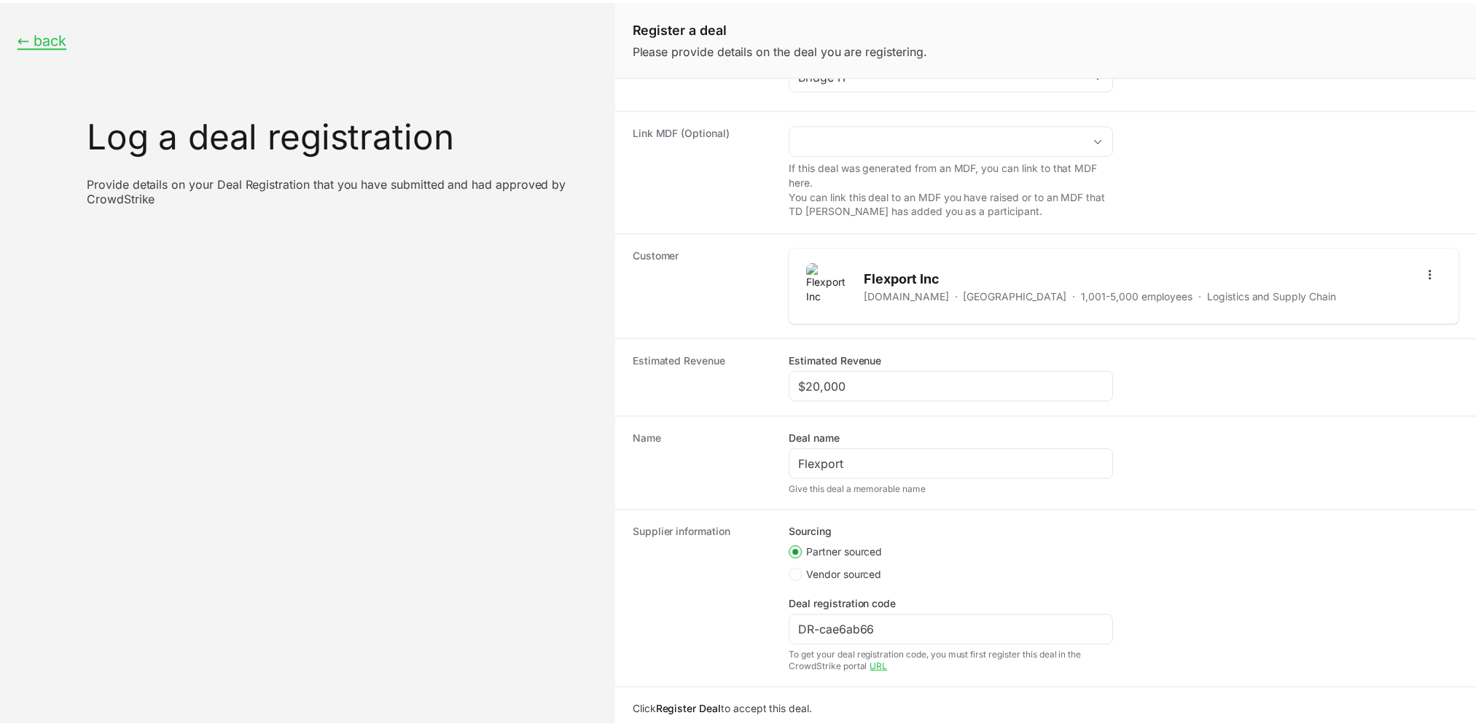
scroll to position [156, 0]
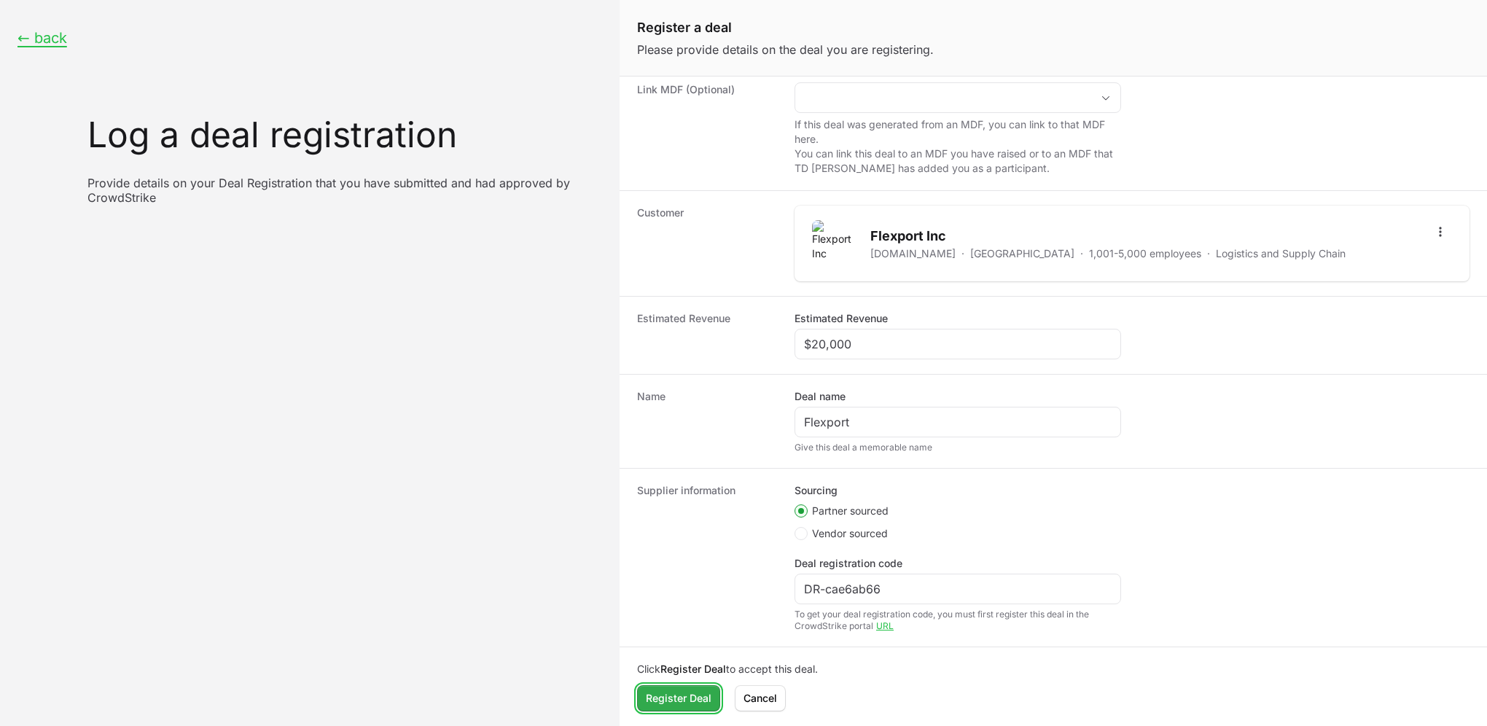
click at [652, 699] on span "Register Deal" at bounding box center [679, 697] width 66 height 17
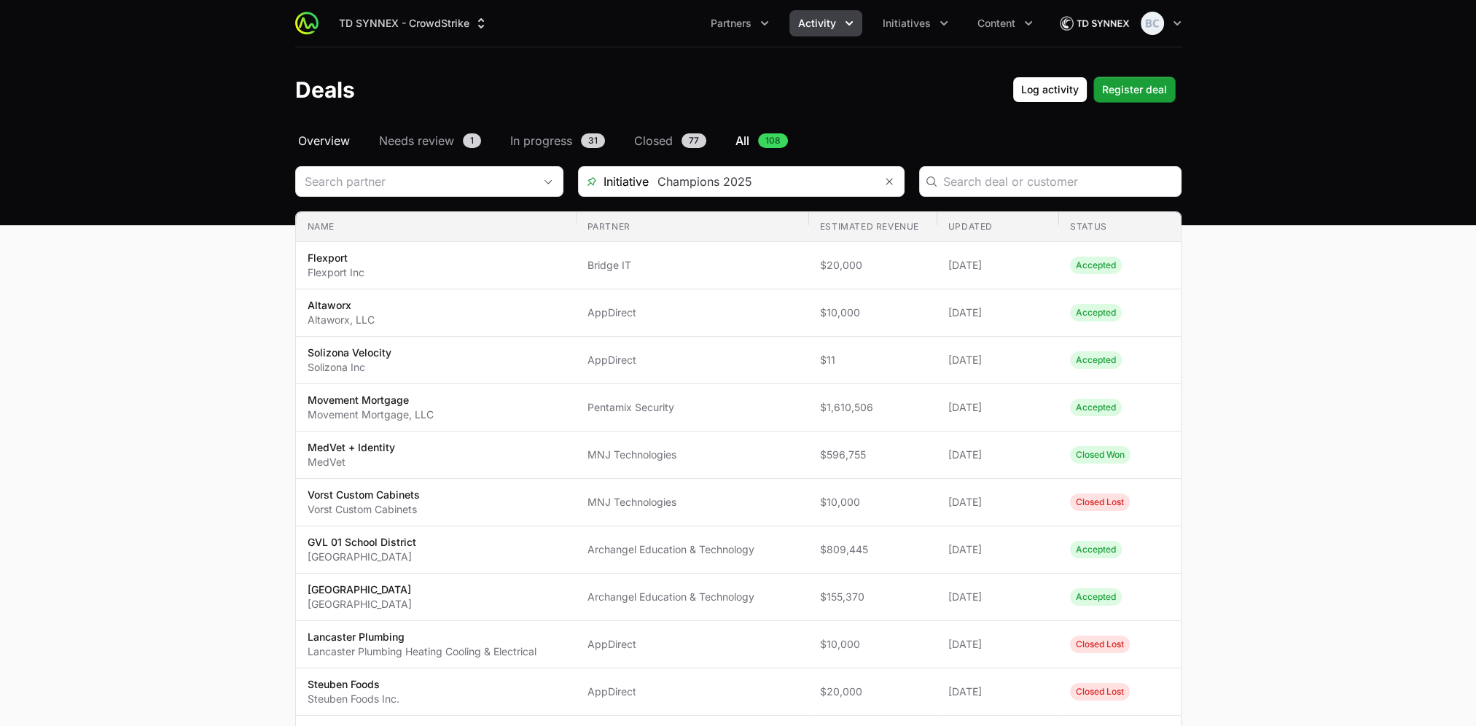
click at [332, 145] on span "Overview" at bounding box center [324, 140] width 52 height 17
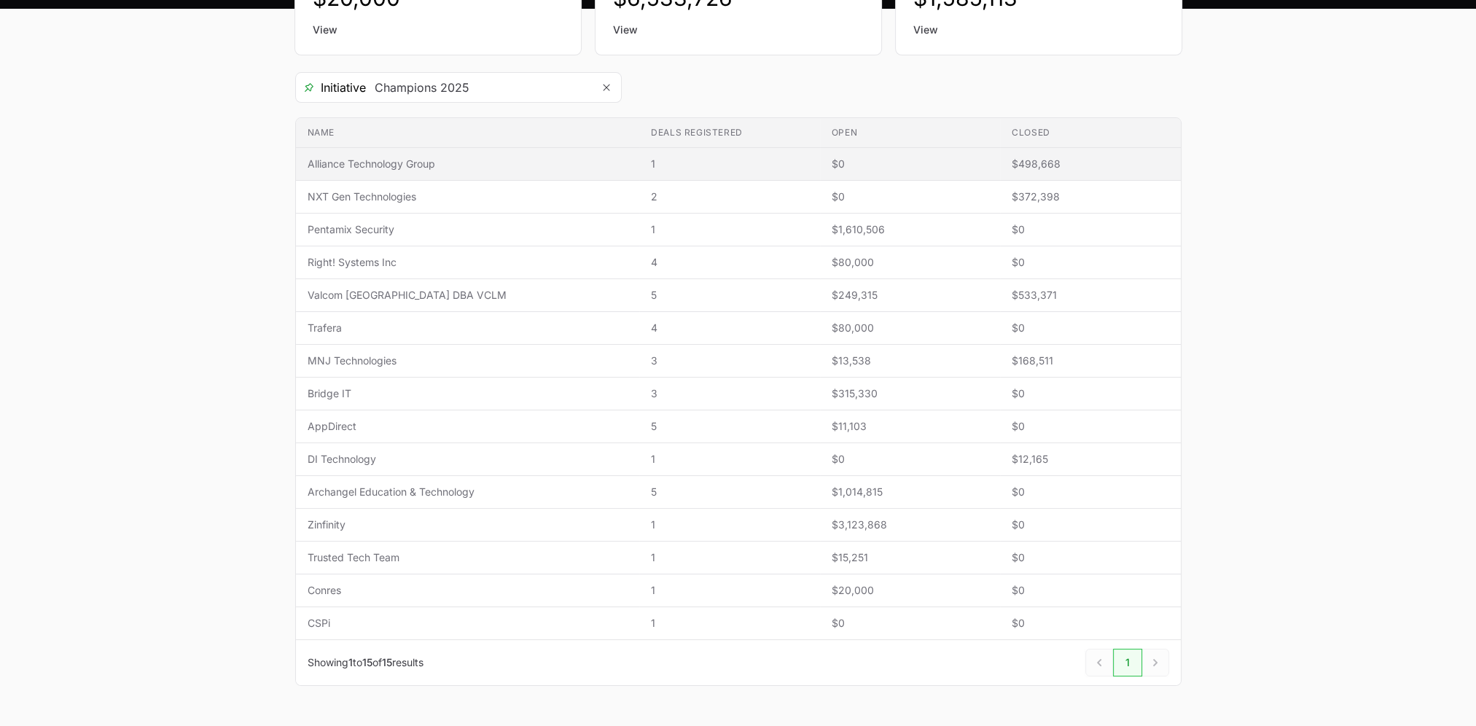
scroll to position [219, 0]
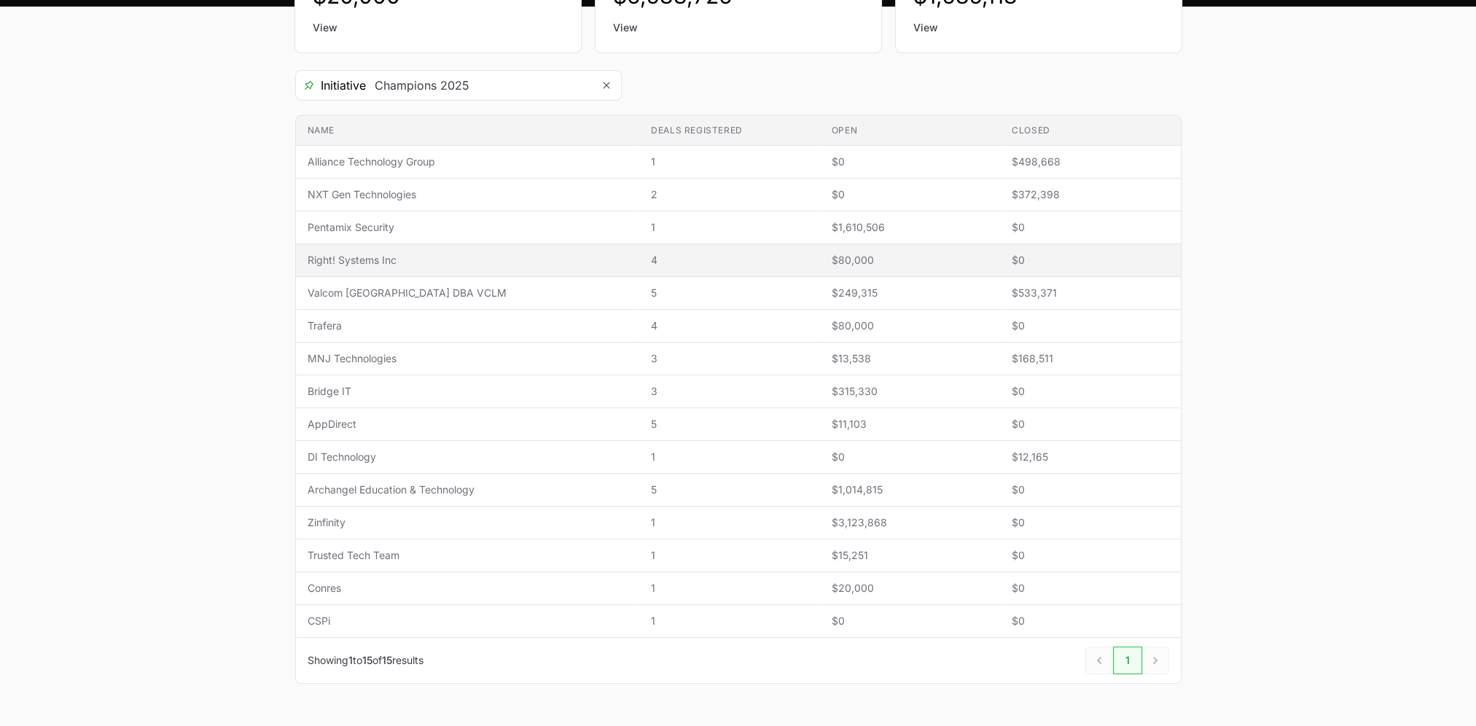
click at [396, 258] on span "Right! Systems Inc" at bounding box center [468, 260] width 321 height 15
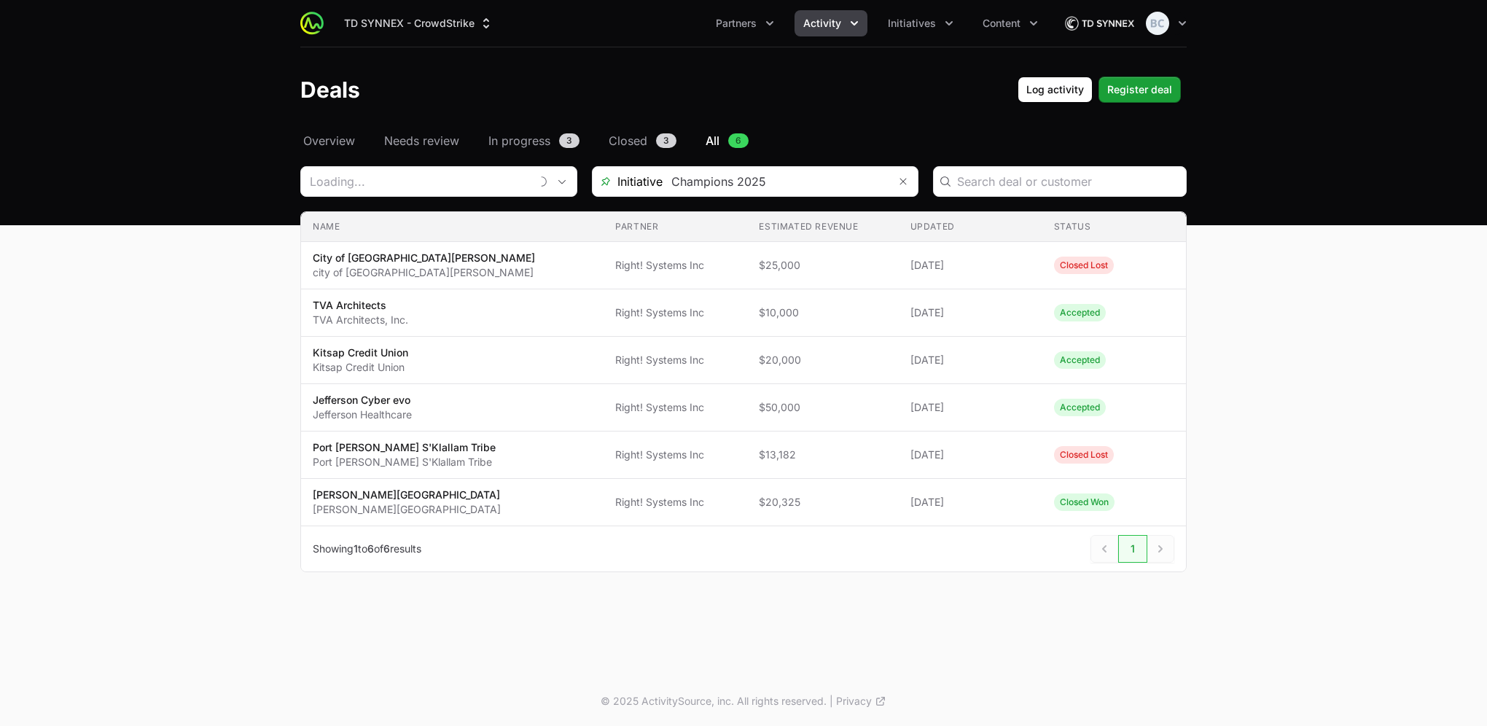
type input "Right! Systems Inc"
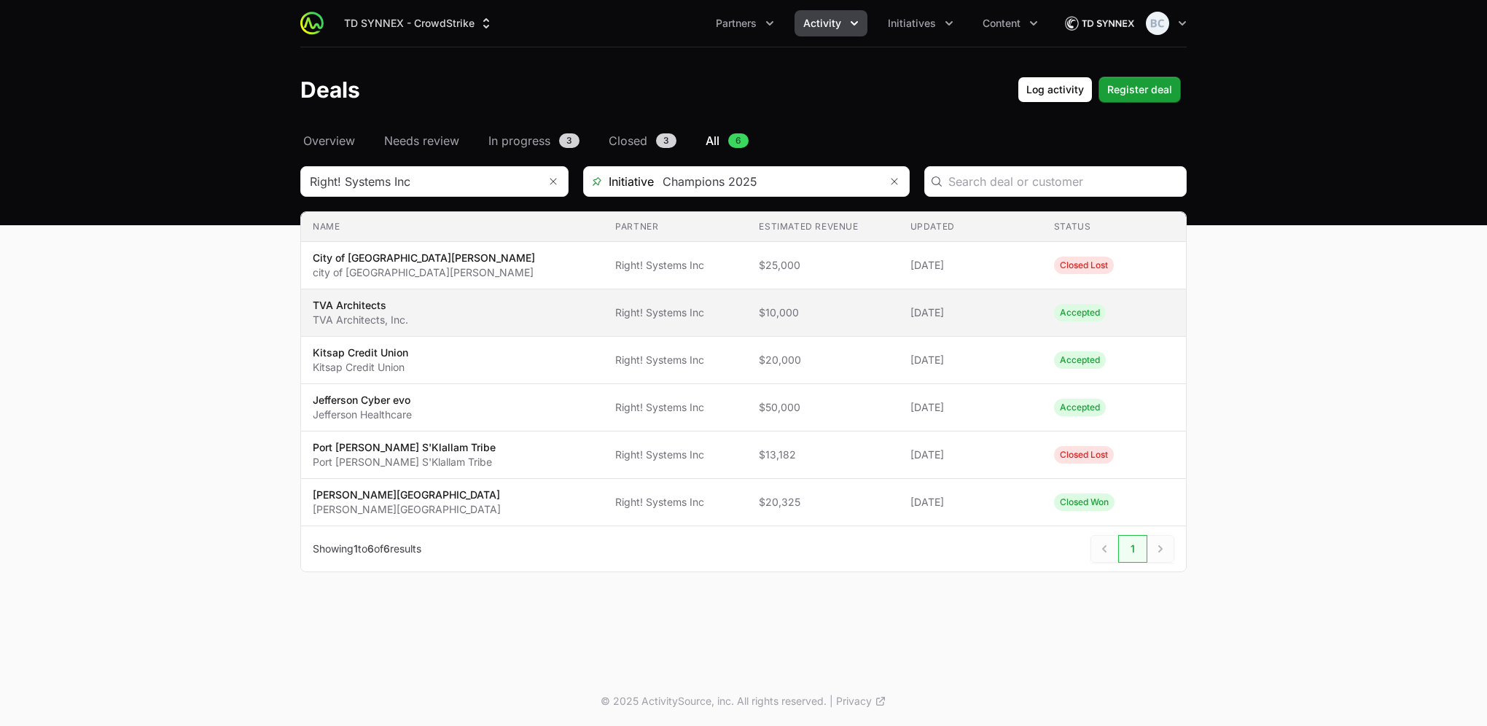
click at [608, 323] on td "Partner Right! Systems Inc" at bounding box center [675, 312] width 144 height 47
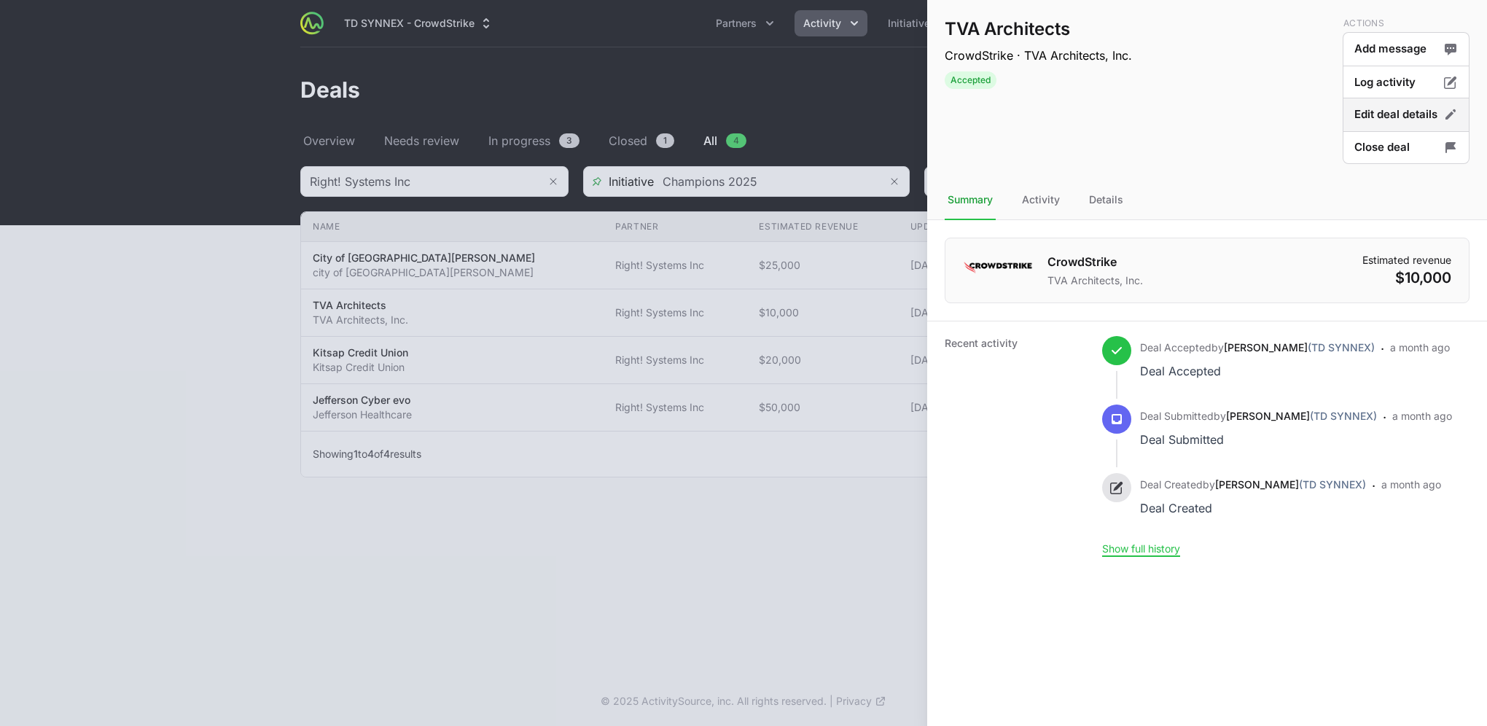
click at [1378, 117] on button "Edit deal details" at bounding box center [1406, 115] width 127 height 34
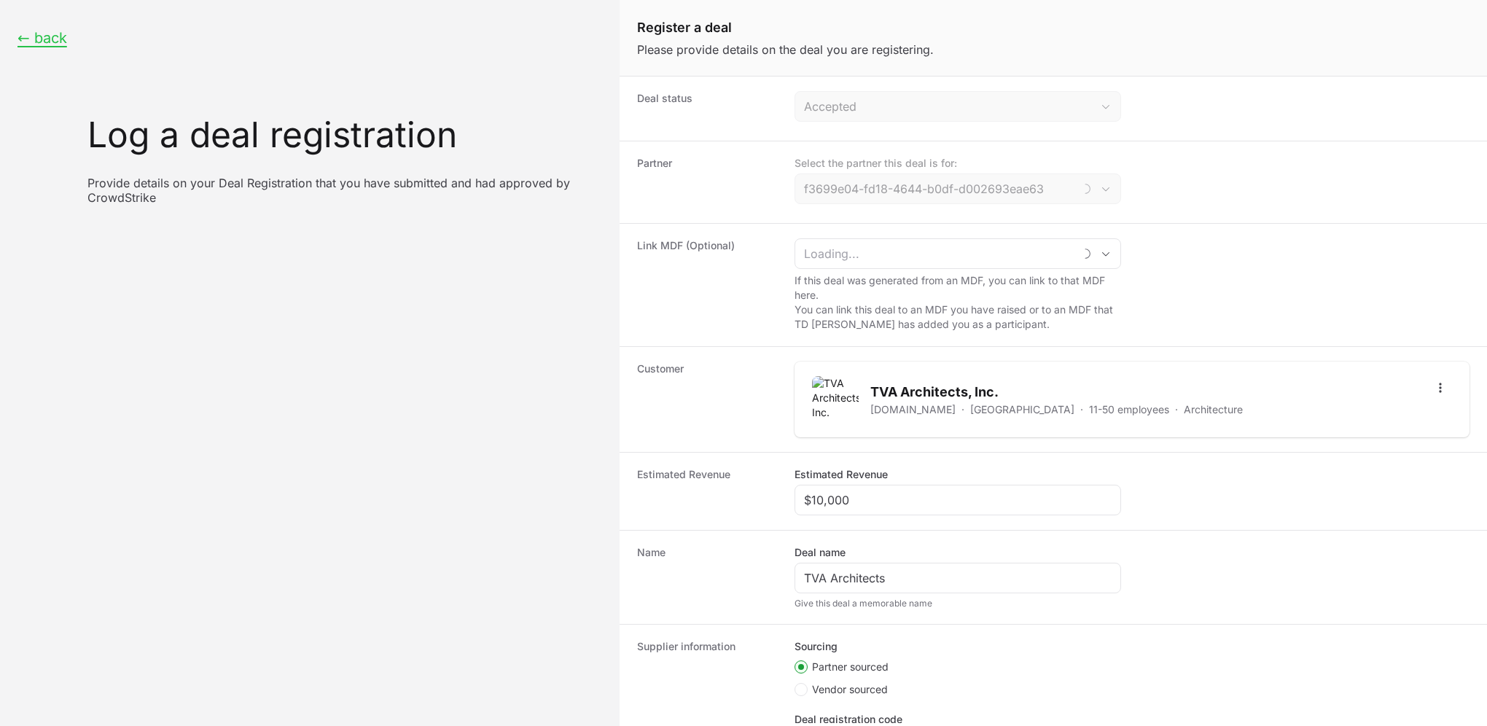
type input "Right! Systems Inc"
drag, startPoint x: 883, startPoint y: 505, endPoint x: 782, endPoint y: 501, distance: 101.4
click at [782, 501] on div "Estimated Revenue Estimated Revenue $10,000" at bounding box center [1053, 491] width 867 height 78
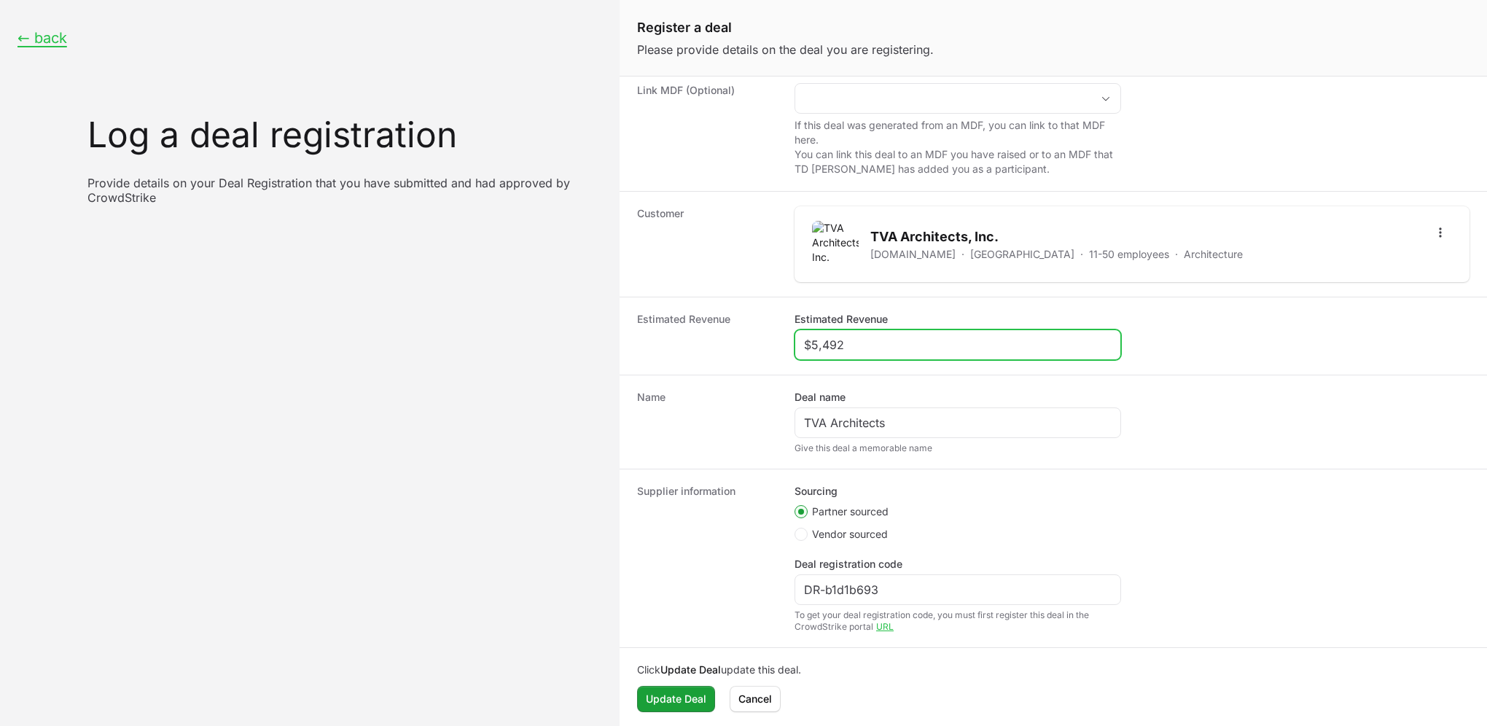
scroll to position [156, 0]
type input "$5,492"
click at [646, 703] on span "Update Deal" at bounding box center [676, 697] width 60 height 17
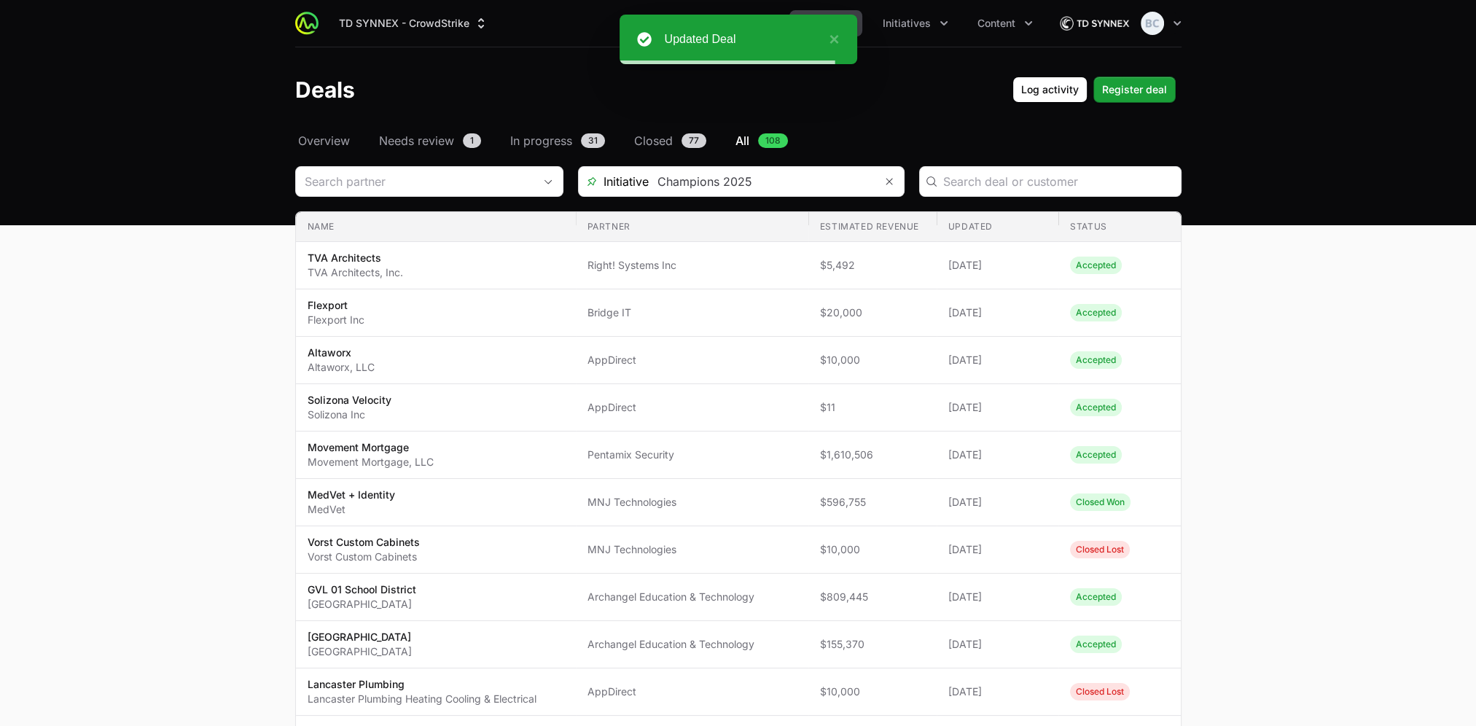
click at [337, 143] on span "Overview" at bounding box center [324, 140] width 52 height 17
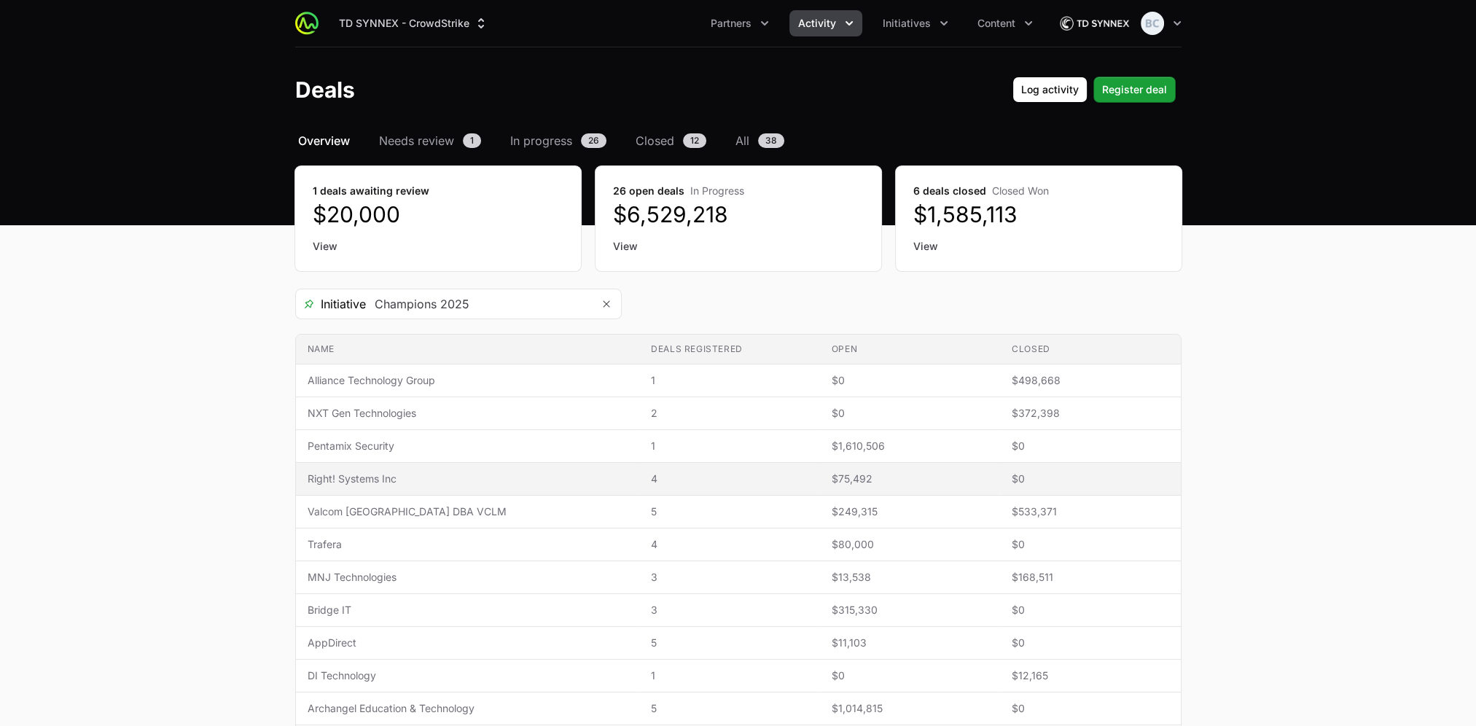
click at [478, 478] on span "Right! Systems Inc" at bounding box center [468, 479] width 321 height 15
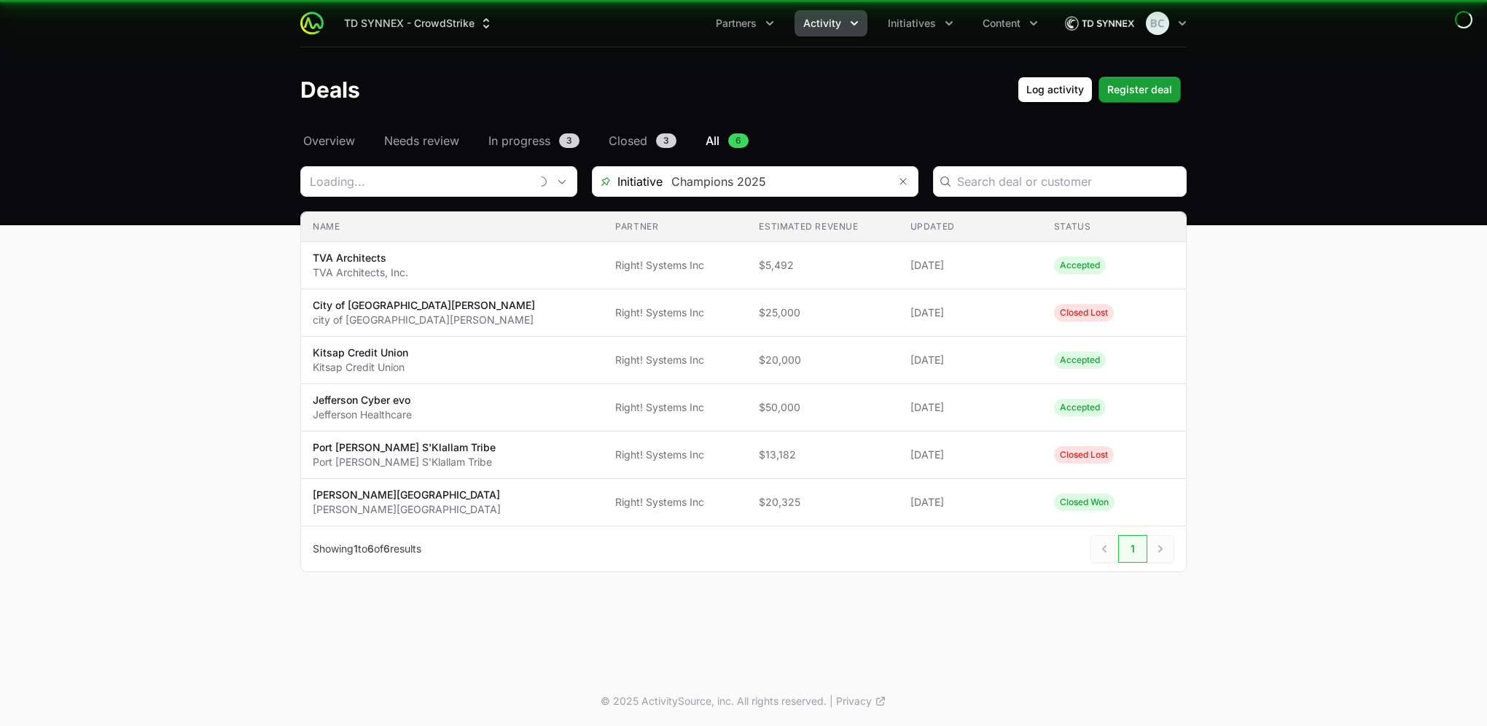
type input "Right! Systems Inc"
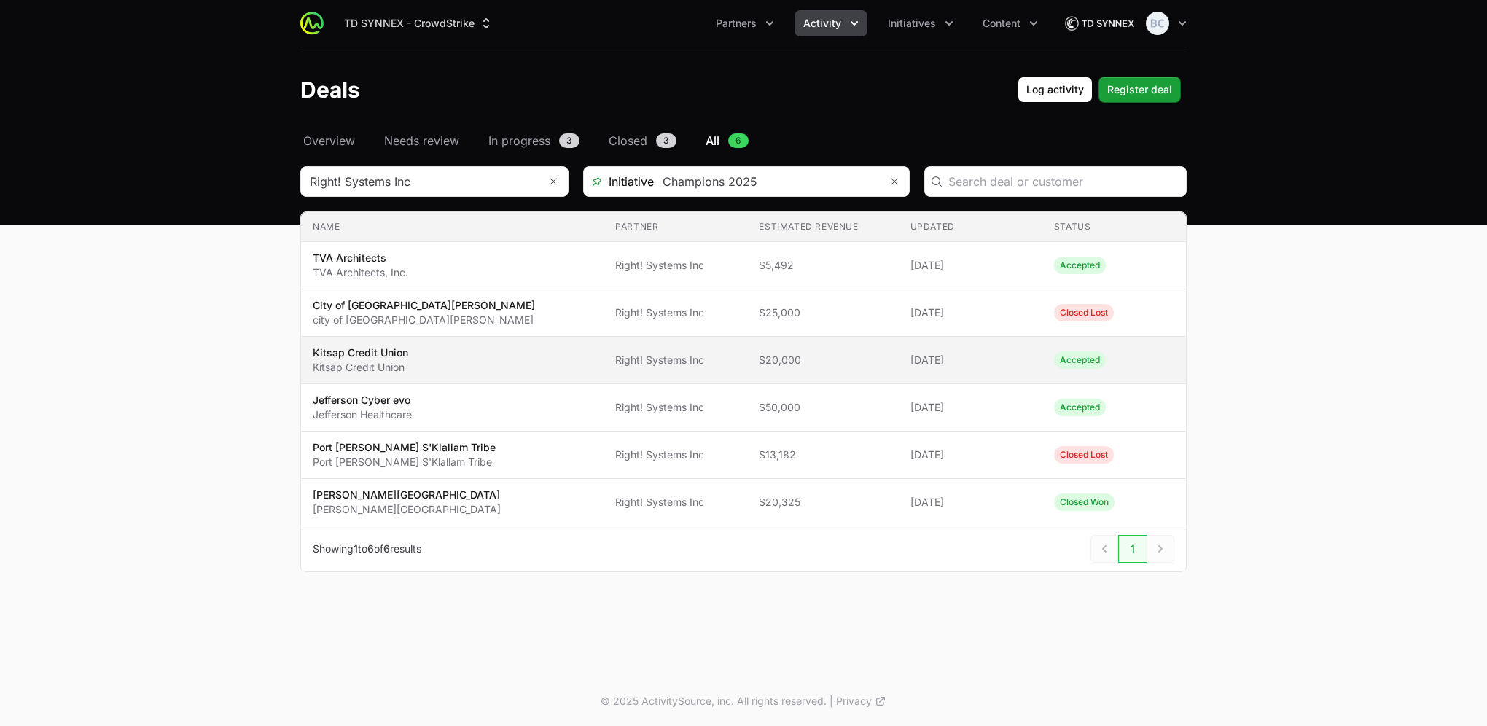
click at [603, 367] on td "Partner Right! Systems Inc" at bounding box center [675, 360] width 144 height 47
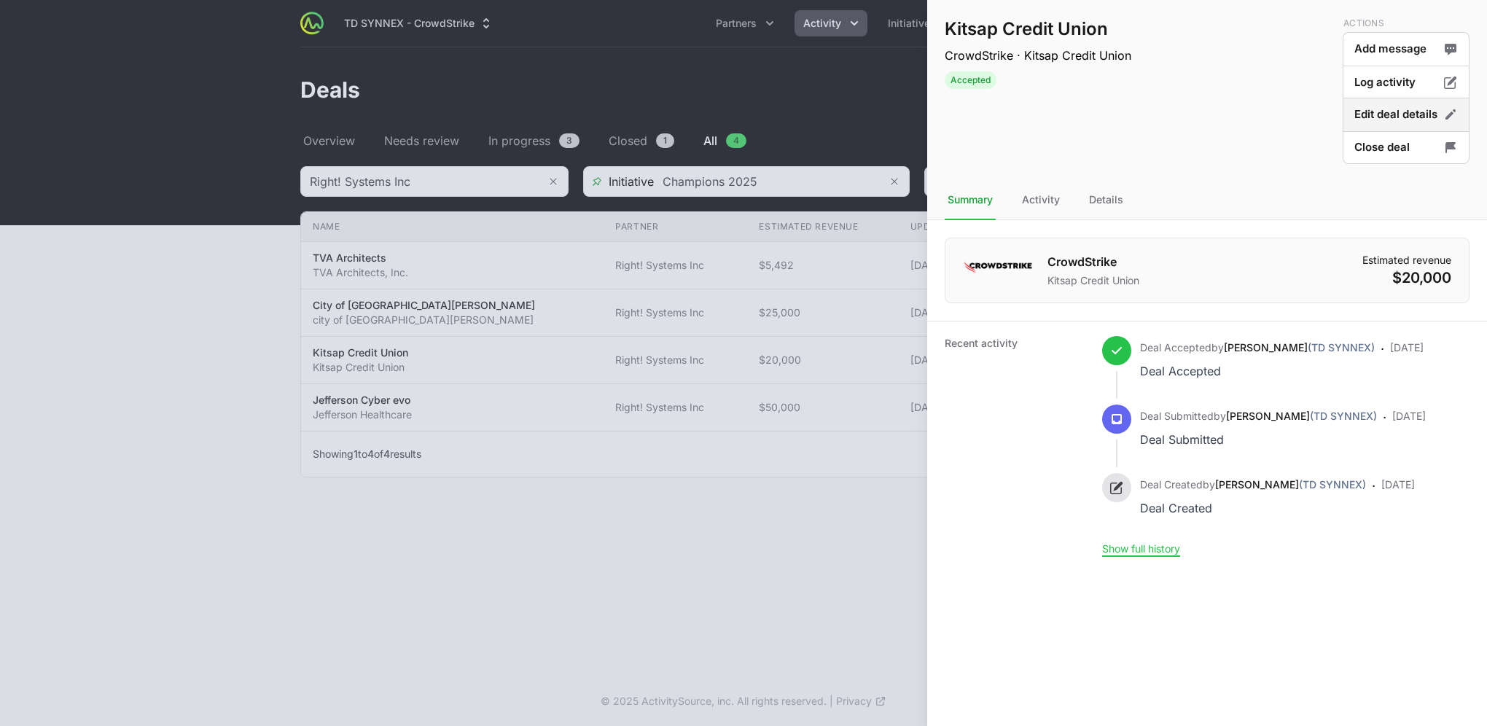
click at [1367, 122] on button "Edit deal details" at bounding box center [1406, 115] width 127 height 34
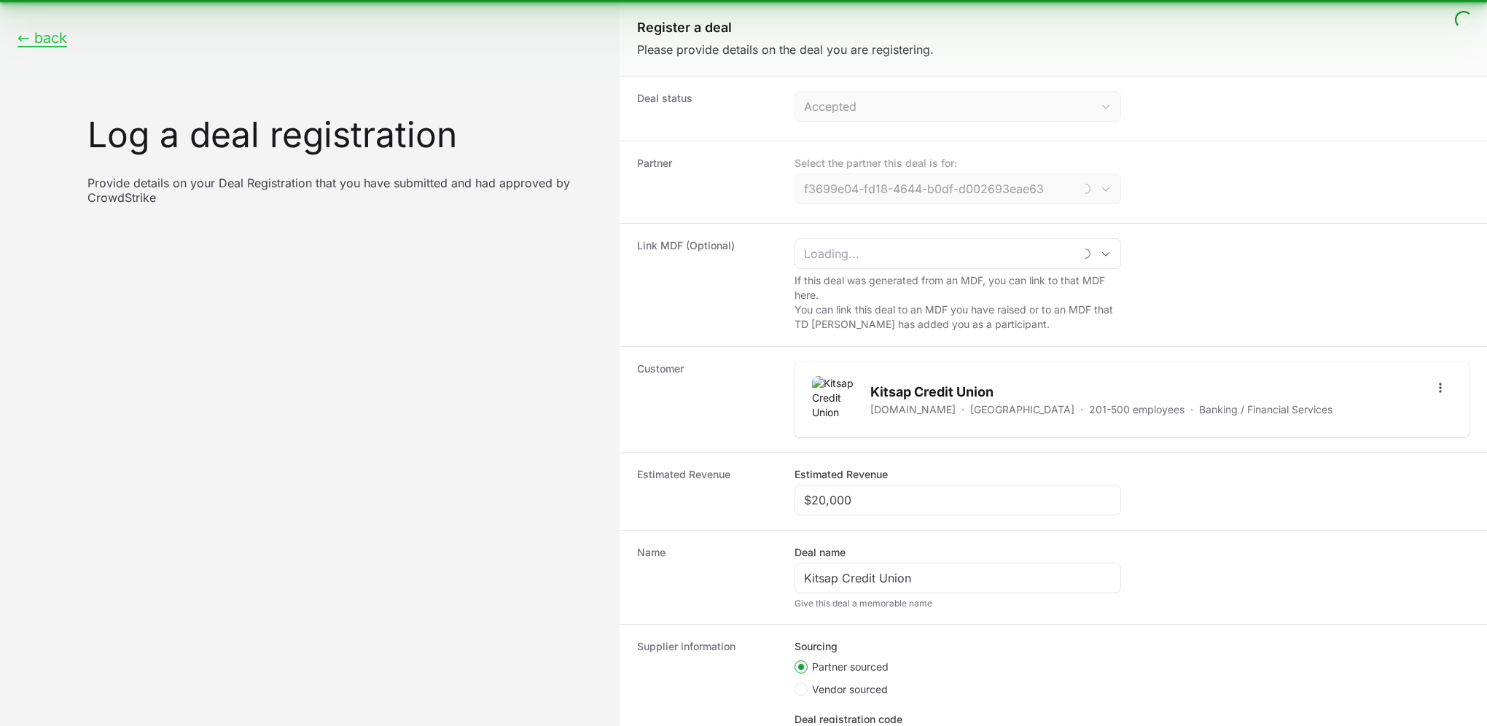
type input "Right! Systems Inc"
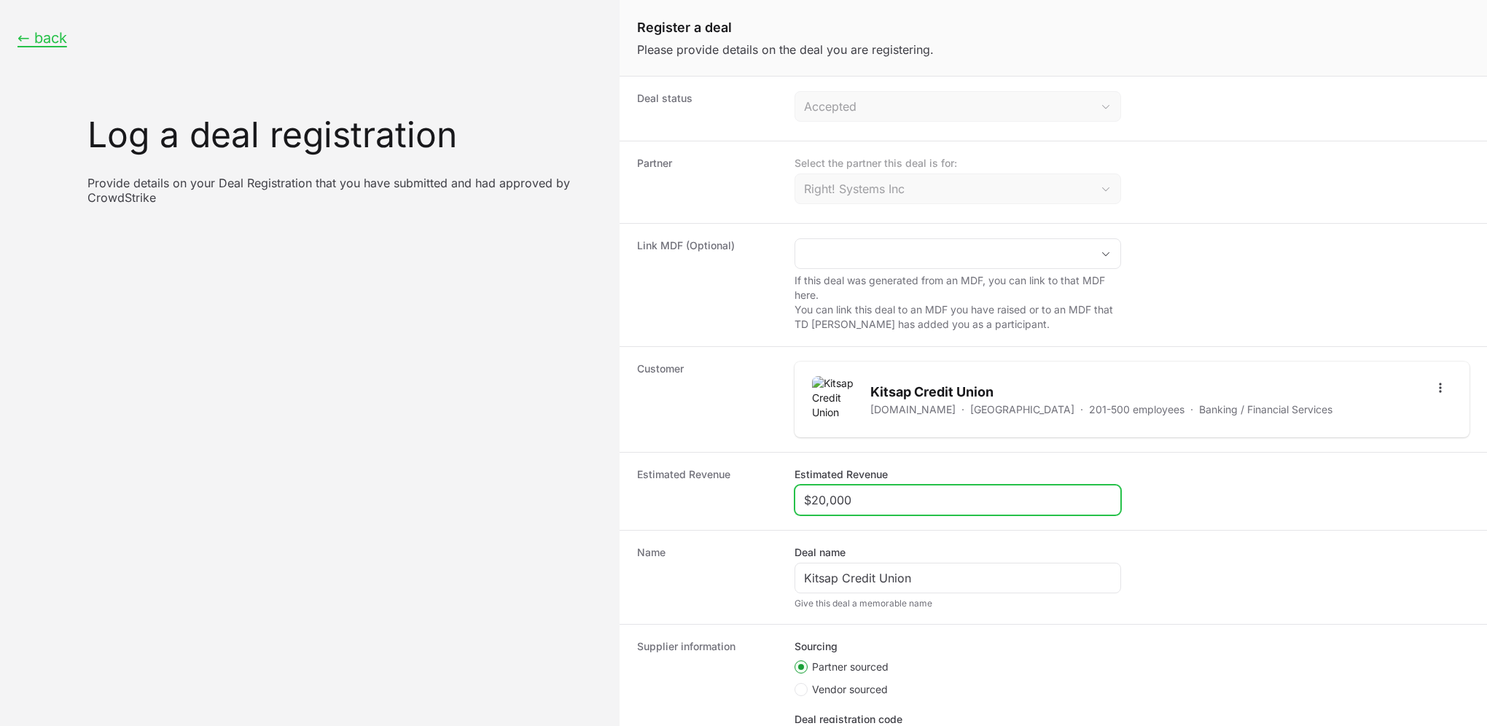
drag, startPoint x: 879, startPoint y: 497, endPoint x: 735, endPoint y: 495, distance: 143.6
click at [735, 495] on div "Estimated Revenue Estimated Revenue $20,000" at bounding box center [1053, 491] width 867 height 78
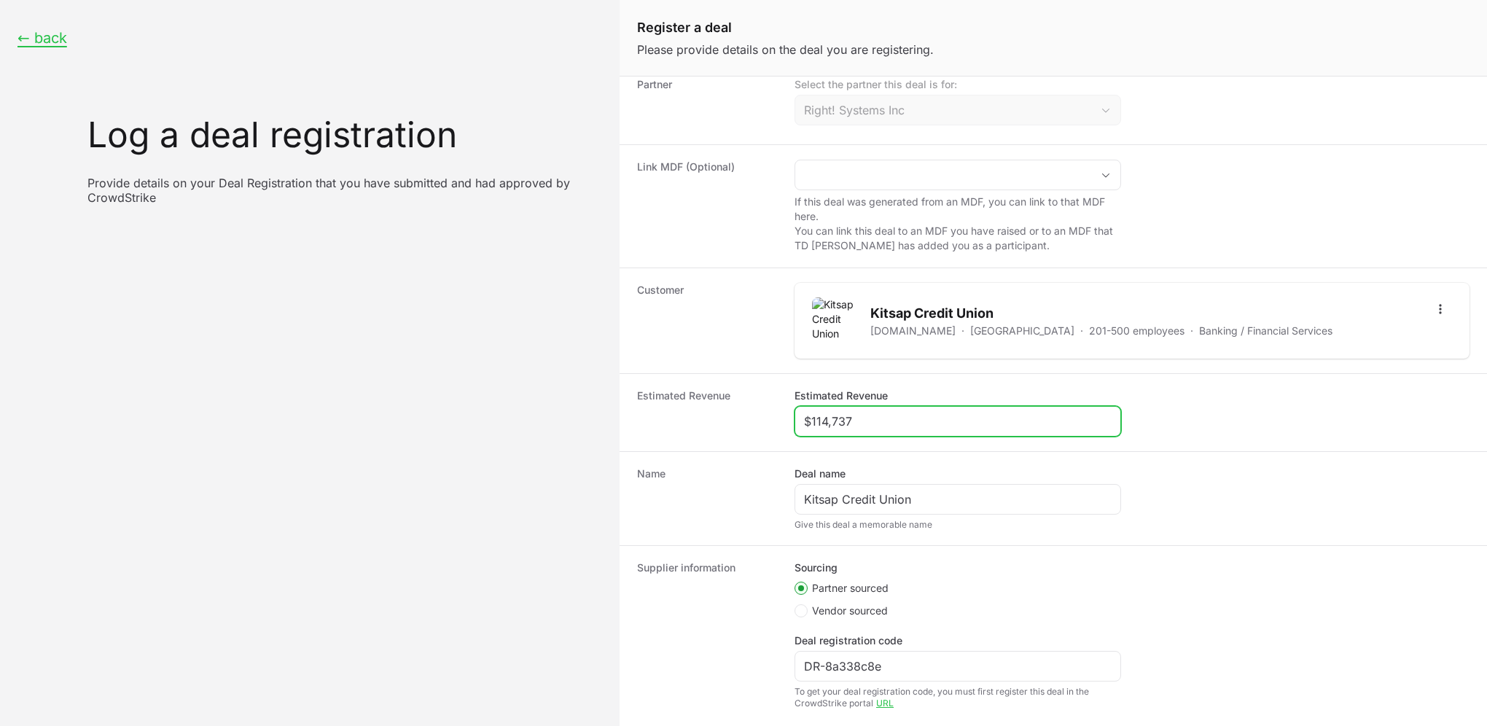
scroll to position [156, 0]
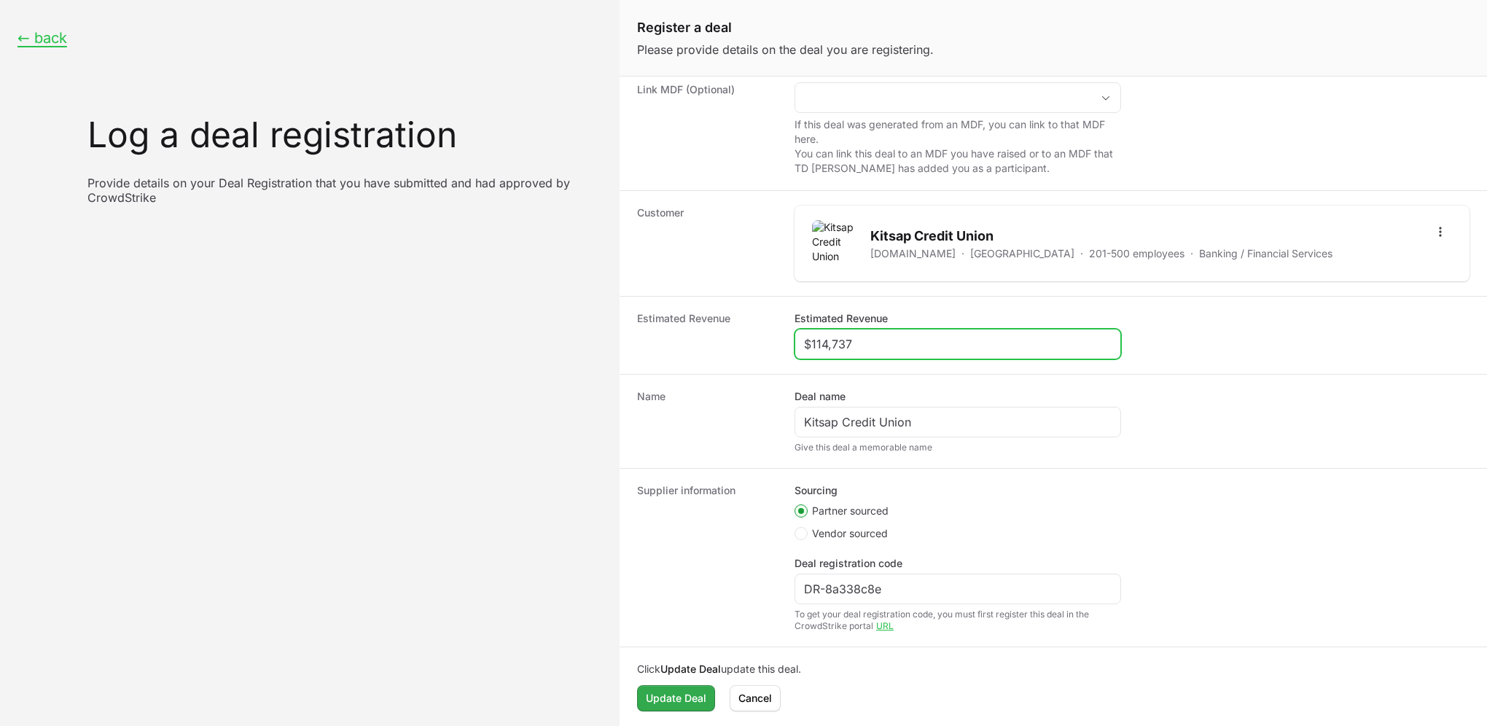
type input "$114,737"
click at [675, 698] on span "Update Deal" at bounding box center [676, 697] width 60 height 17
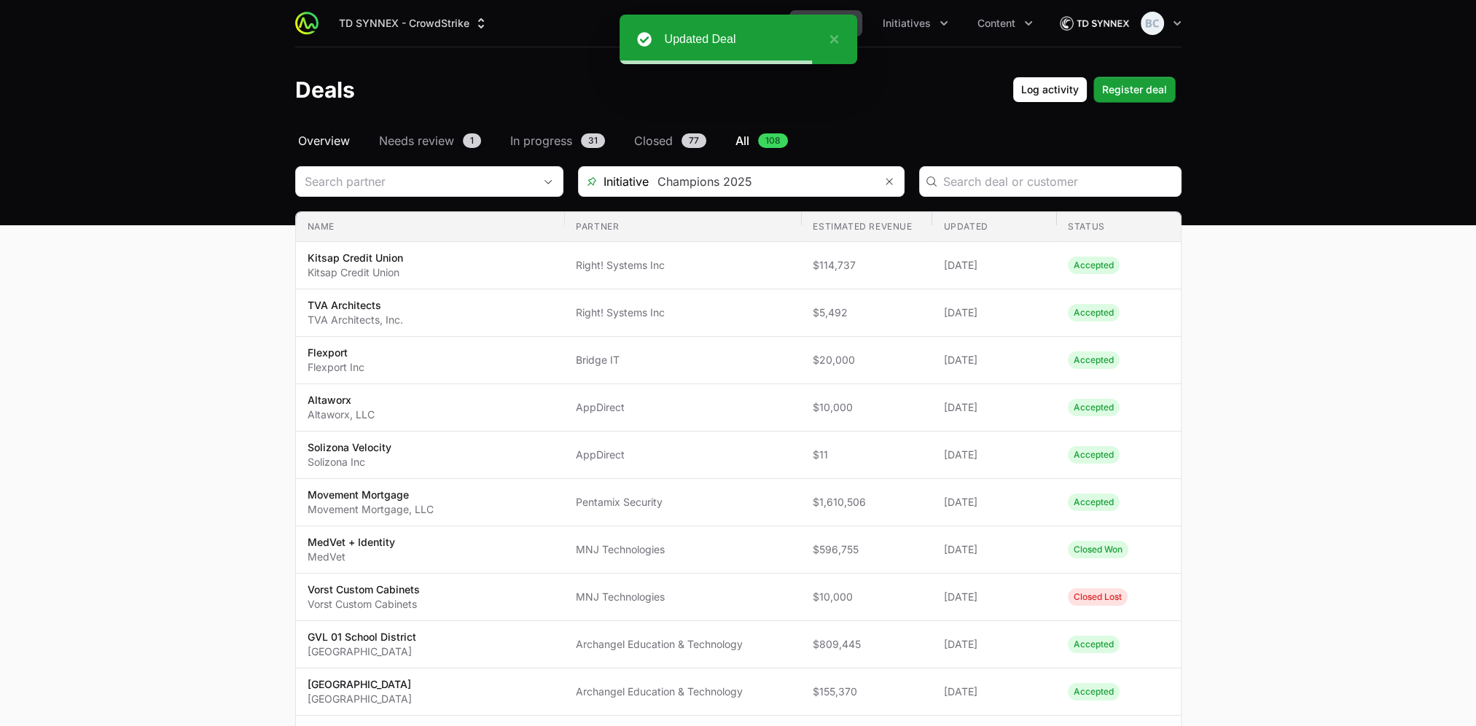
click at [329, 132] on span "Overview" at bounding box center [324, 140] width 52 height 17
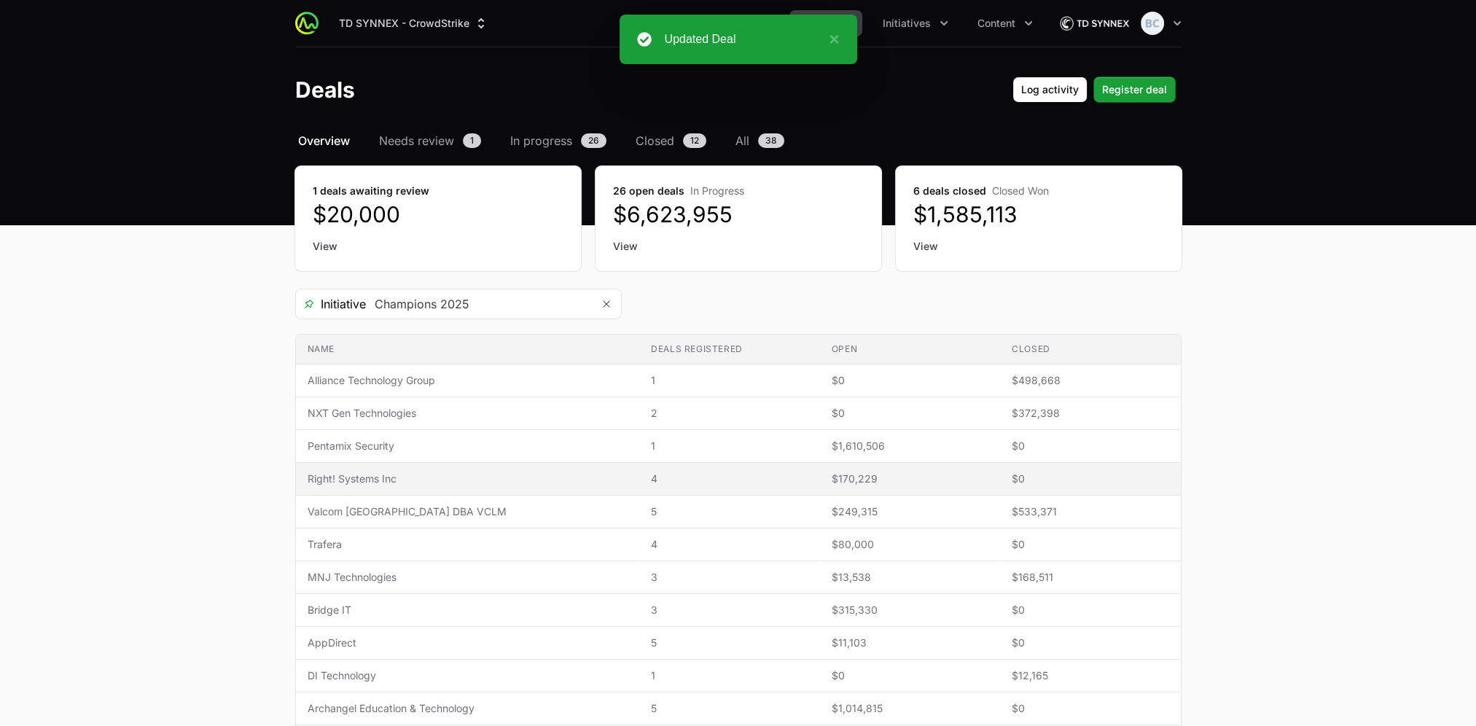
click at [450, 472] on span "Right! Systems Inc" at bounding box center [468, 479] width 321 height 15
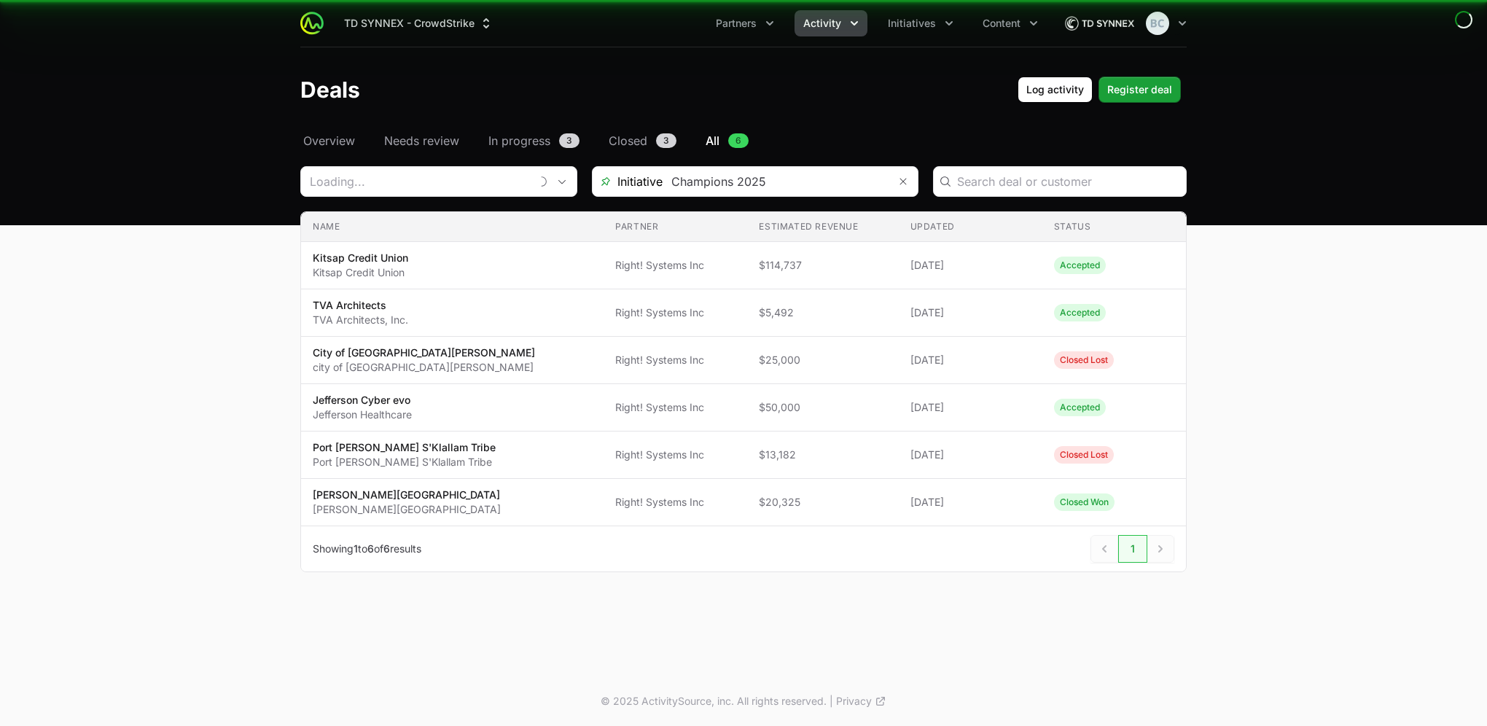
type input "Right! Systems Inc"
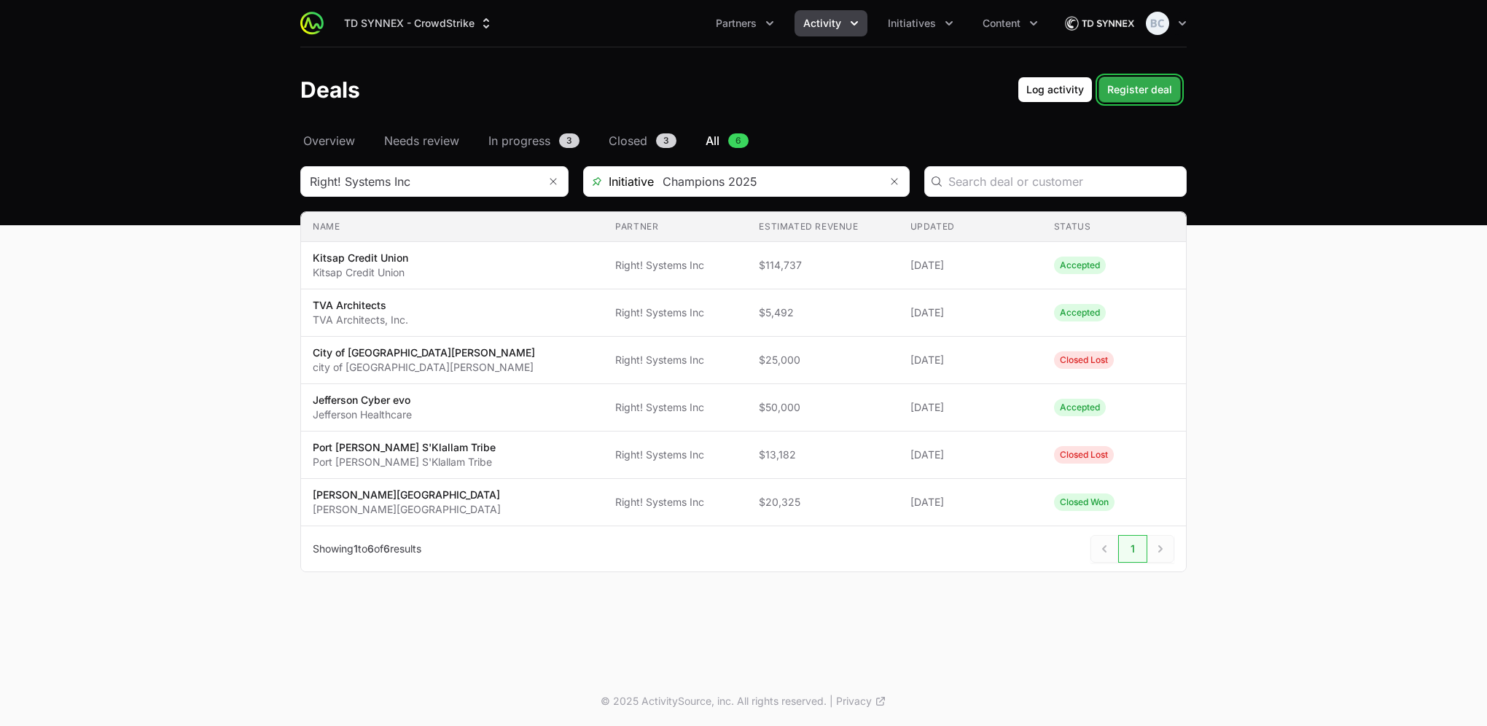
click at [1139, 96] on span "Register deal" at bounding box center [1139, 89] width 65 height 17
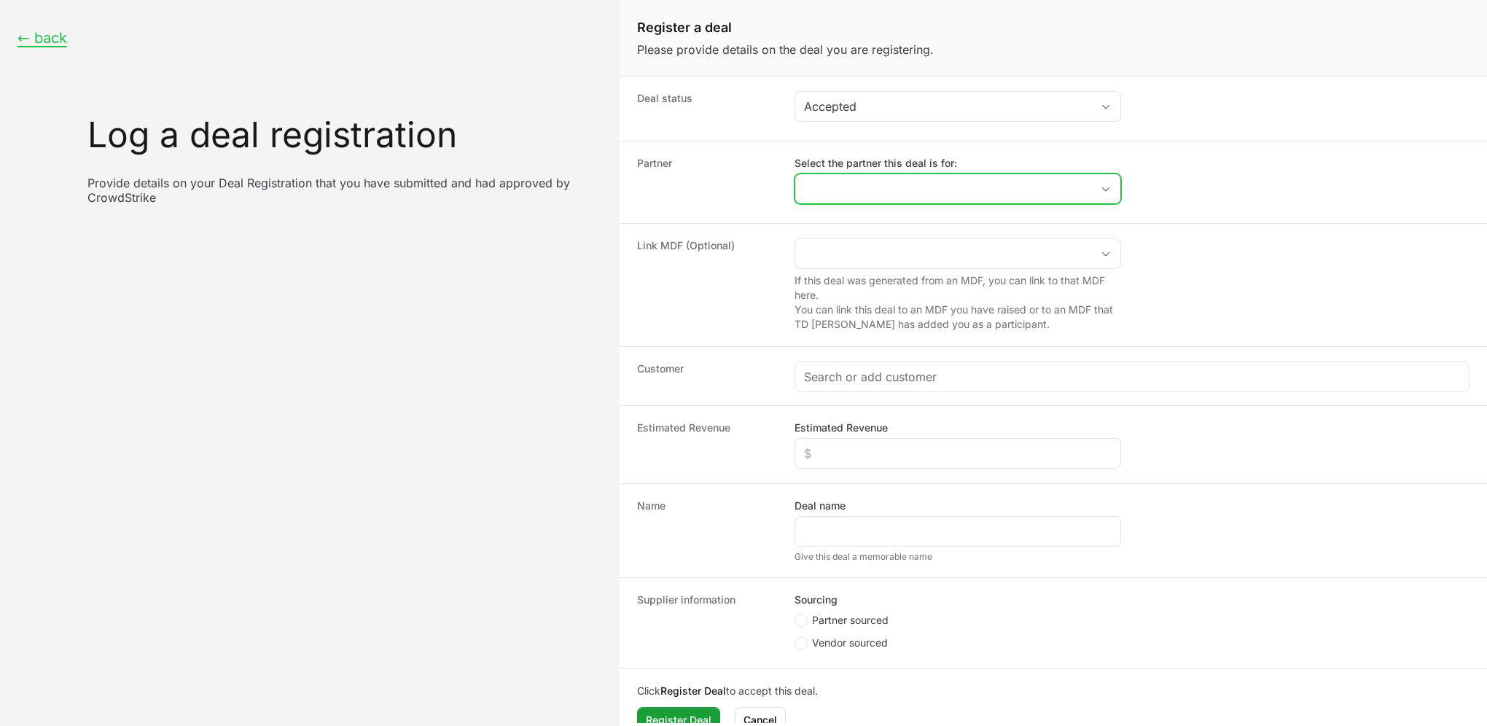
click at [852, 195] on input "Select the partner this deal is for:" at bounding box center [943, 188] width 296 height 29
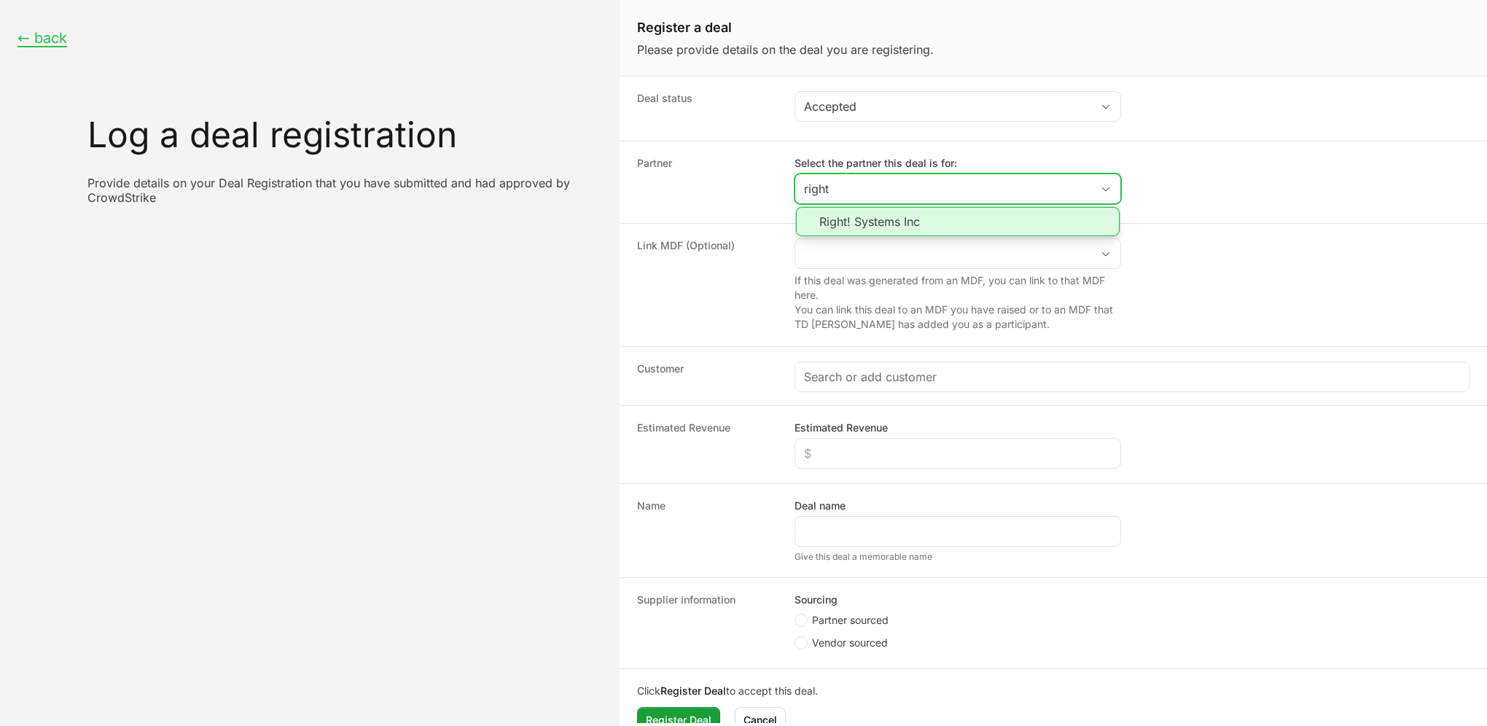
click at [859, 221] on li "Right! Systems Inc" at bounding box center [958, 221] width 324 height 29
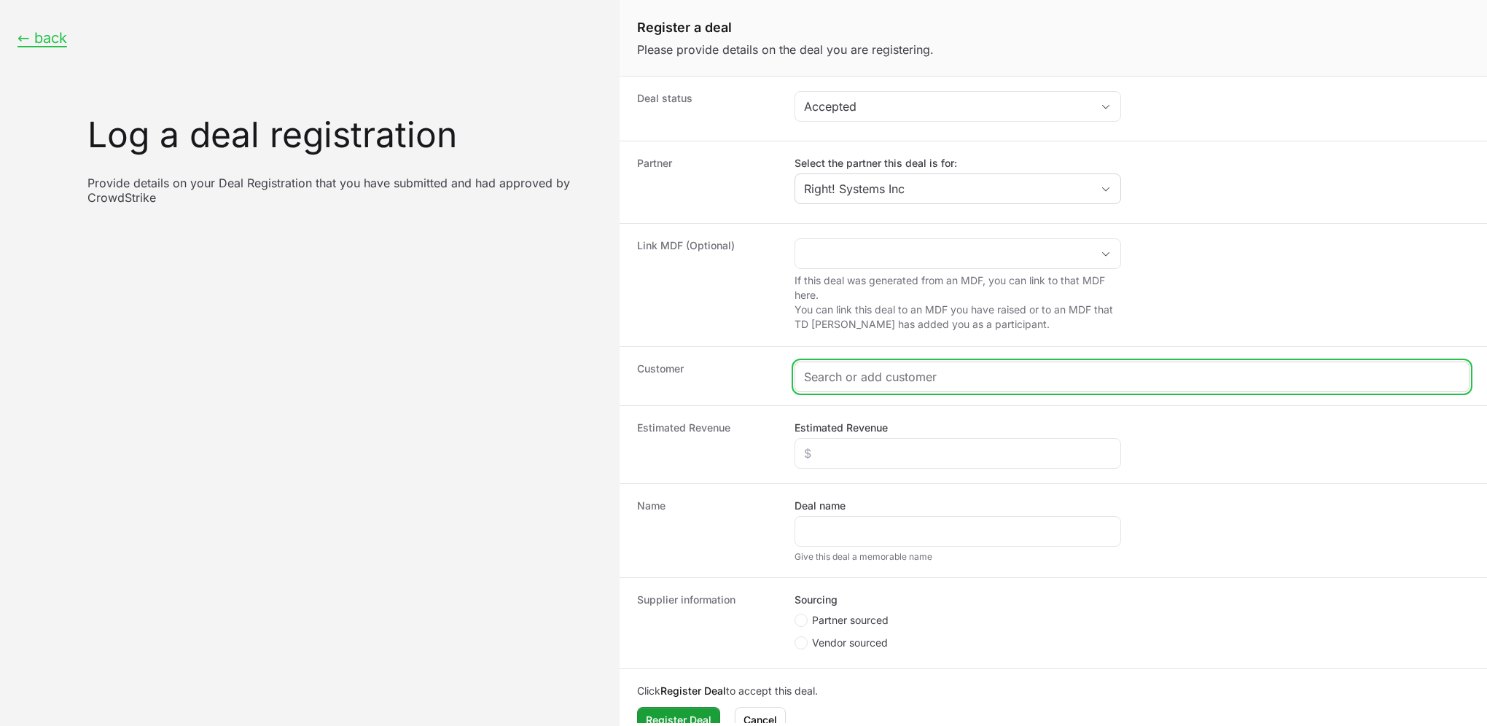
type input "Right! Systems Inc"
click at [841, 368] on input "Create activity form" at bounding box center [1132, 376] width 656 height 17
paste input "[DOMAIN_NAME]"
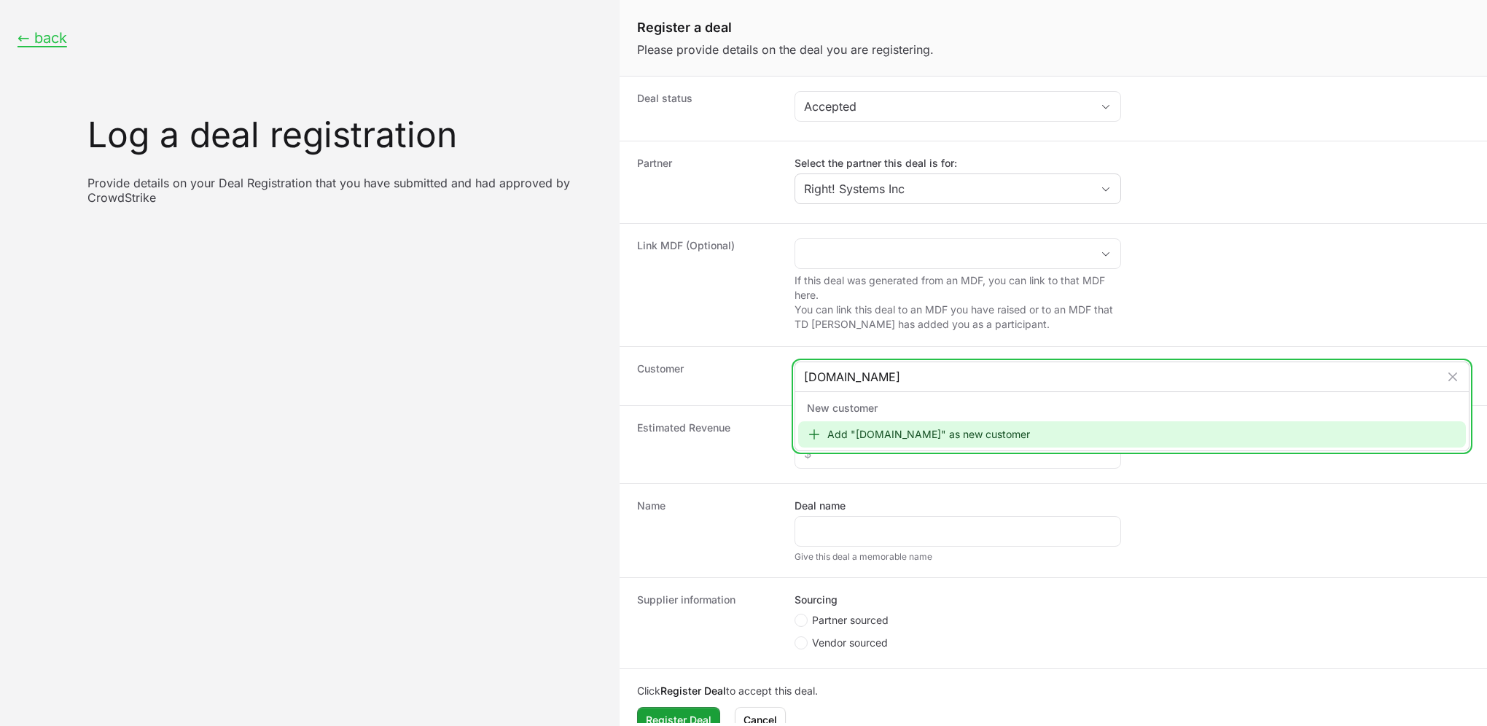
type input "[DOMAIN_NAME]"
click at [881, 432] on div "Add "[DOMAIN_NAME]" as new customer" at bounding box center [1132, 434] width 668 height 26
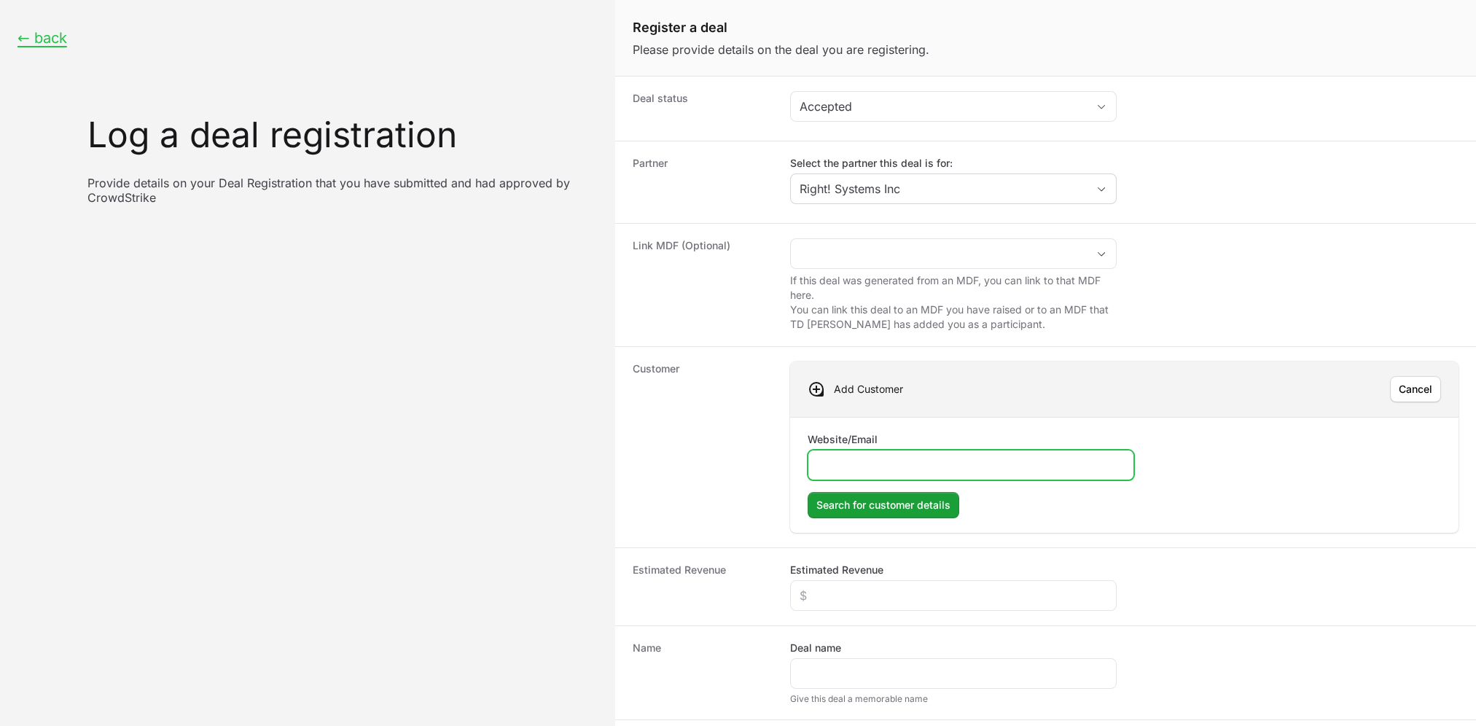
click at [876, 466] on input "Website/Email" at bounding box center [971, 464] width 308 height 17
paste input "[DOMAIN_NAME]"
type input "[DOMAIN_NAME]"
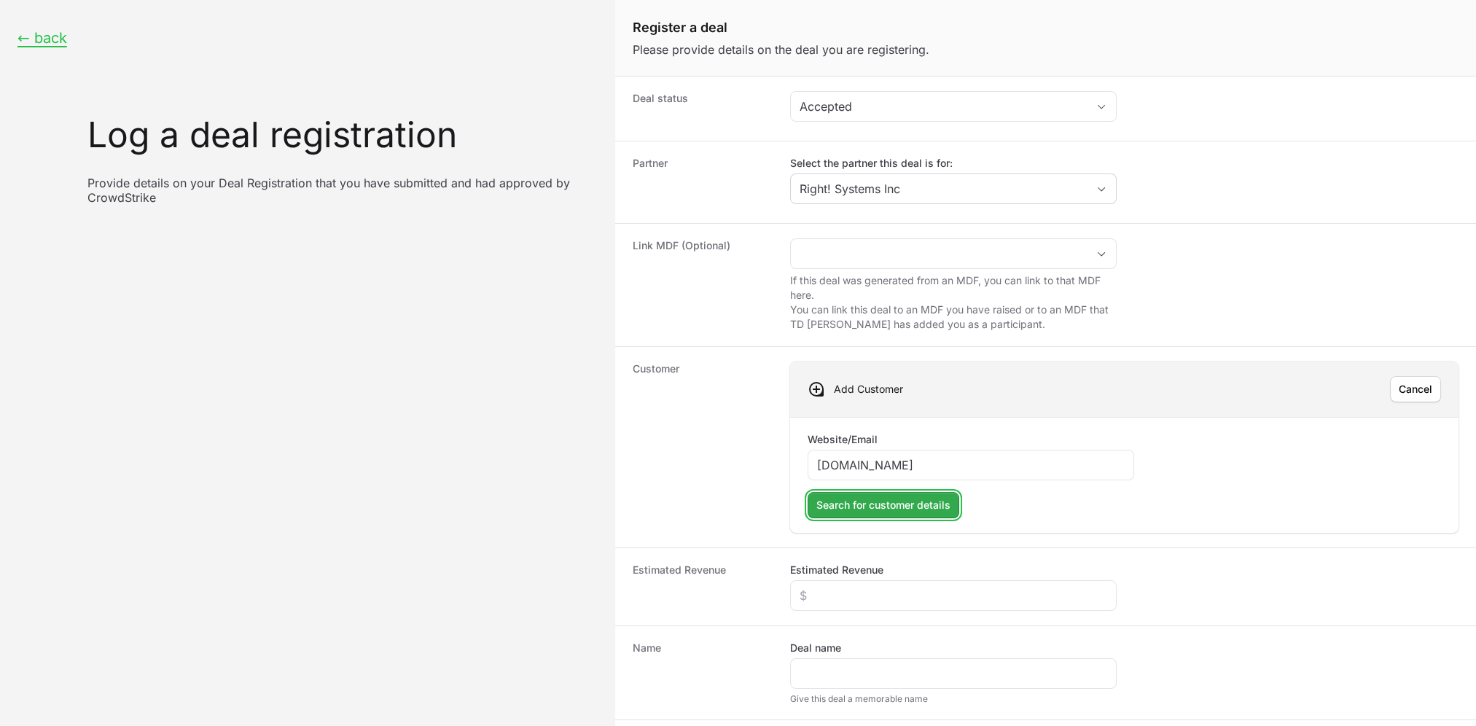
click at [888, 499] on span "Search for customer details" at bounding box center [883, 504] width 134 height 17
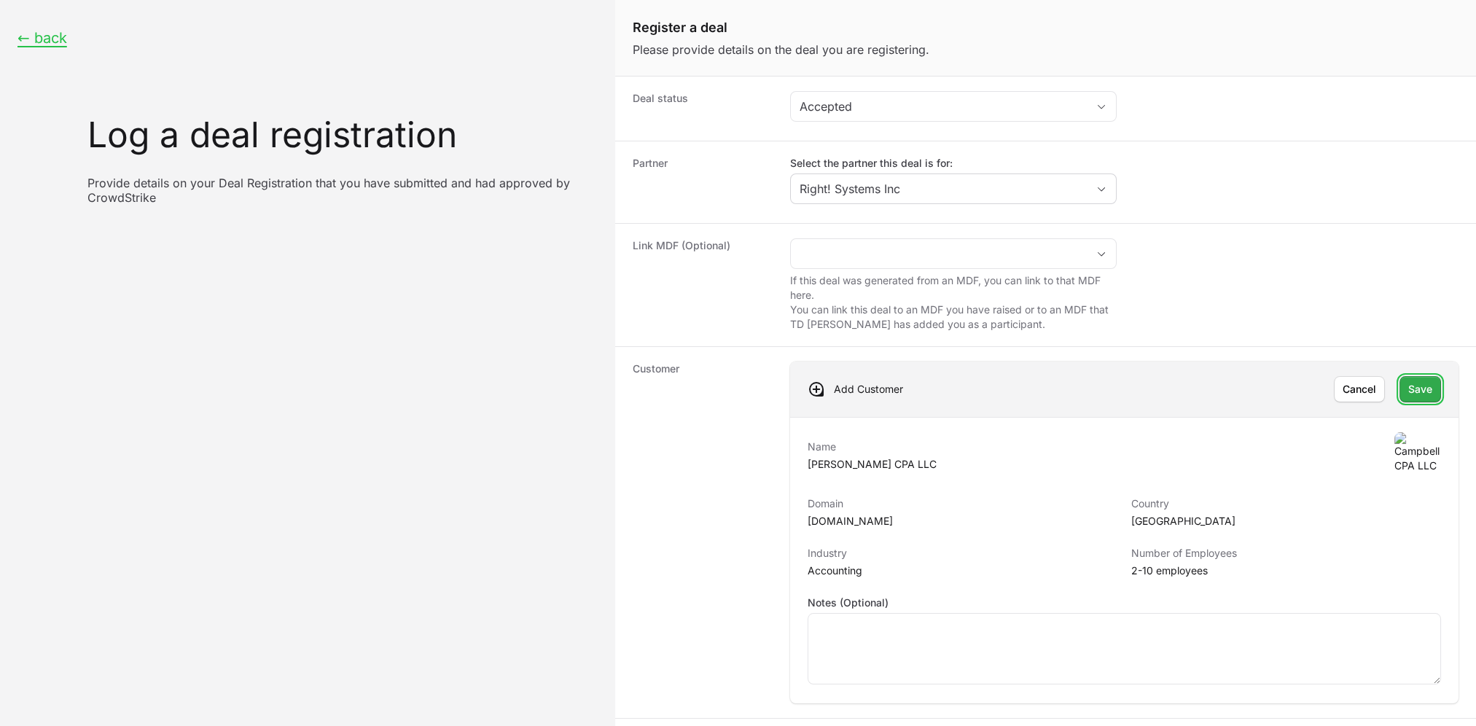
click at [1393, 388] on span "Save" at bounding box center [1420, 388] width 24 height 17
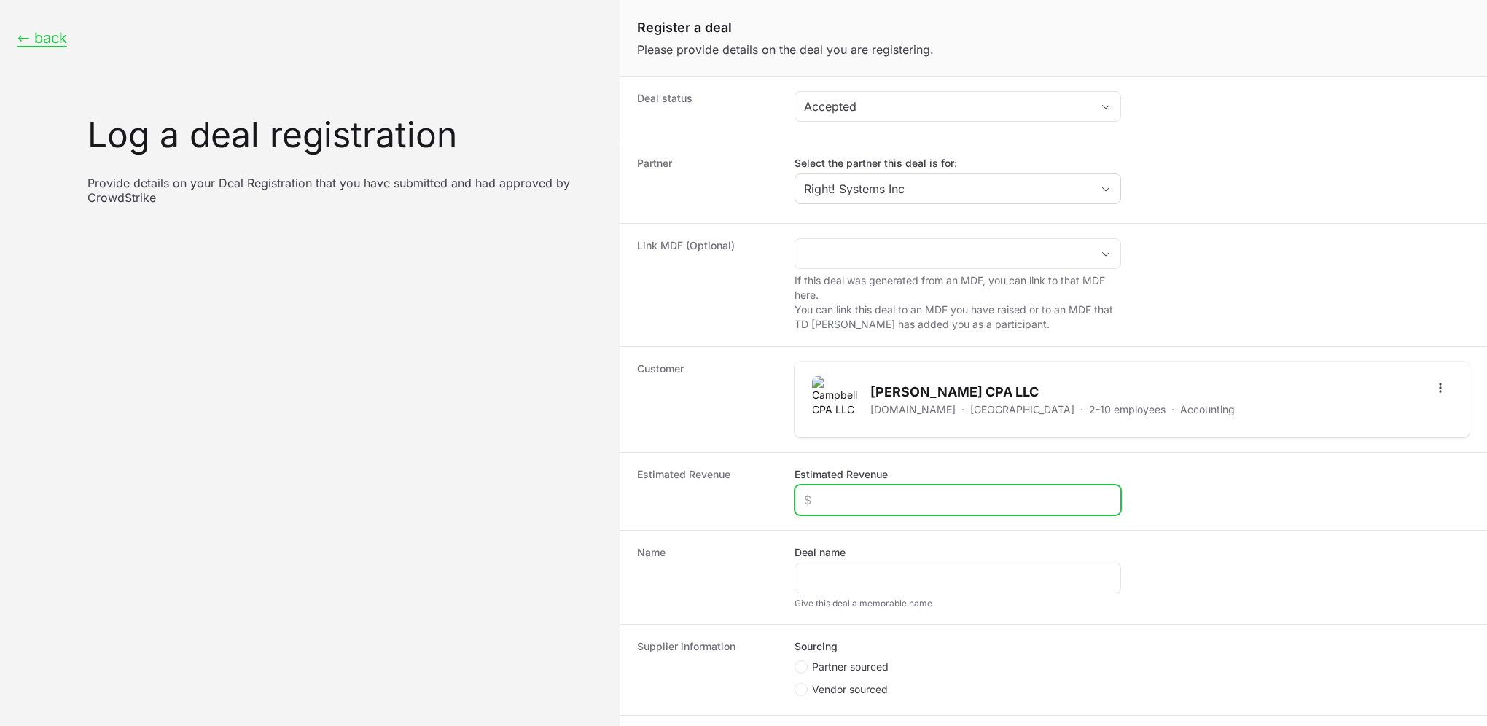
click at [879, 499] on input "Estimated Revenue" at bounding box center [958, 499] width 308 height 17
type input "$20,000"
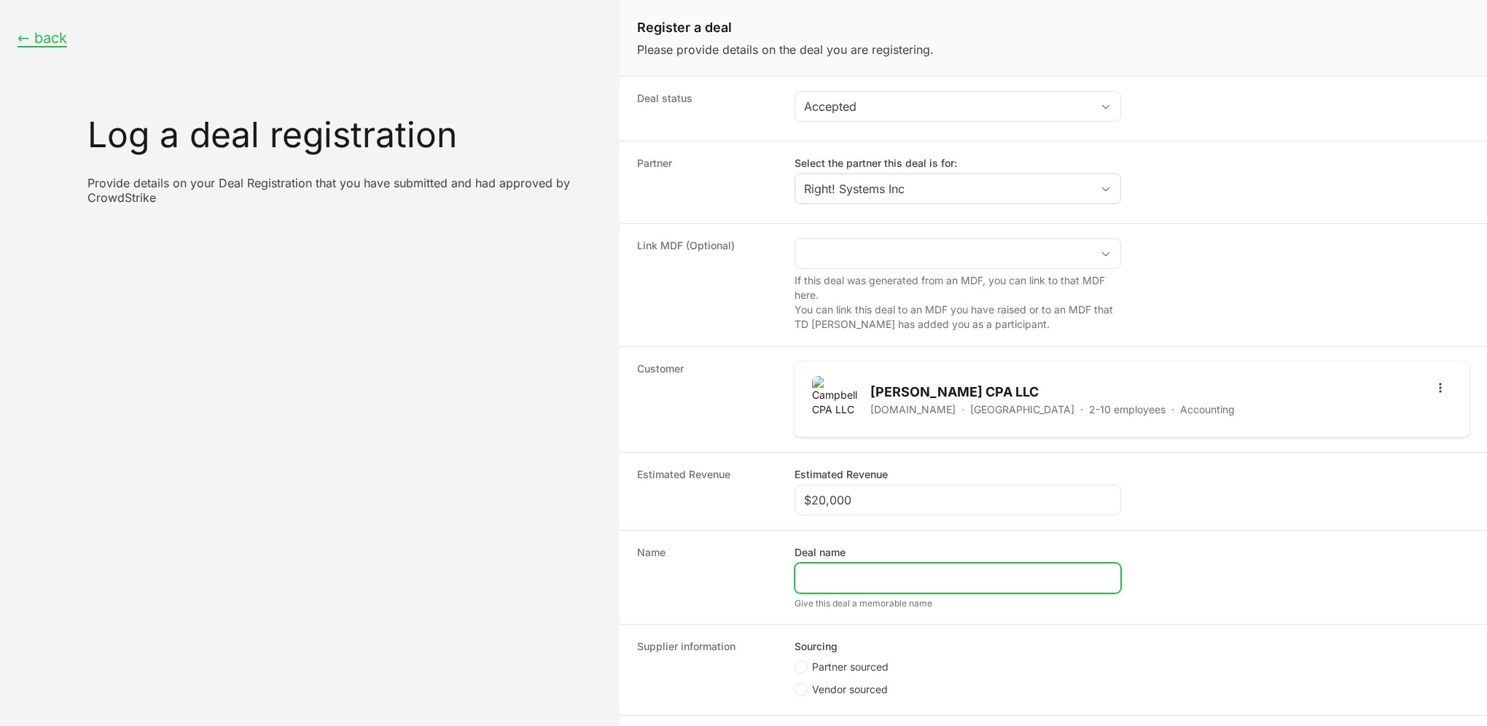
click at [860, 581] on input "Deal name" at bounding box center [958, 577] width 308 height 17
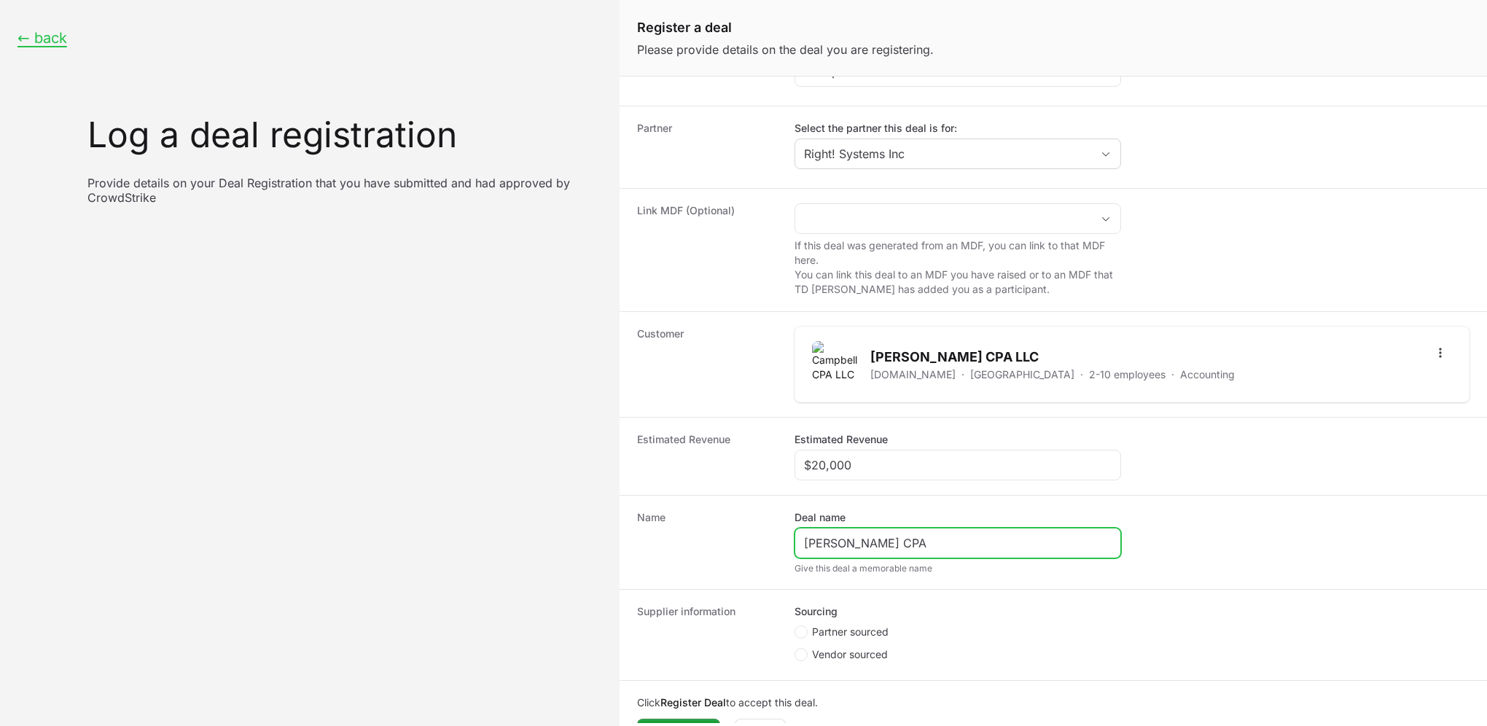
scroll to position [69, 0]
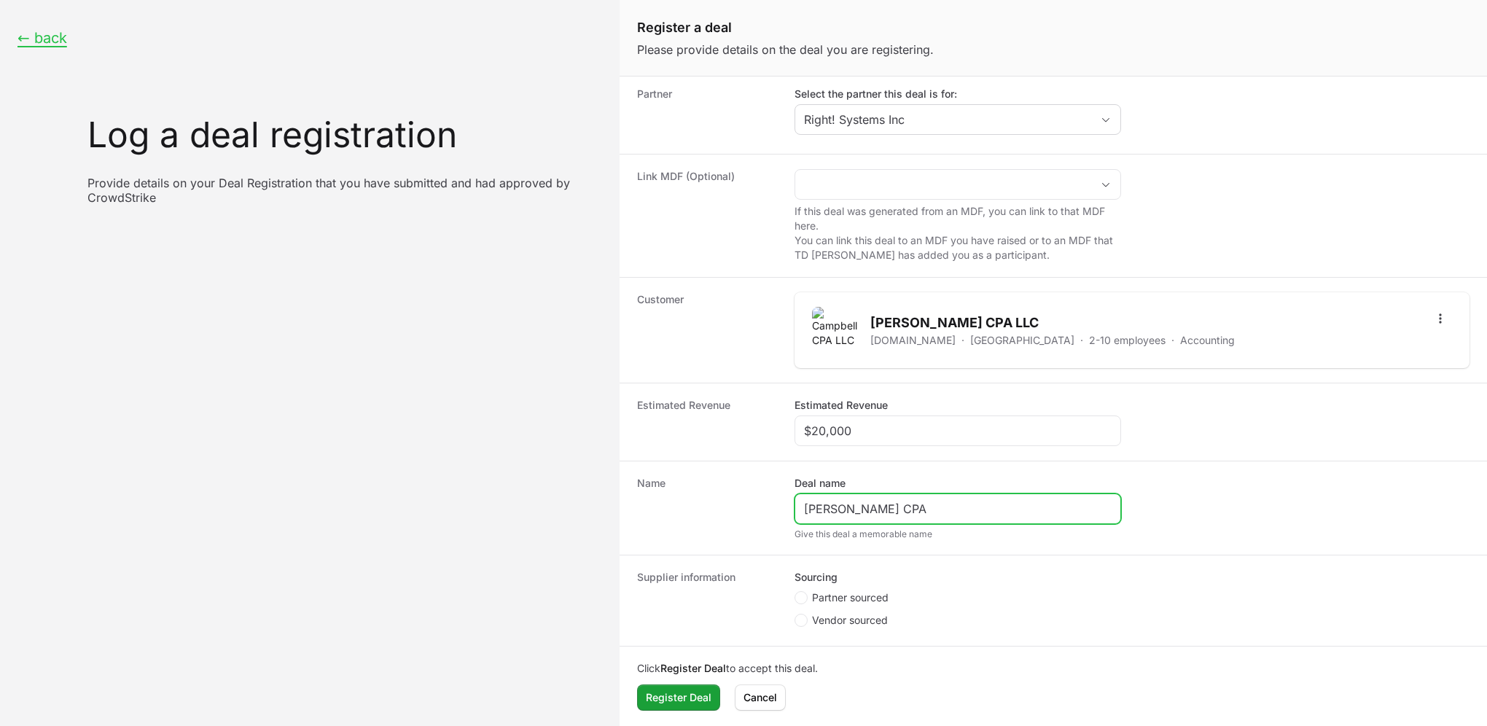
type input "[PERSON_NAME] CPA"
click at [848, 601] on span "Partner sourced" at bounding box center [850, 597] width 77 height 15
click at [796, 660] on input "Partner sourced" at bounding box center [794, 660] width 1 height 1
radio input "true"
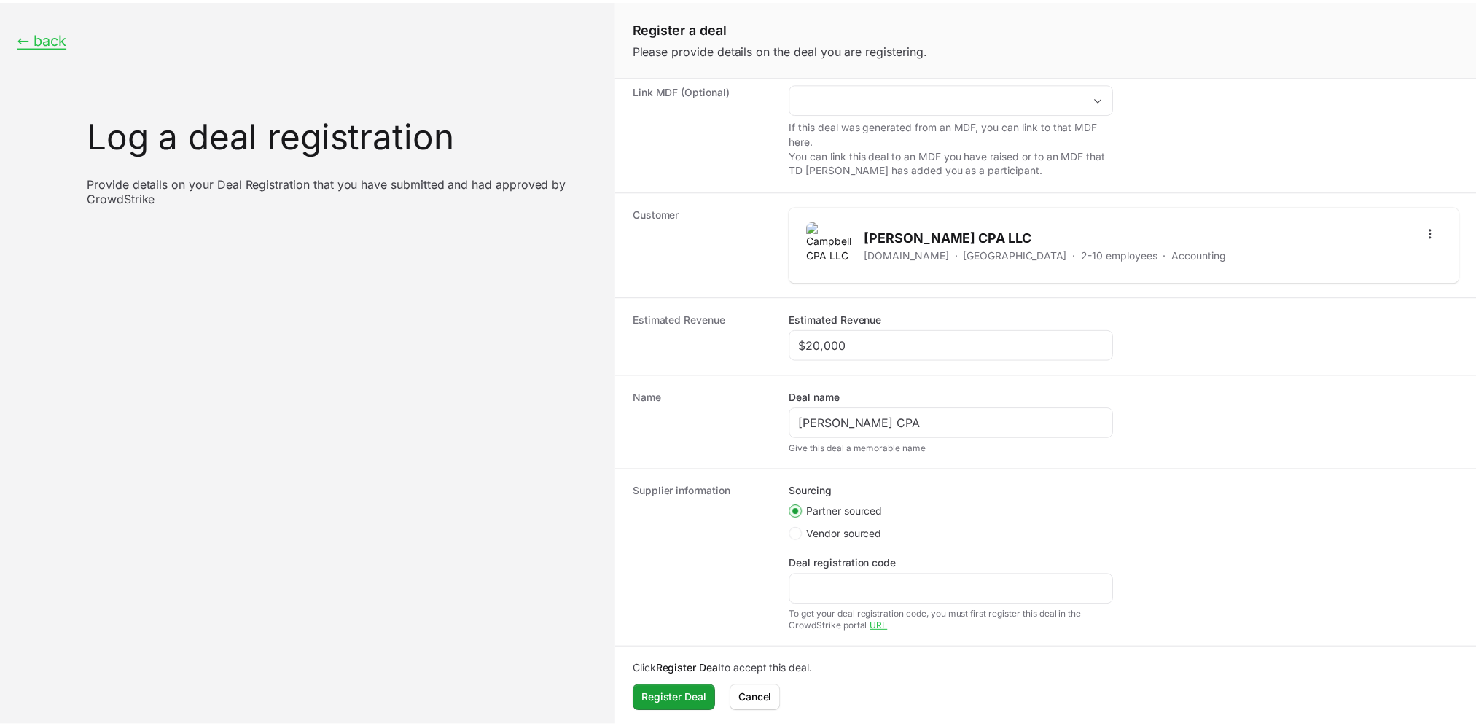
scroll to position [156, 0]
click at [875, 574] on div "Create activity form" at bounding box center [957, 589] width 327 height 31
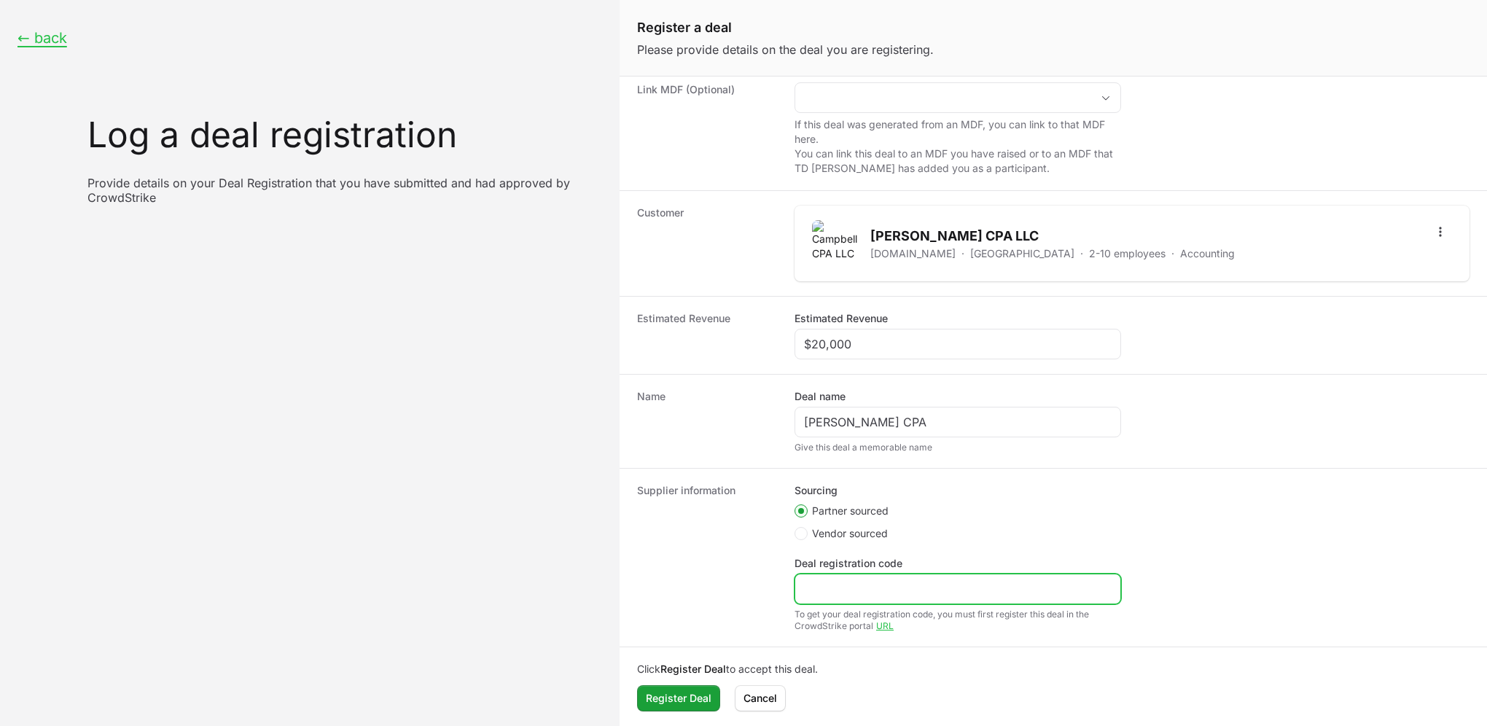
click at [875, 583] on input "Deal registration code" at bounding box center [958, 588] width 308 height 17
paste input "DR-e73c17c6"
type input "DR-e73c17c6"
click at [700, 701] on span "Register Deal" at bounding box center [679, 697] width 66 height 17
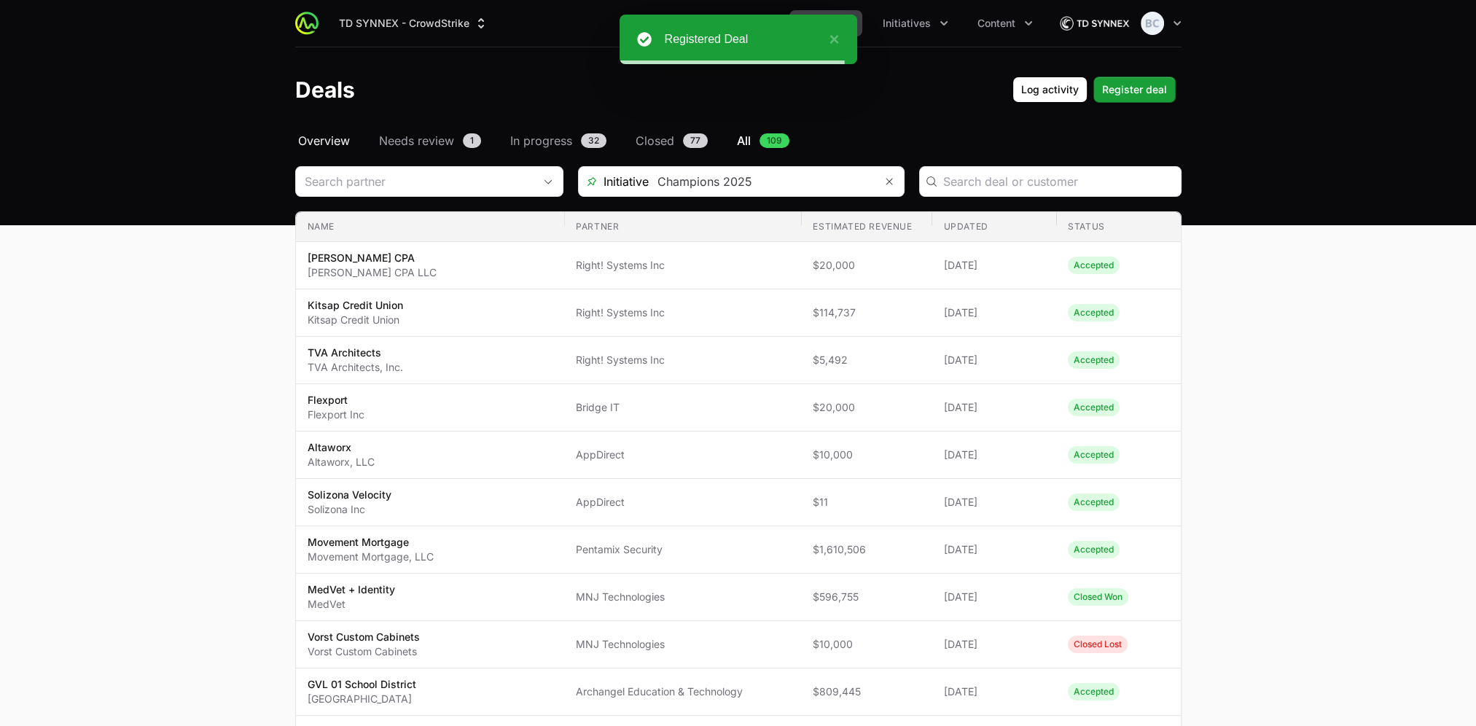
click at [319, 141] on span "Overview" at bounding box center [324, 140] width 52 height 17
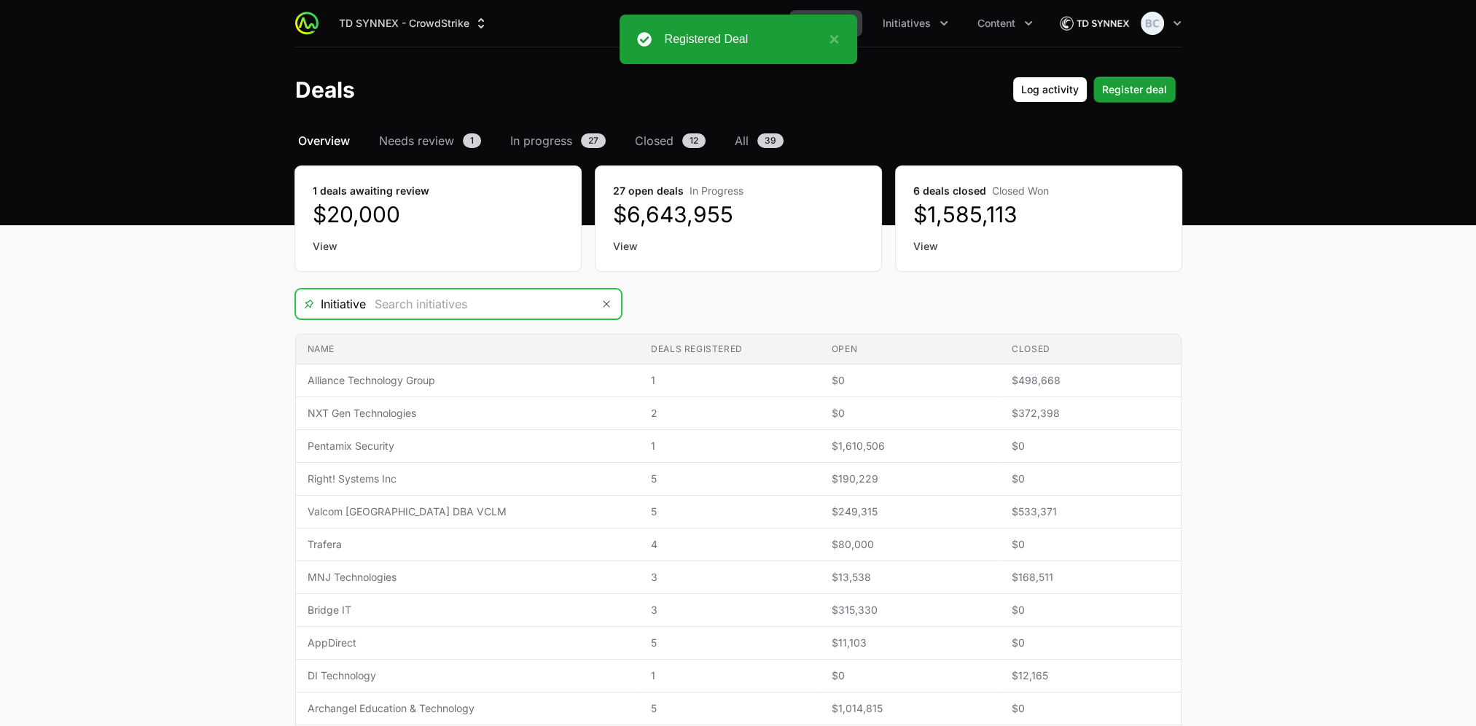
click at [482, 300] on input "Deals Filters" at bounding box center [479, 303] width 226 height 29
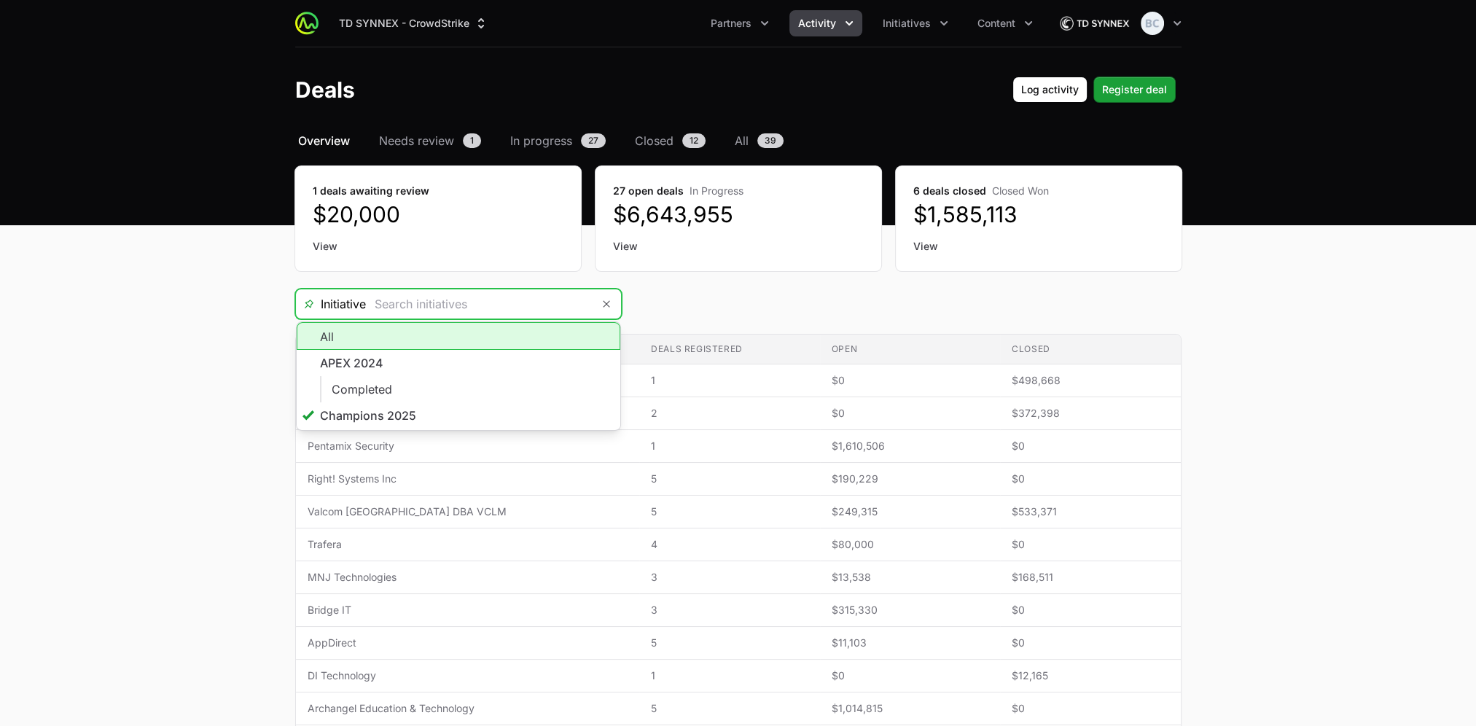
click at [407, 342] on li "All" at bounding box center [459, 336] width 324 height 28
type input "All"
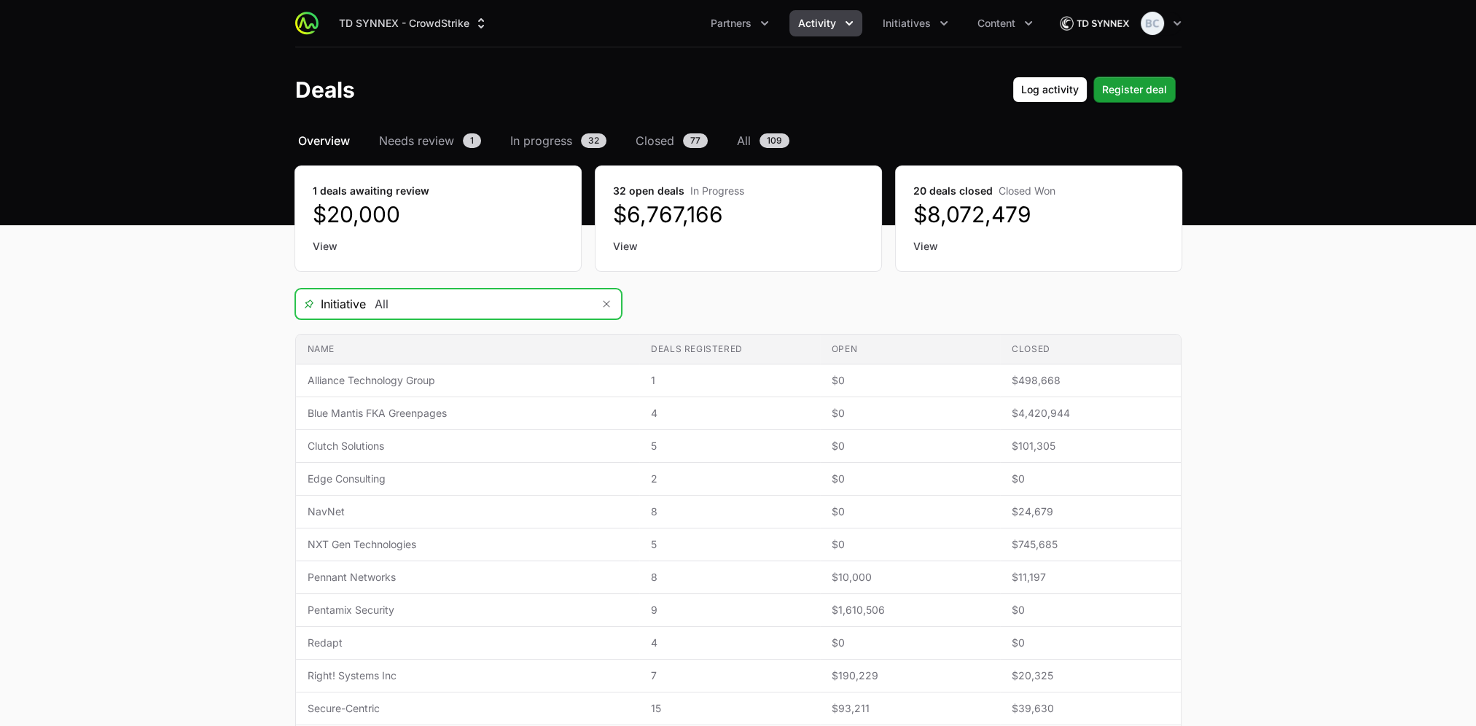
click at [500, 308] on input "All" at bounding box center [479, 303] width 226 height 29
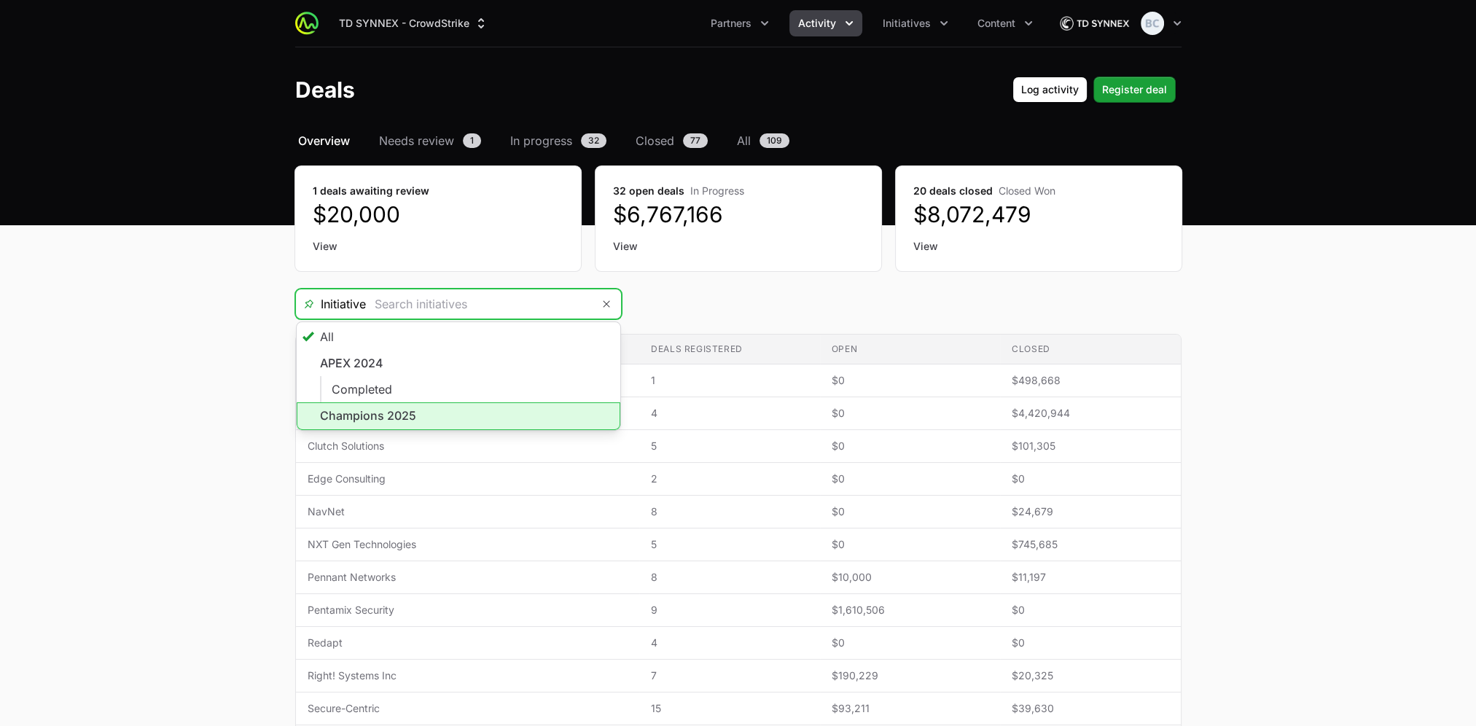
click at [453, 417] on li "Champions 2025" at bounding box center [459, 416] width 324 height 28
type input "Champions 2025"
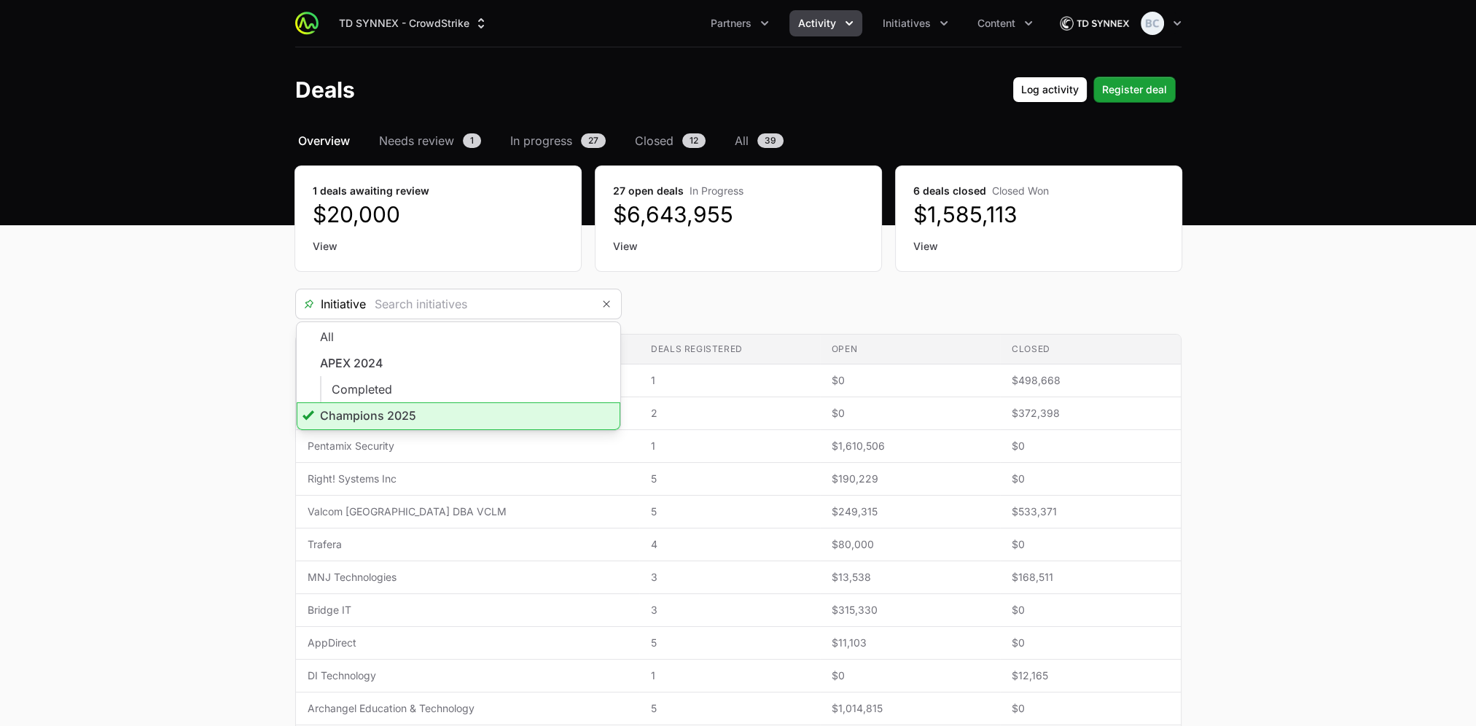
type input "Champions 2025"
click at [895, 291] on div "Initiative Champions 2025 All APEX 2024 Completed Champions 2025" at bounding box center [738, 304] width 886 height 31
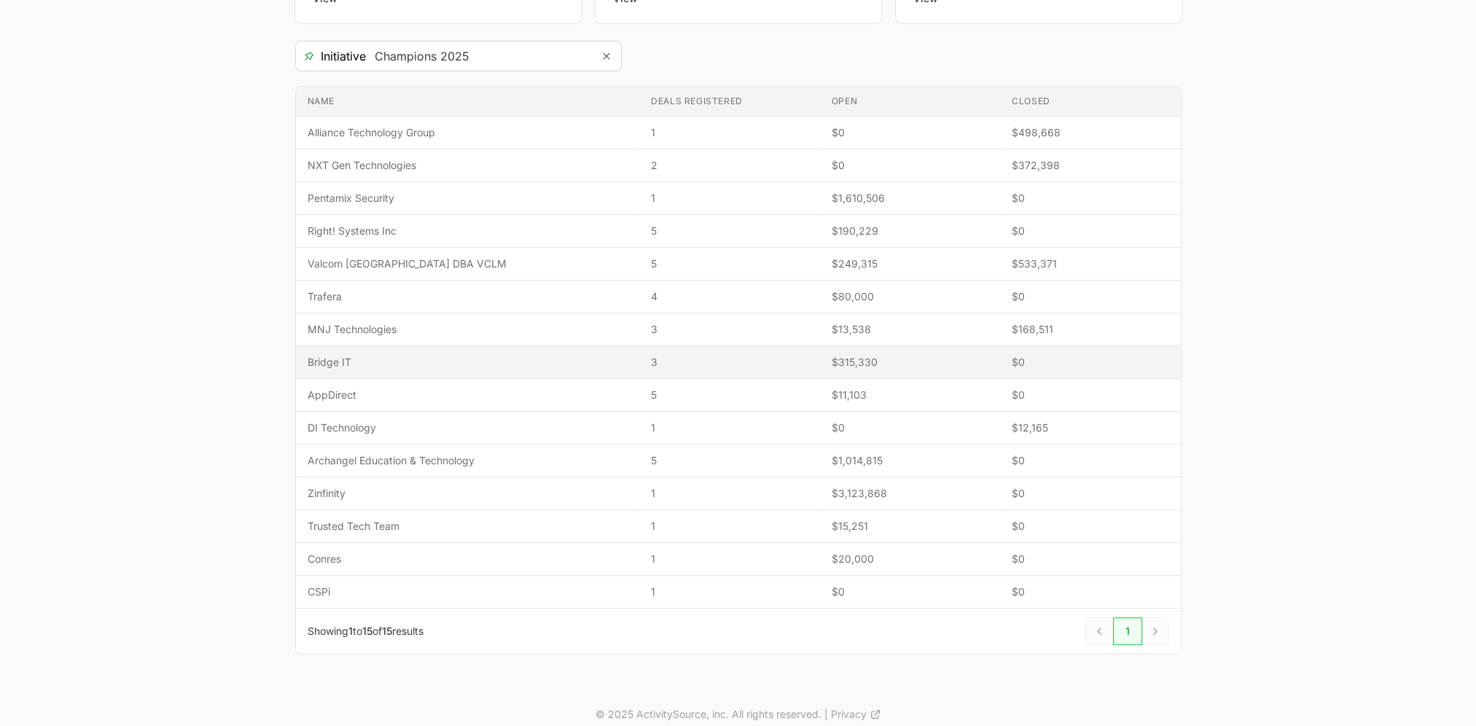
scroll to position [257, 0]
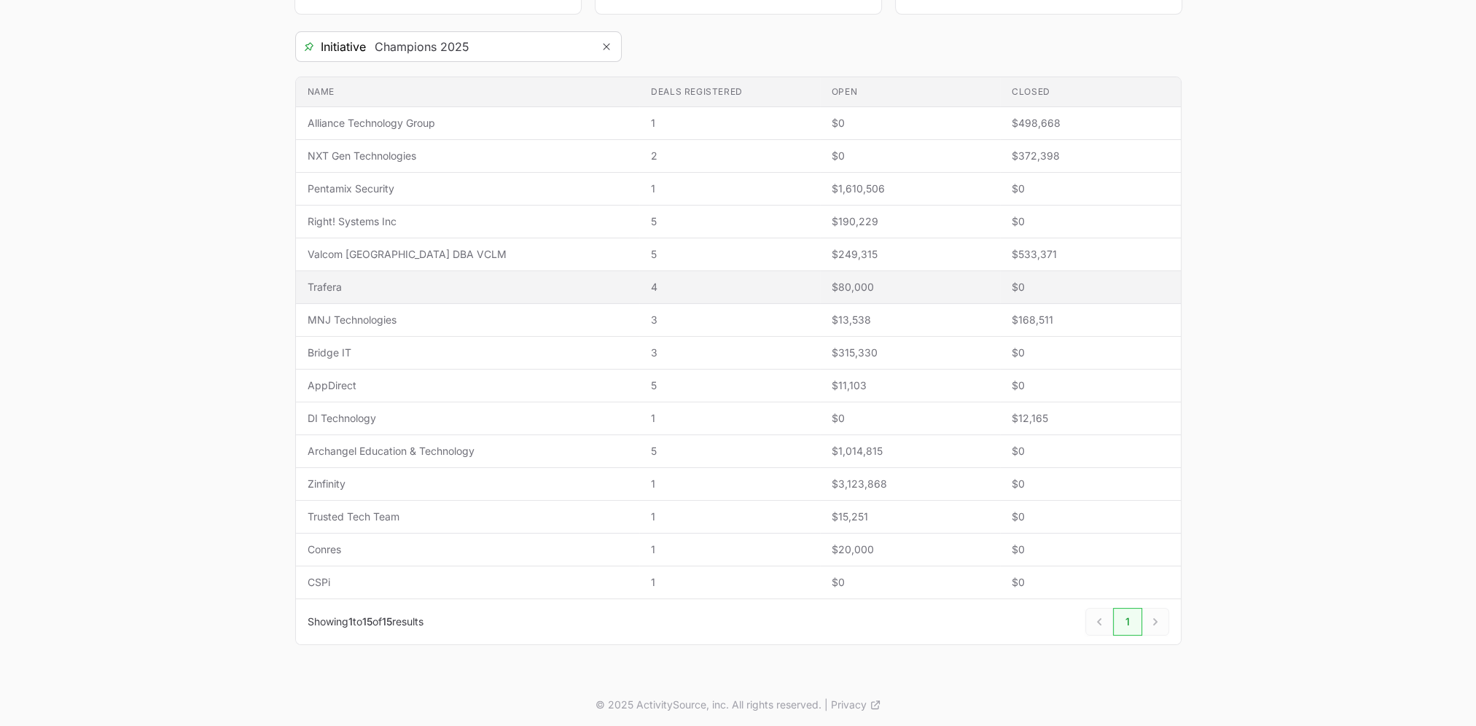
click at [396, 282] on span "Trafera" at bounding box center [468, 287] width 321 height 15
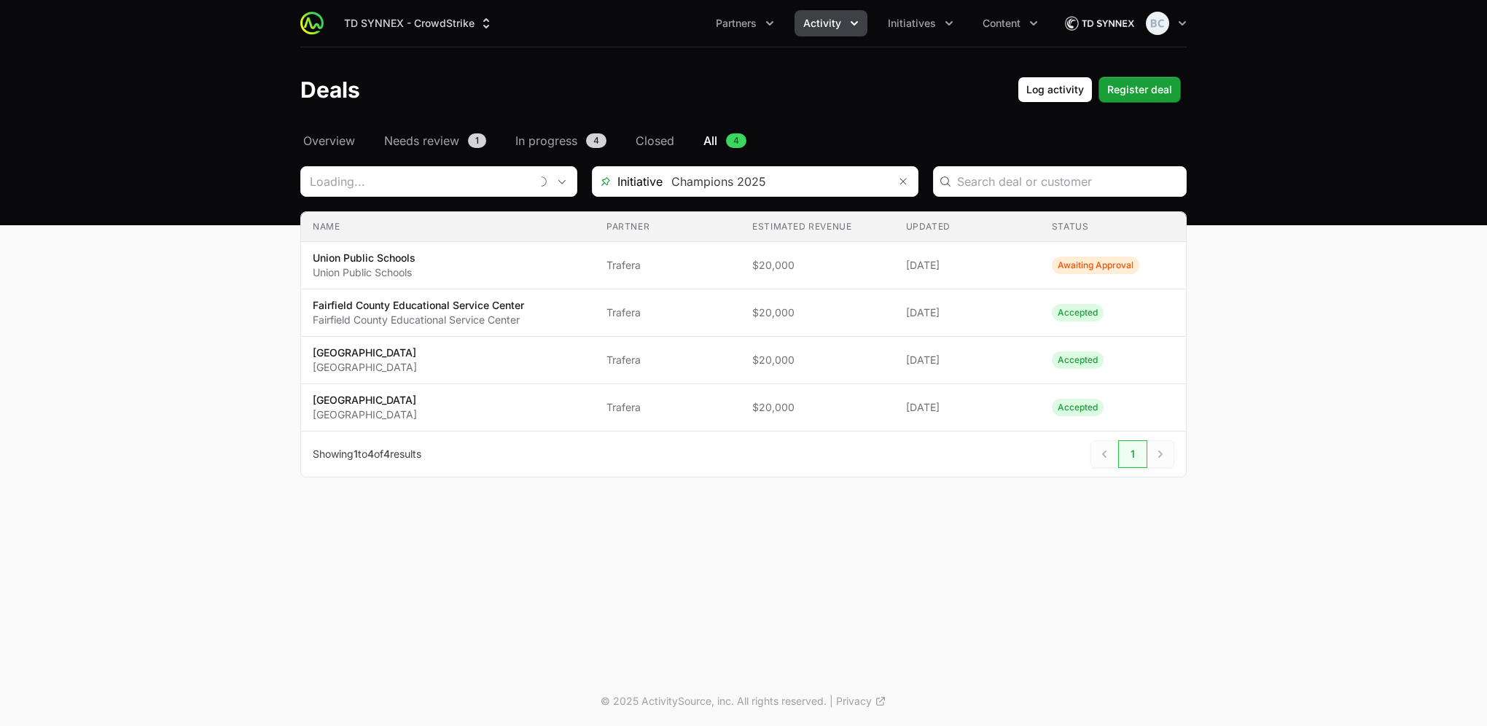
type input "Trafera"
click at [1140, 95] on span "Register deal" at bounding box center [1139, 89] width 65 height 17
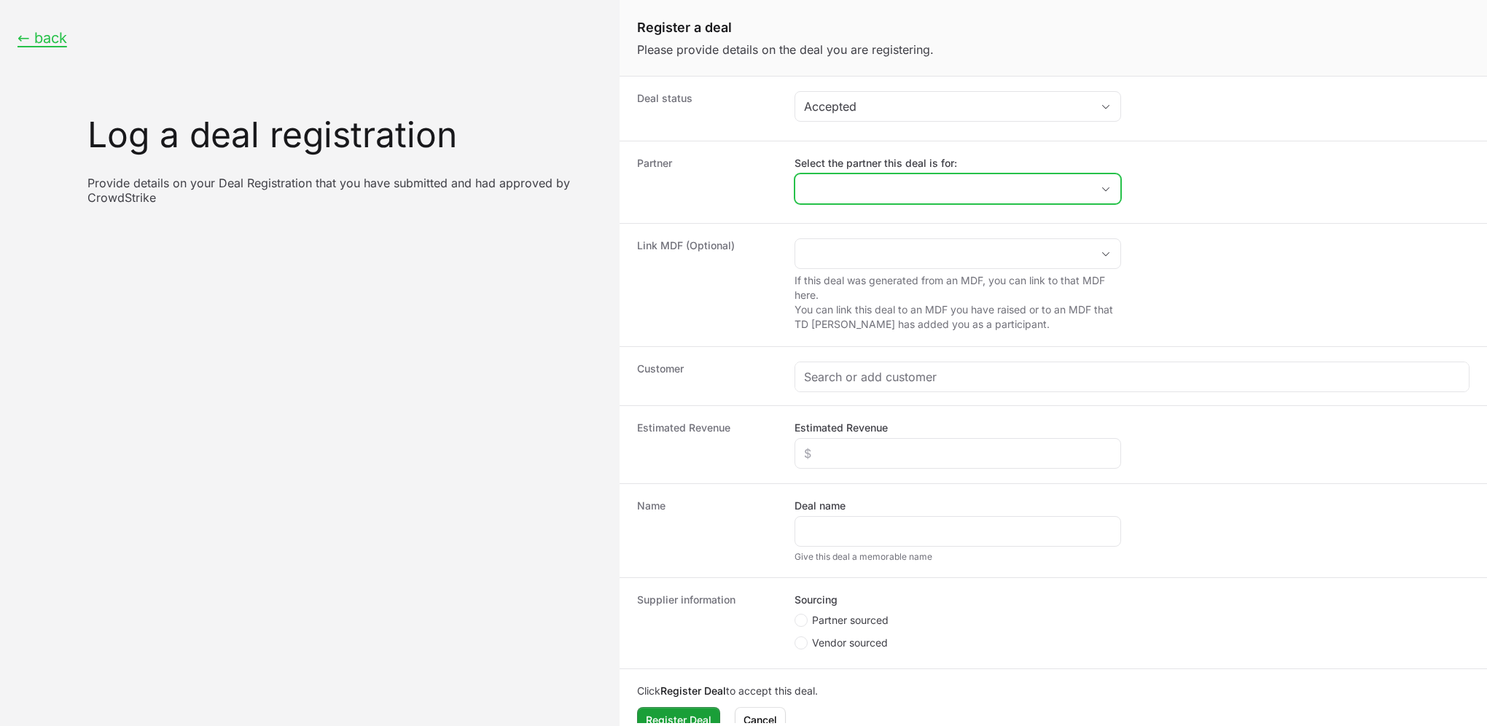
click at [855, 192] on input "Select the partner this deal is for:" at bounding box center [943, 188] width 296 height 29
click at [889, 224] on li "Trafera" at bounding box center [958, 221] width 324 height 29
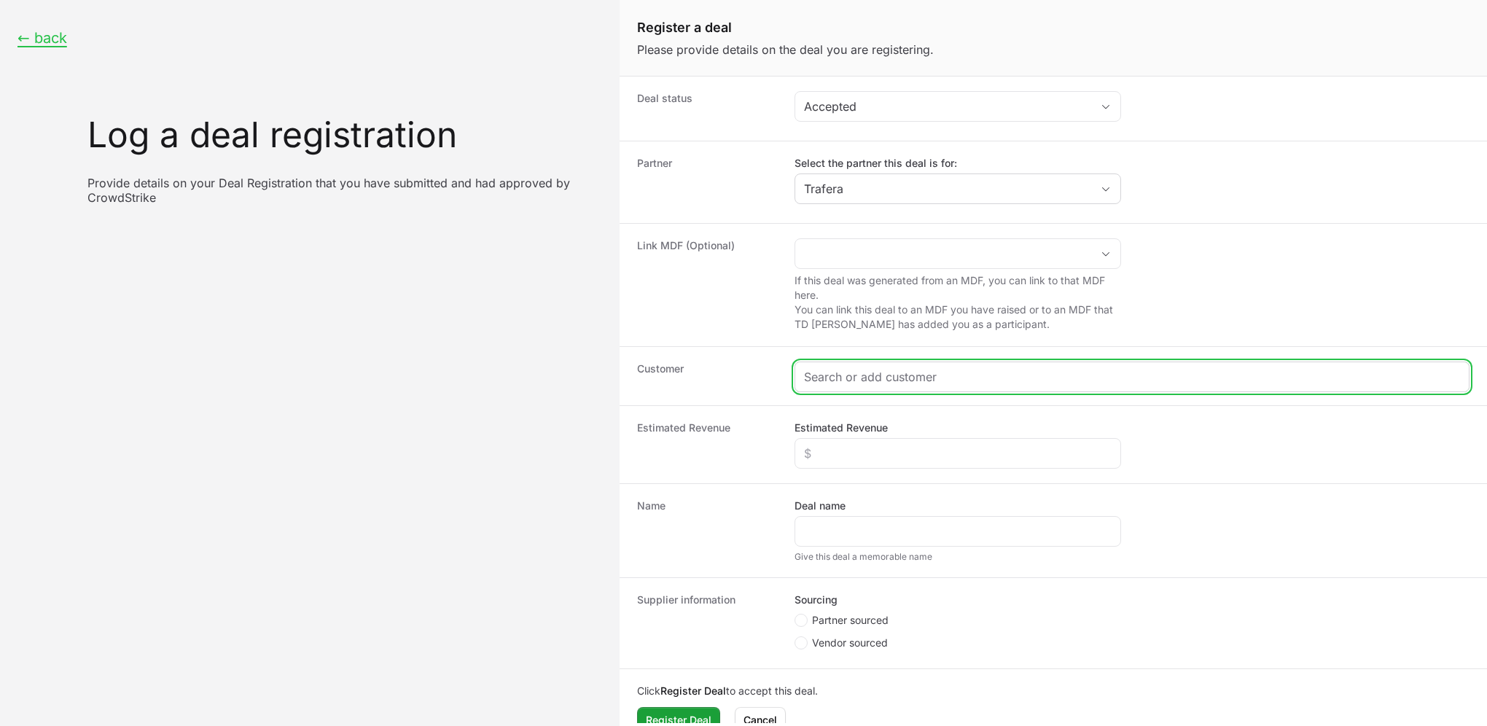
type input "Trafera"
click at [898, 368] on input "Create activity form" at bounding box center [1123, 376] width 638 height 17
click at [853, 376] on input "Create activity form" at bounding box center [1132, 376] width 656 height 17
paste input "[URL][DOMAIN_NAME]"
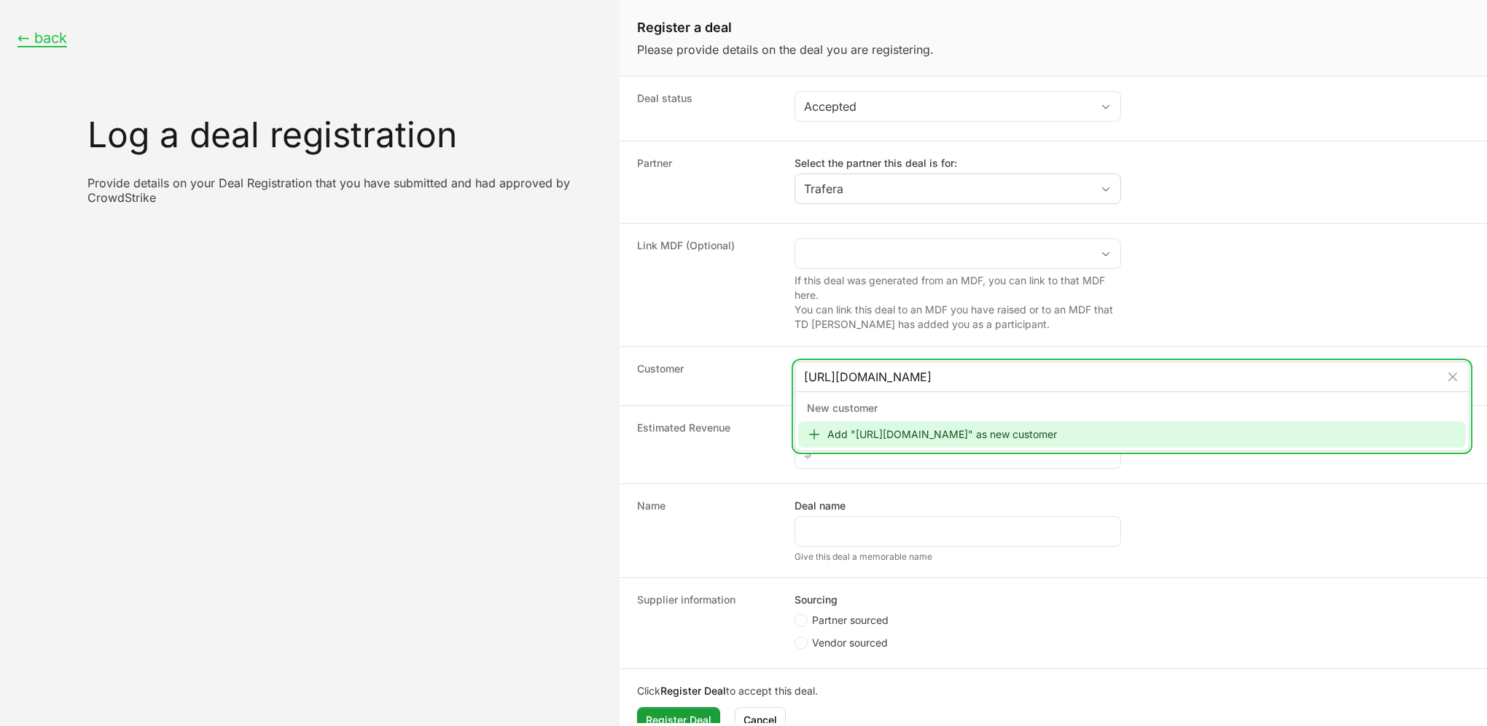
type input "[URL][DOMAIN_NAME]"
click at [915, 437] on div "Add "[URL][DOMAIN_NAME]" as new customer" at bounding box center [1132, 434] width 668 height 26
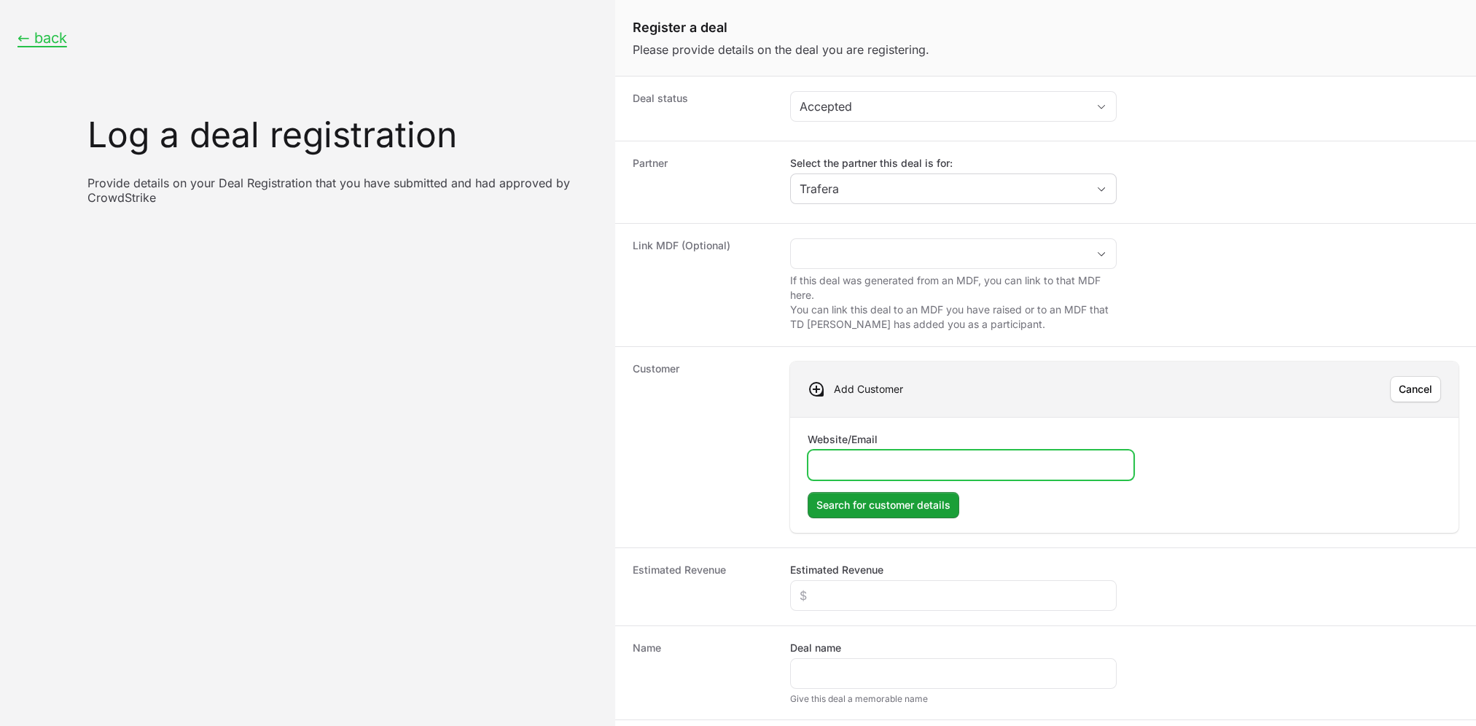
click at [901, 456] on input "Website/Email" at bounding box center [971, 464] width 308 height 17
paste input "[URL][DOMAIN_NAME]"
type input "[URL][DOMAIN_NAME]"
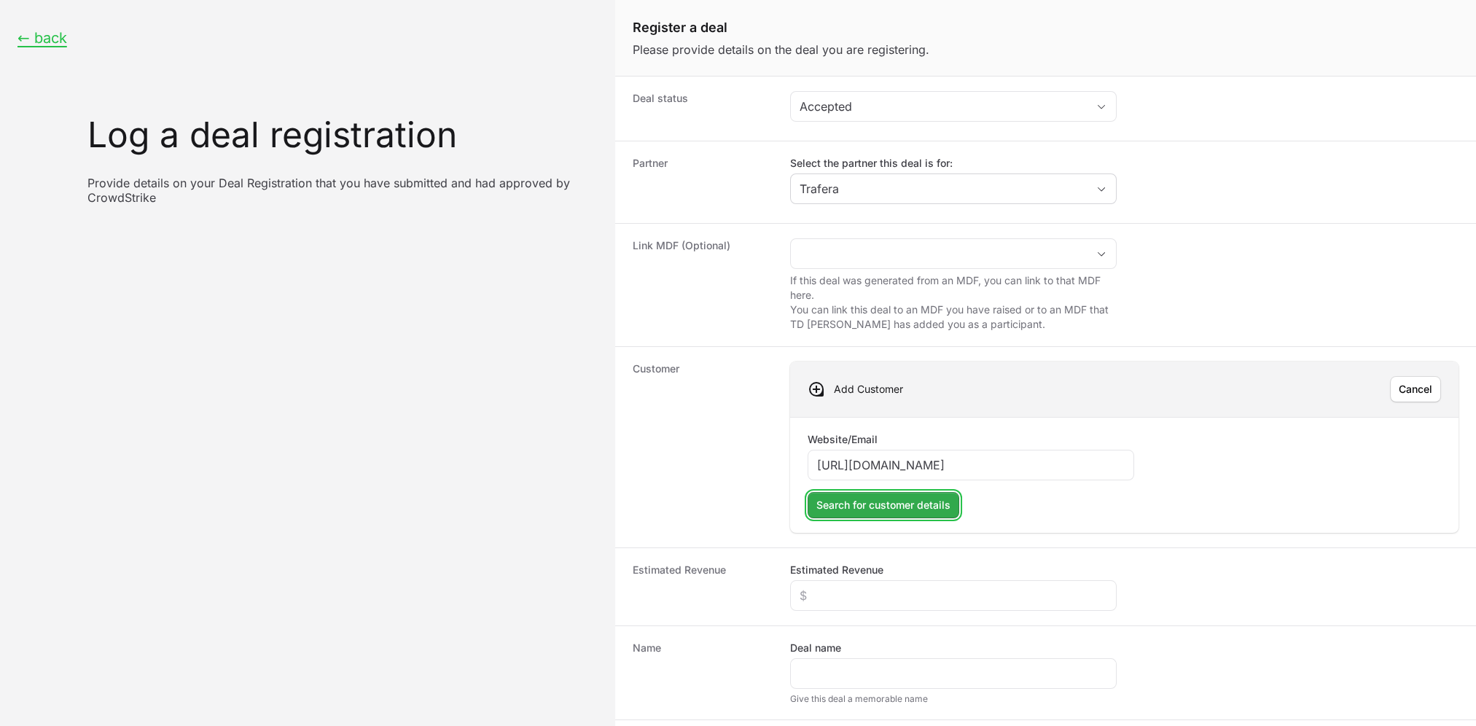
click at [915, 508] on span "Search for customer details" at bounding box center [883, 504] width 134 height 17
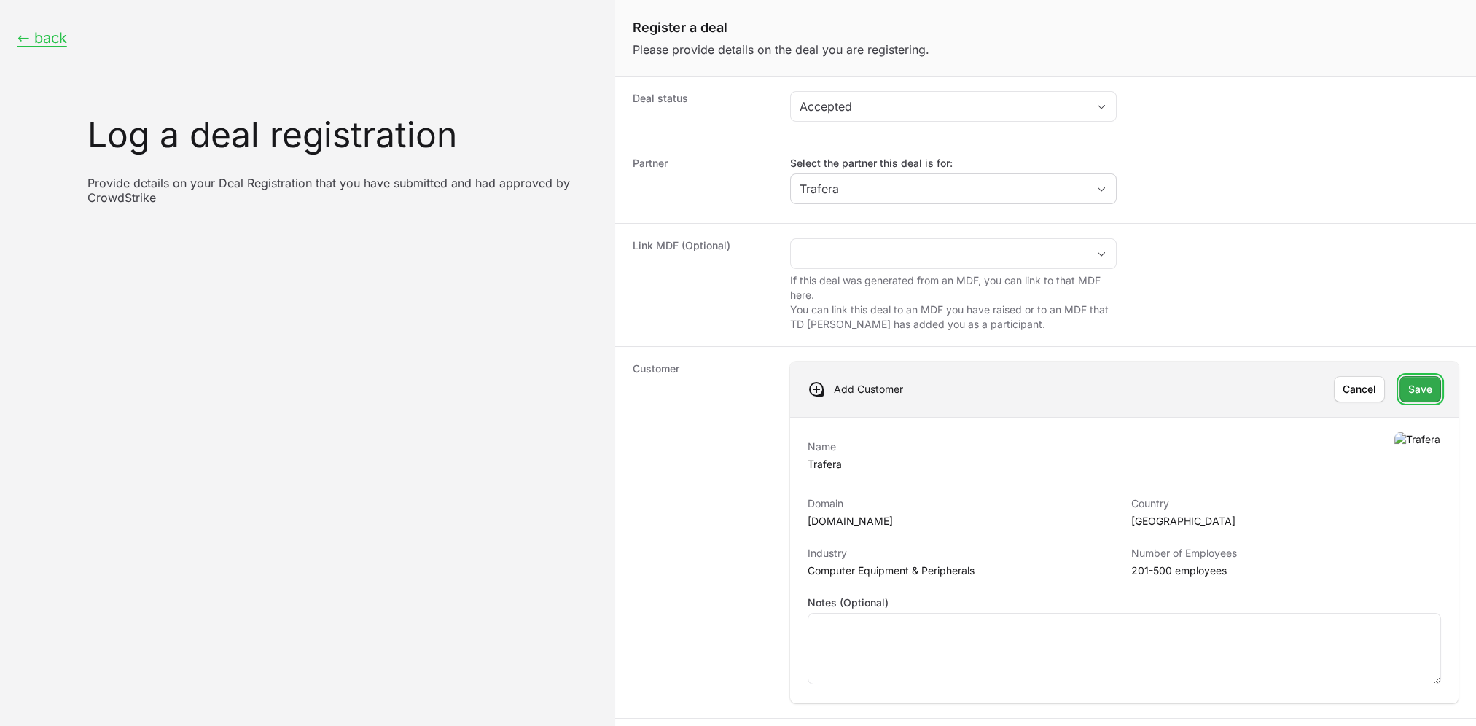
click at [1393, 388] on span "Save" at bounding box center [1420, 388] width 24 height 17
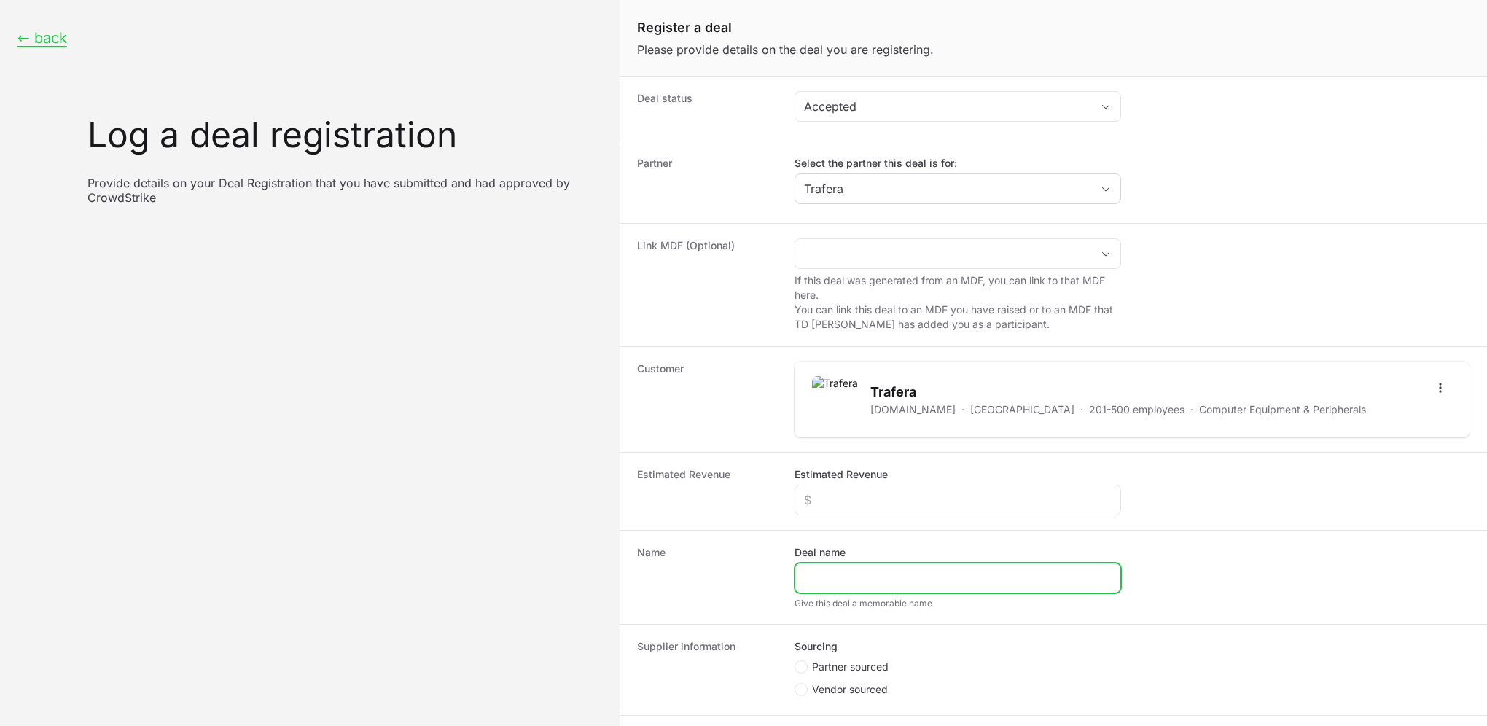
click at [841, 580] on input "Deal name" at bounding box center [958, 577] width 308 height 17
type input "Trafera/[GEOGRAPHIC_DATA]"
click at [847, 509] on div "Create activity form" at bounding box center [957, 500] width 327 height 31
click at [874, 488] on div "Create activity form" at bounding box center [957, 500] width 327 height 31
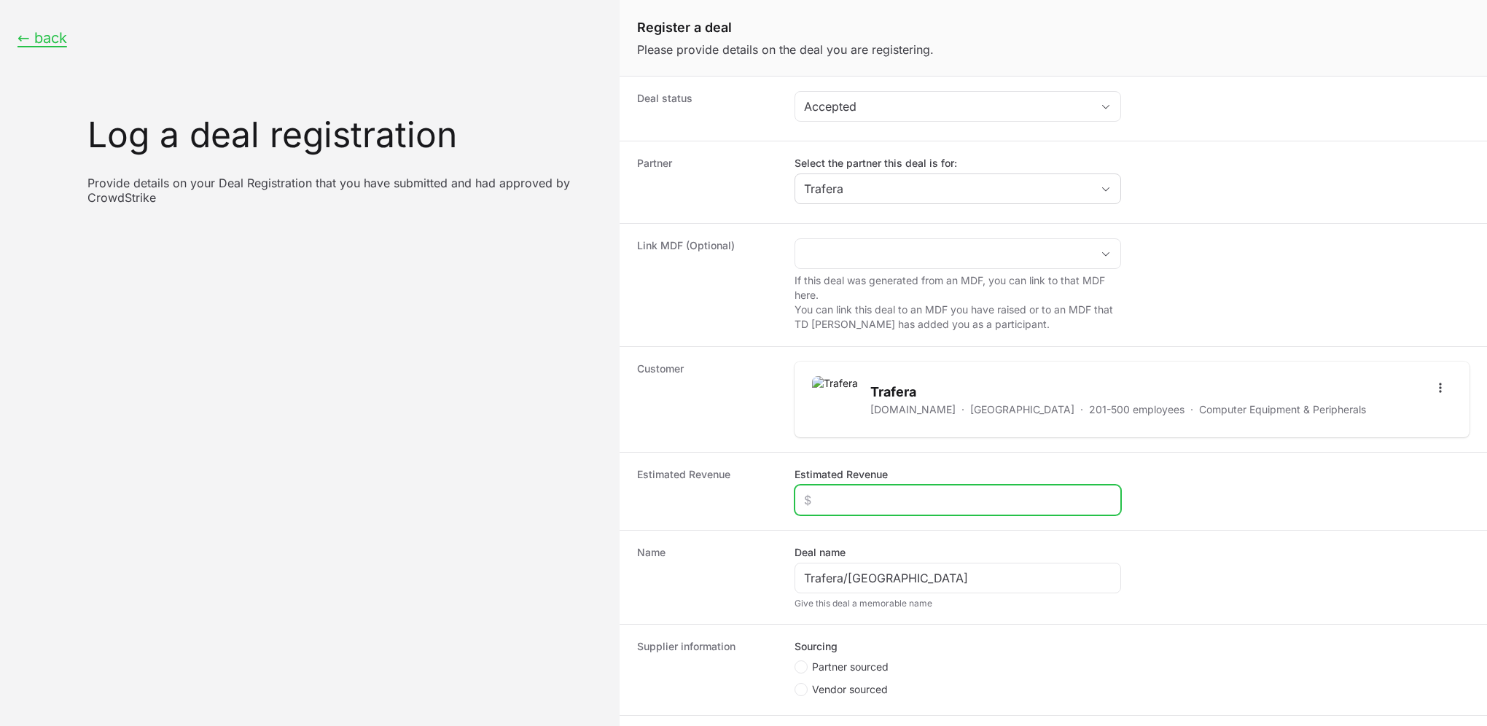
click at [892, 505] on input "Estimated Revenue" at bounding box center [958, 499] width 308 height 17
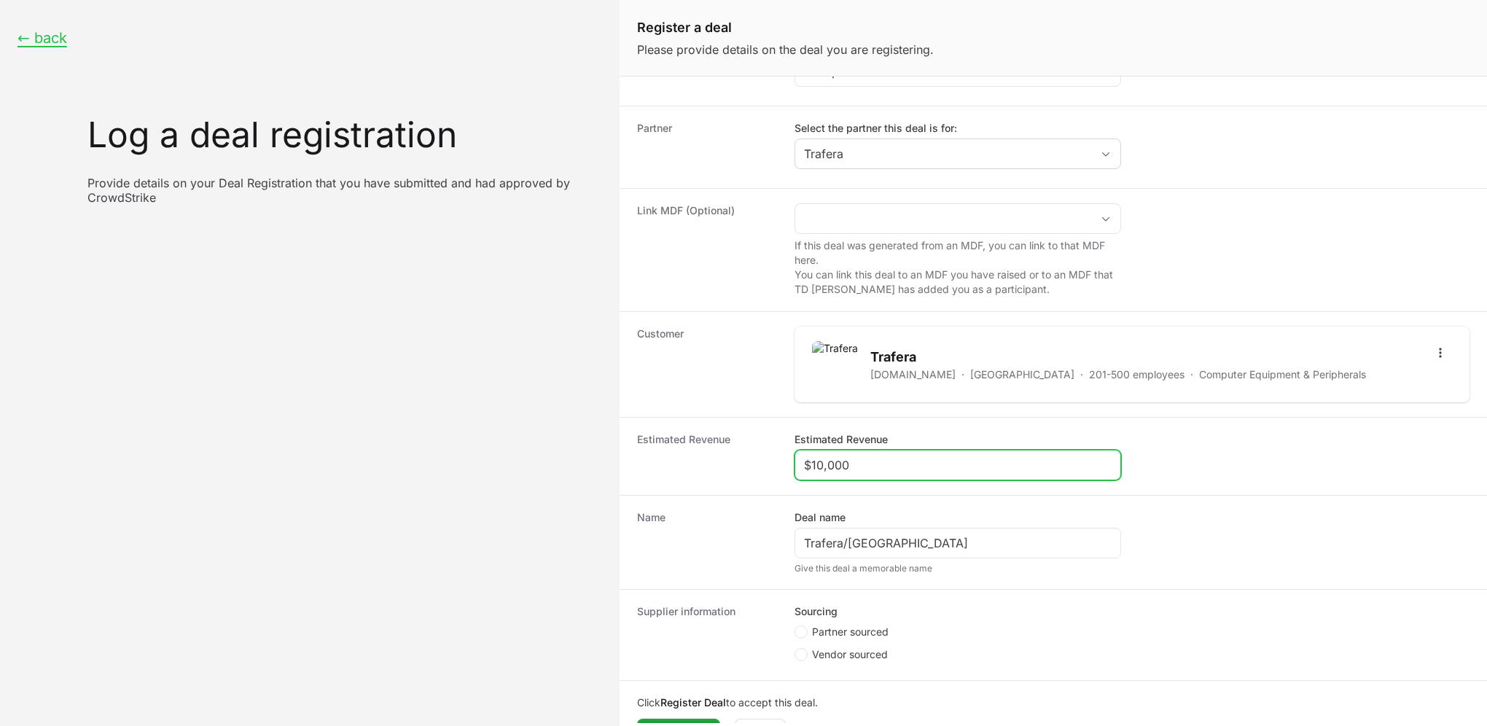
scroll to position [69, 0]
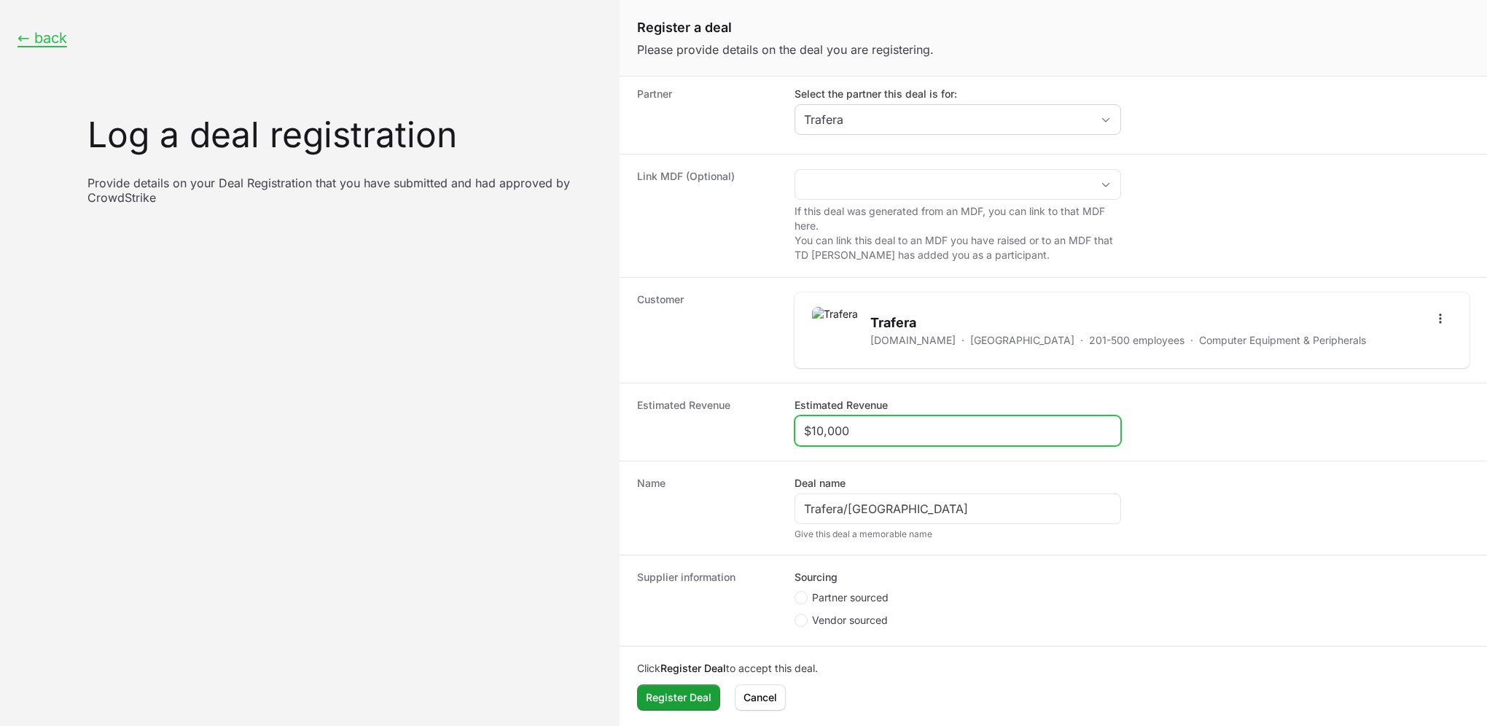
type input "$10,000"
click at [867, 602] on li "Partner sourced" at bounding box center [957, 599] width 327 height 18
click at [872, 585] on fieldset "Sourcing Partner sourced Vendor sourced" at bounding box center [957, 600] width 327 height 61
click at [892, 599] on li "Partner sourced" at bounding box center [957, 599] width 327 height 18
click at [817, 591] on span "Partner sourced" at bounding box center [850, 597] width 77 height 15
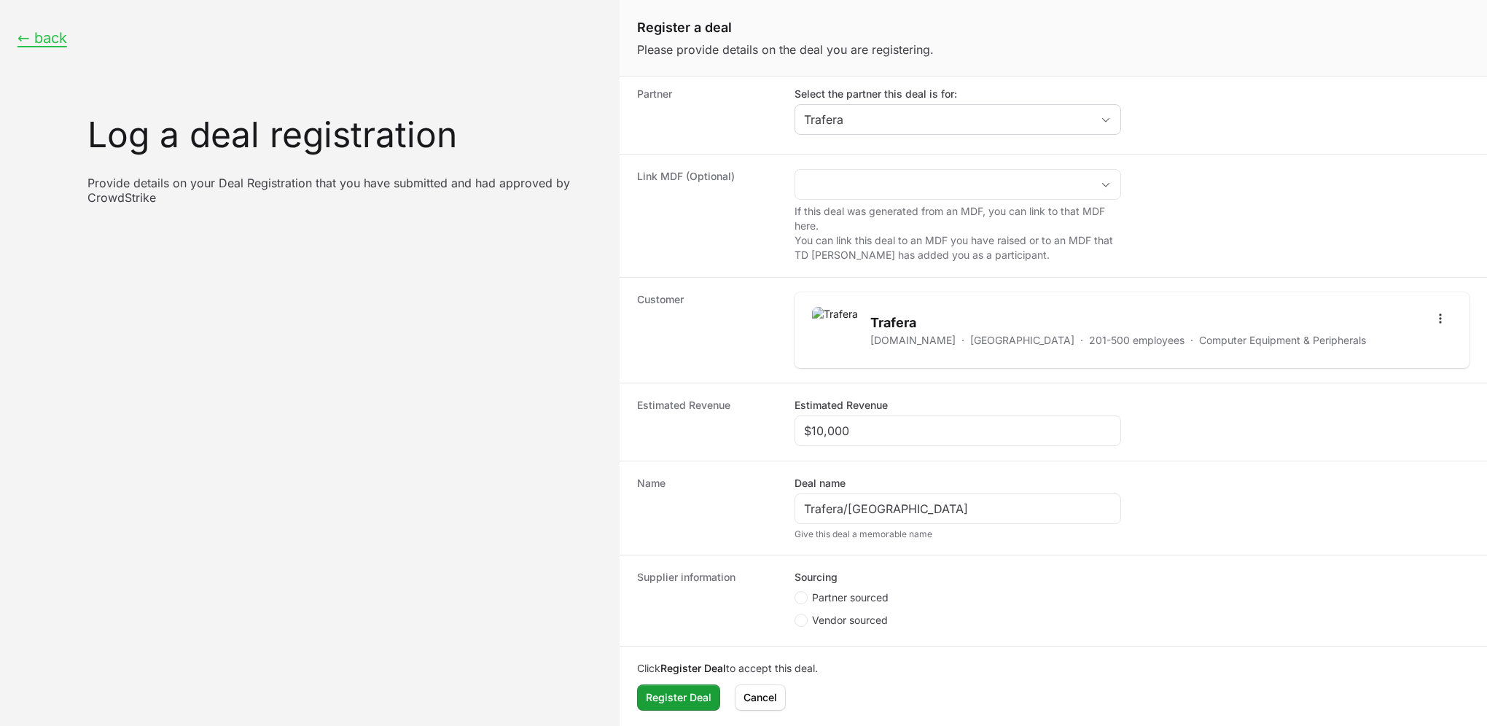
click at [796, 660] on input "Partner sourced" at bounding box center [794, 660] width 1 height 1
radio input "true"
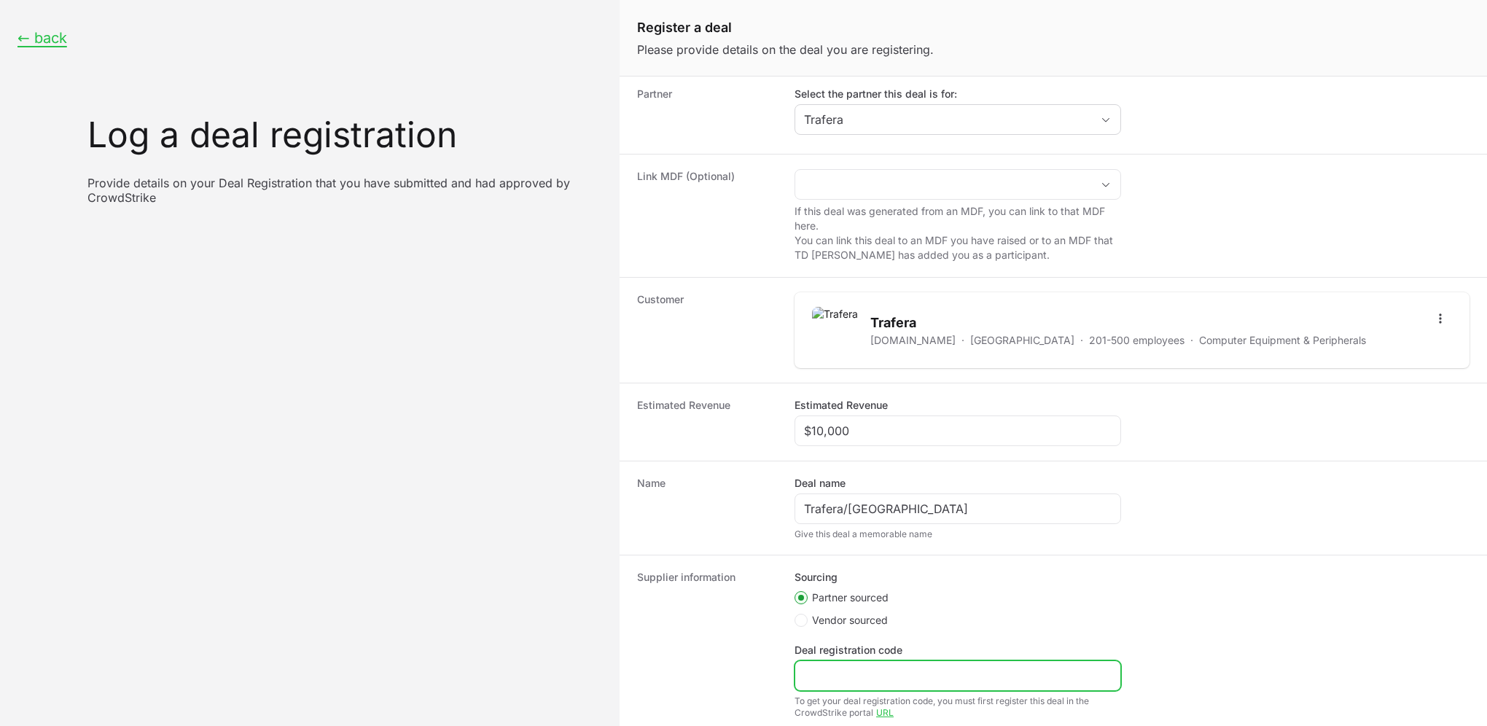
drag, startPoint x: 856, startPoint y: 668, endPoint x: 880, endPoint y: 668, distance: 24.1
click at [856, 670] on input "Deal registration code" at bounding box center [958, 675] width 308 height 17
paste input "DR-03003e7f"
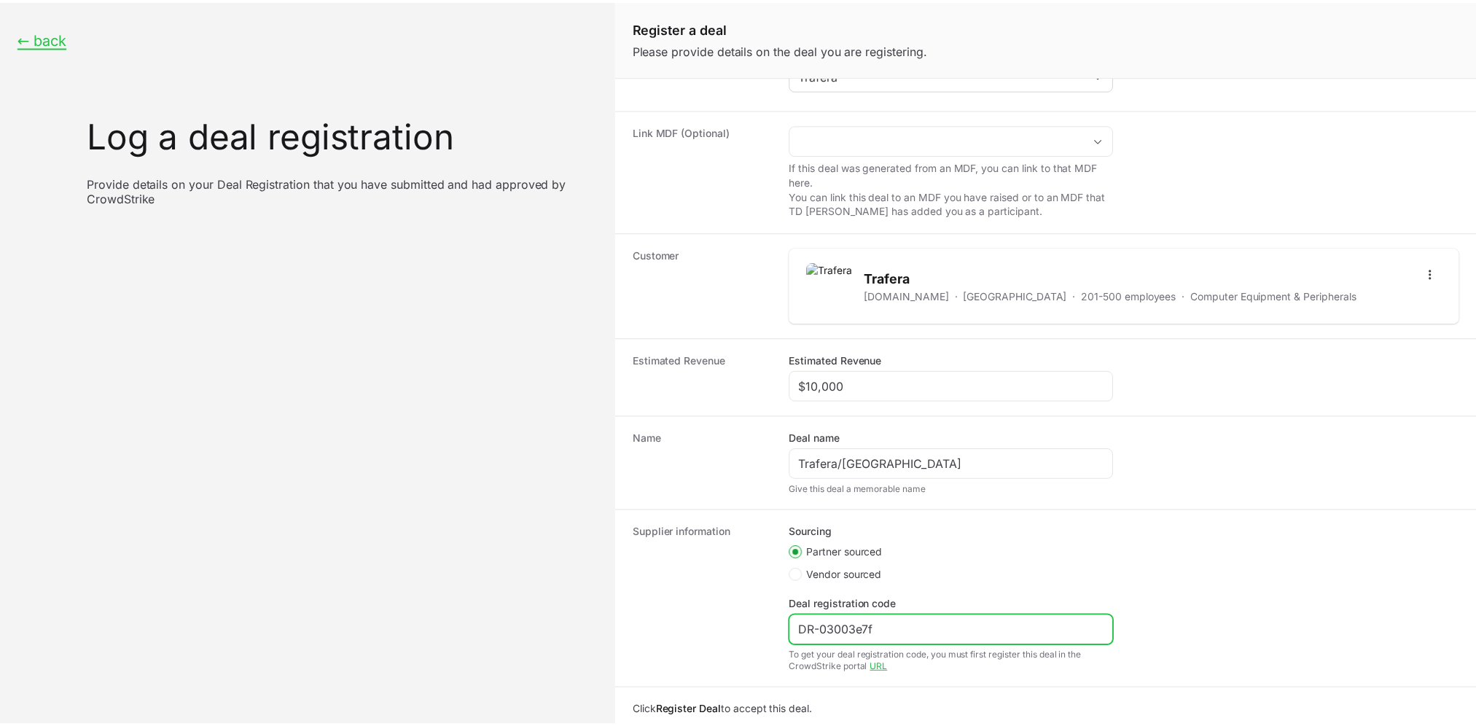
scroll to position [156, 0]
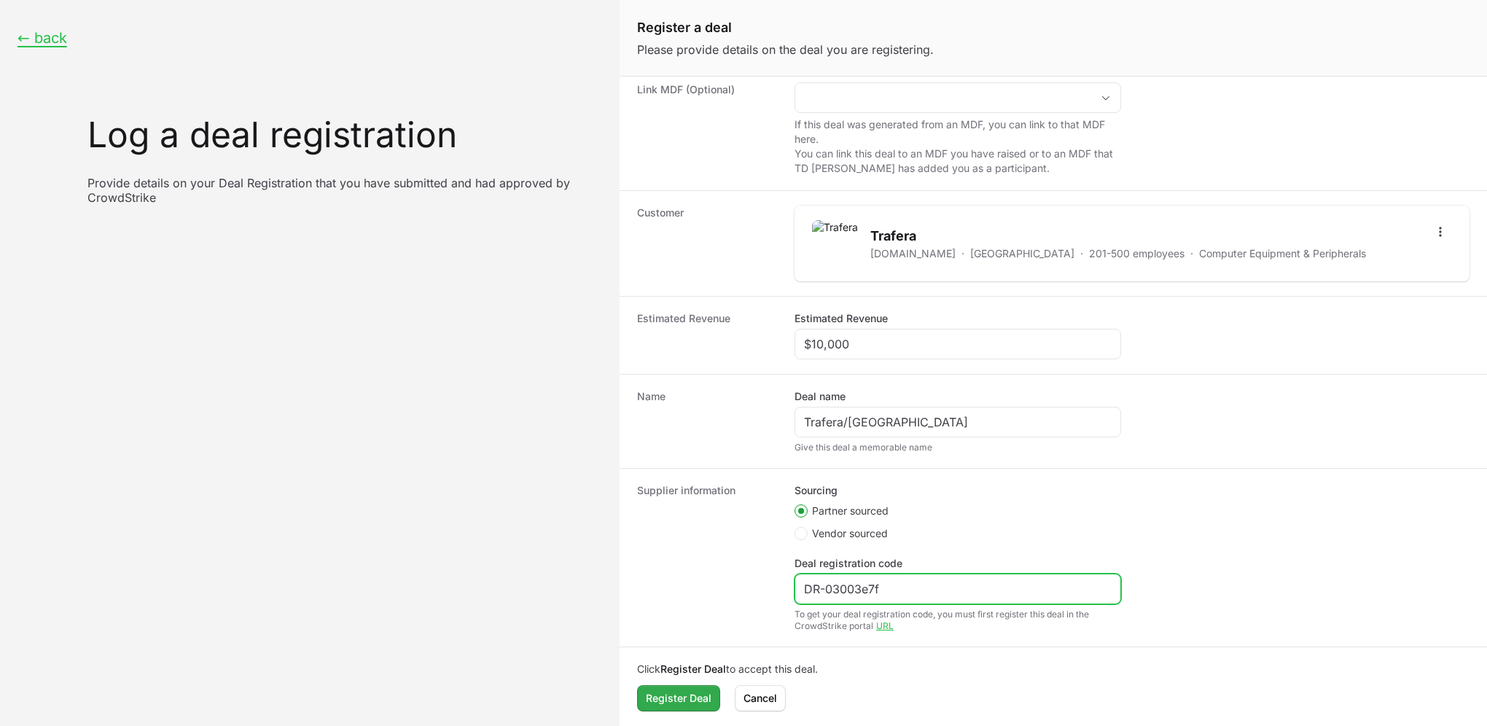
type input "DR-03003e7f"
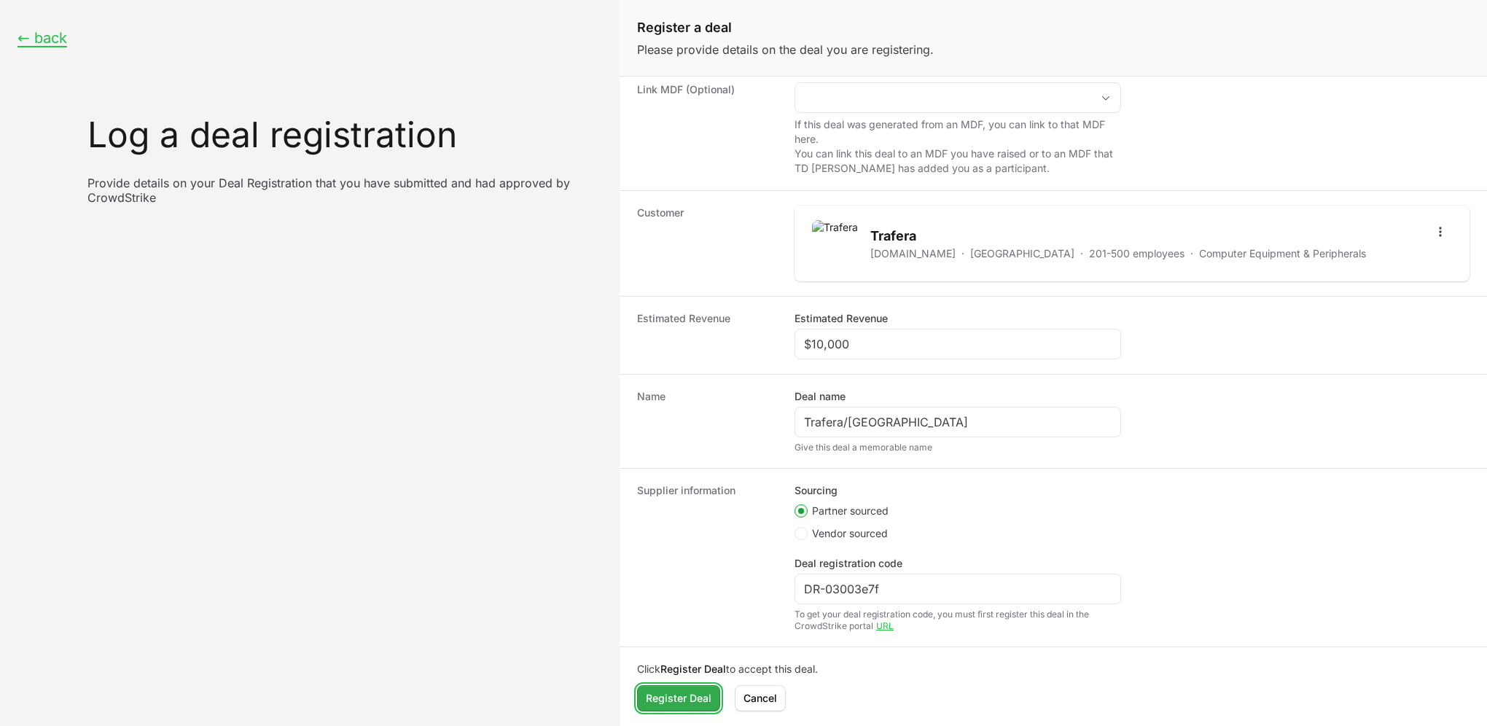
click at [678, 698] on span "Register Deal" at bounding box center [679, 697] width 66 height 17
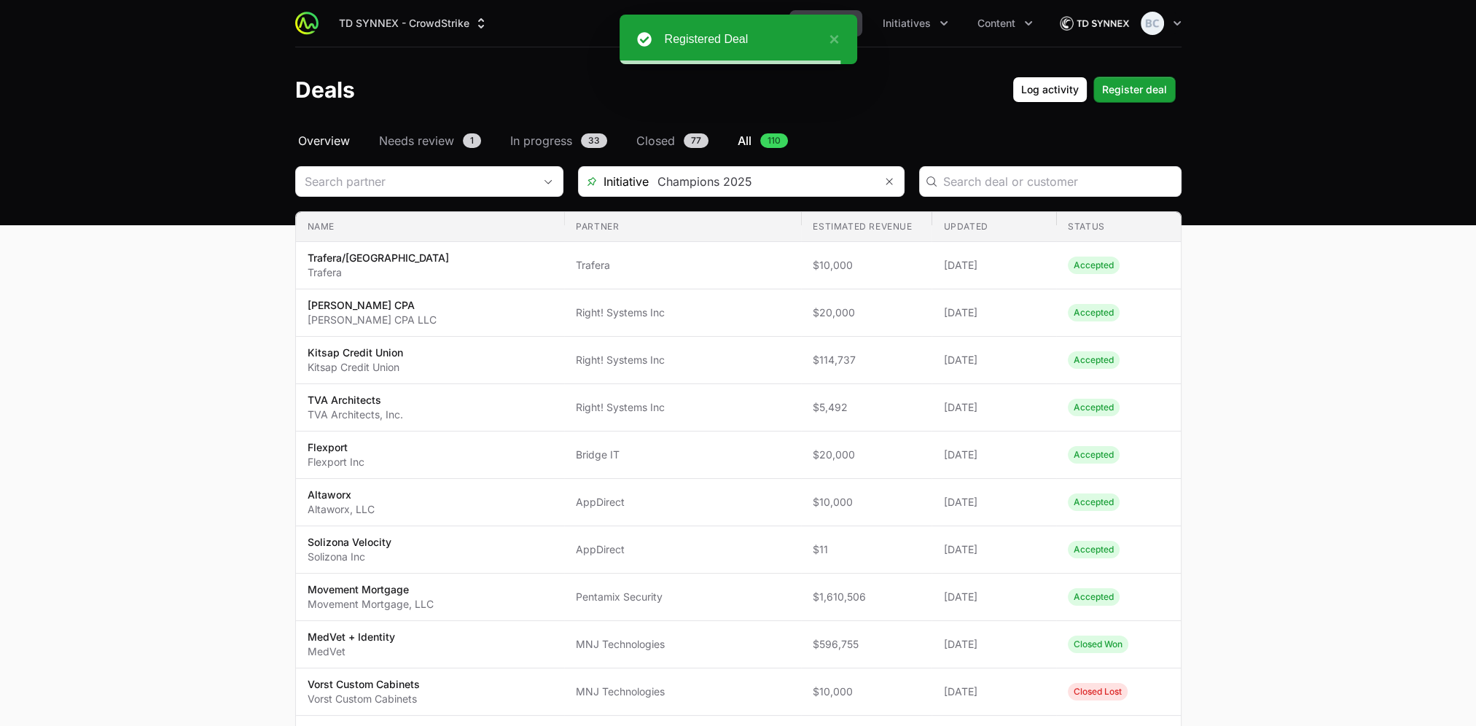
click at [306, 141] on span "Overview" at bounding box center [324, 140] width 52 height 17
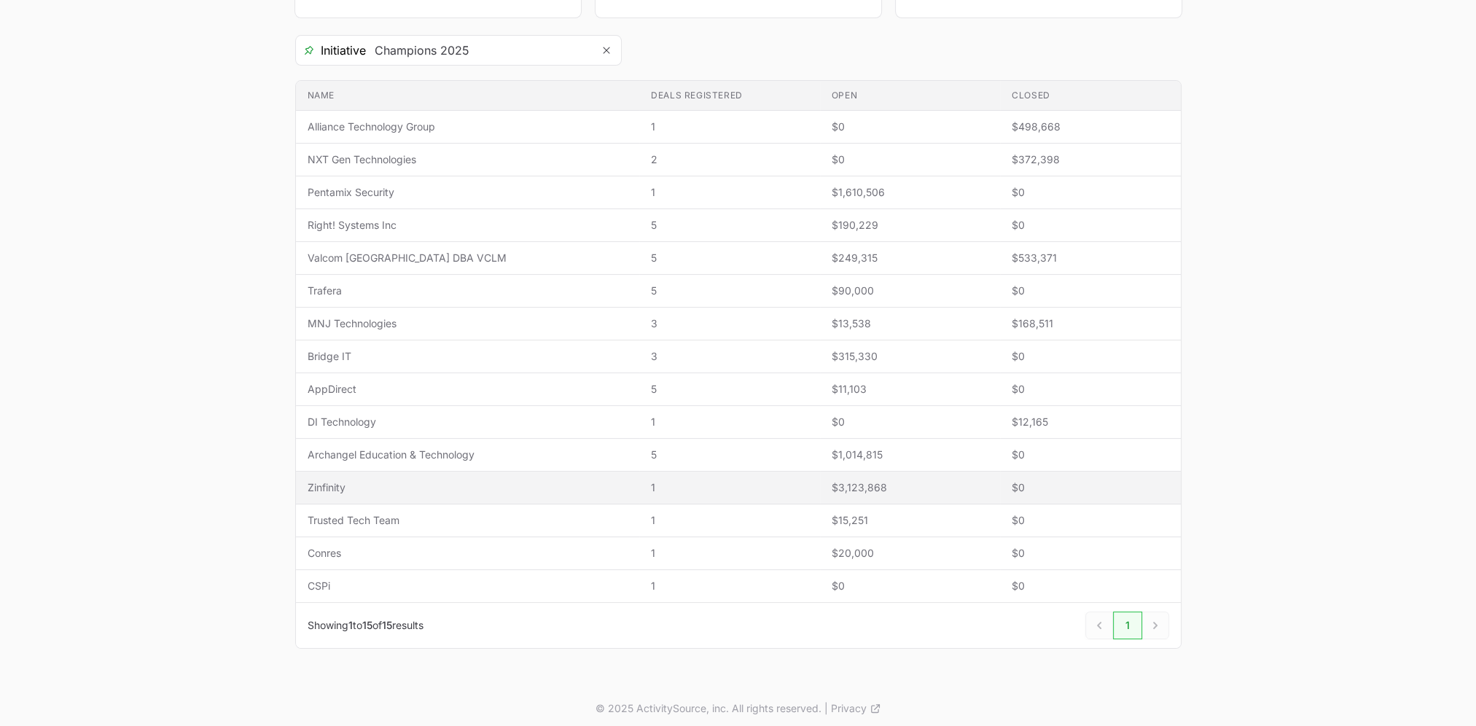
scroll to position [257, 0]
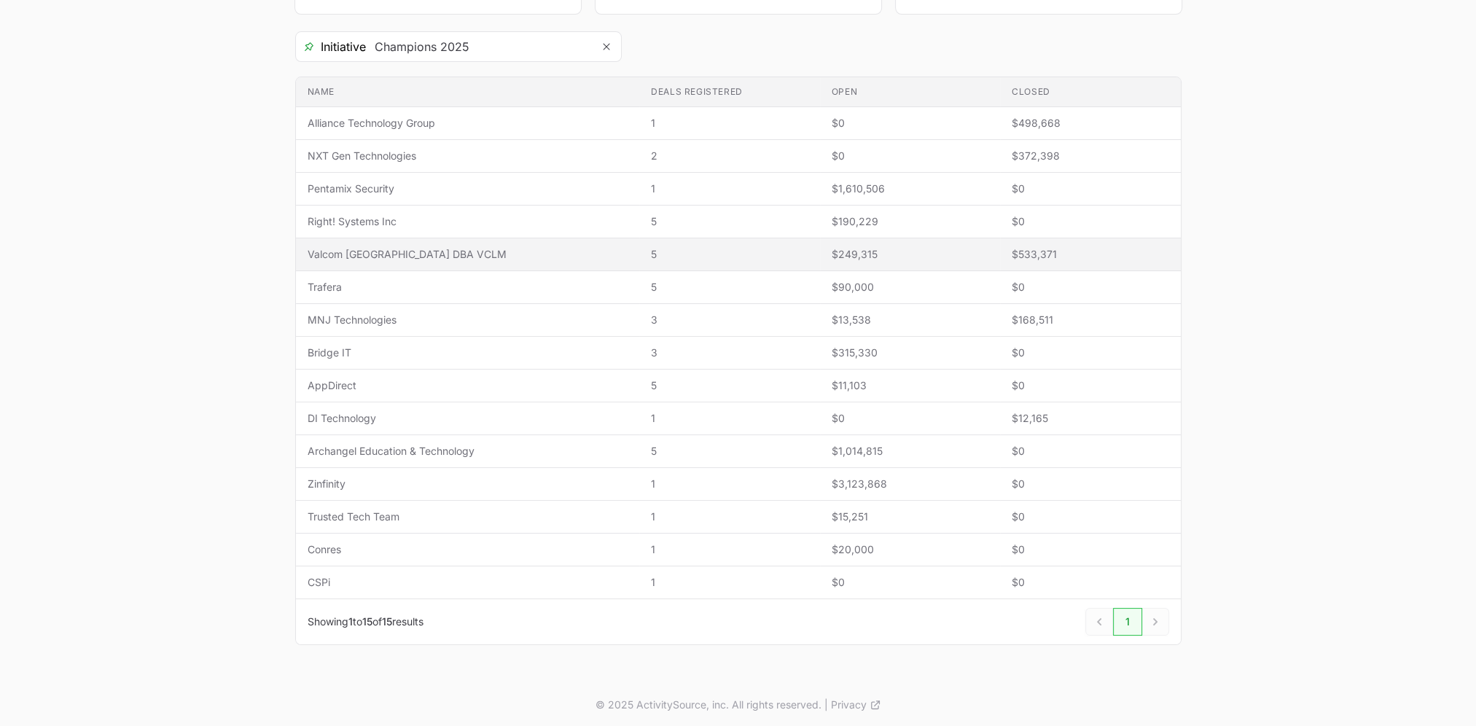
click at [515, 257] on span "Valcom [GEOGRAPHIC_DATA] DBA VCLM" at bounding box center [468, 254] width 321 height 15
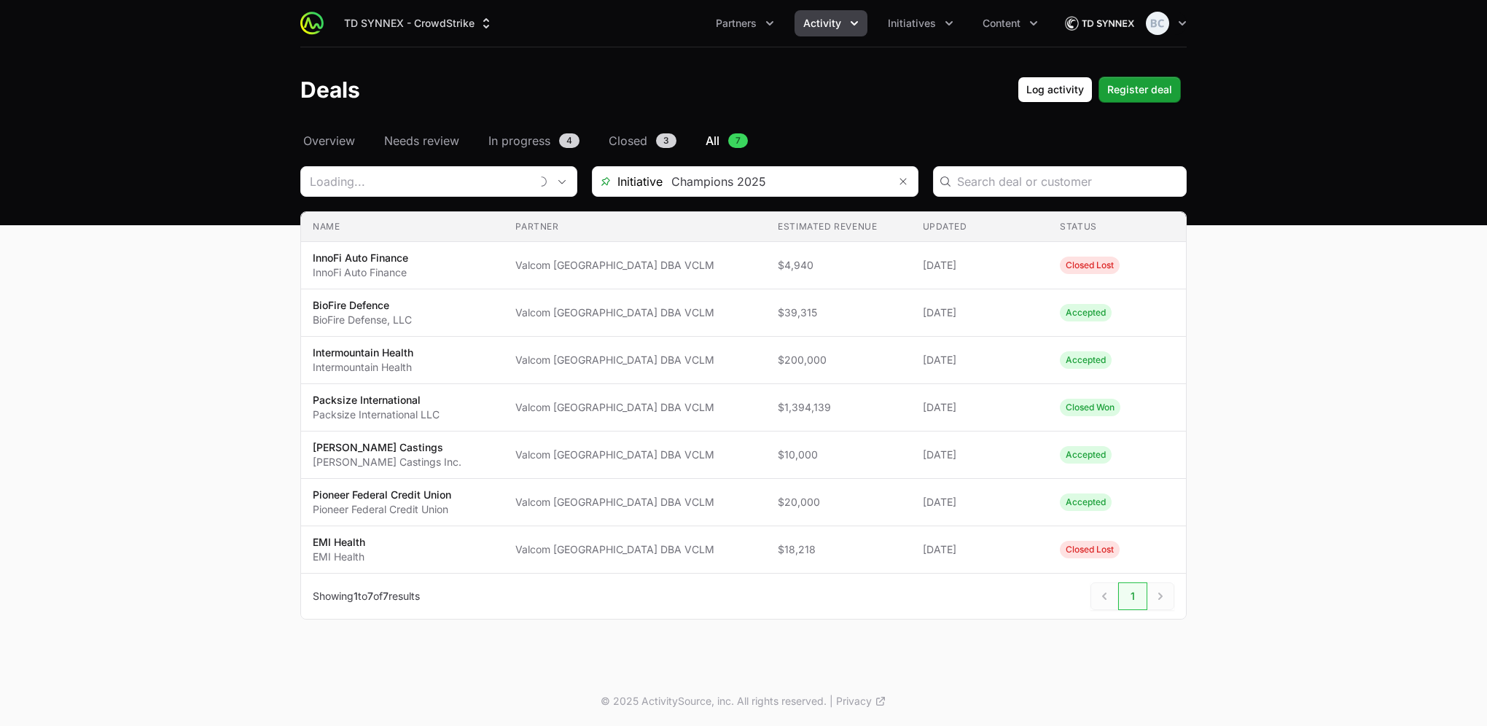
type input "Valcom [GEOGRAPHIC_DATA] DBA VCLM"
click at [340, 135] on span "Overview" at bounding box center [329, 140] width 52 height 17
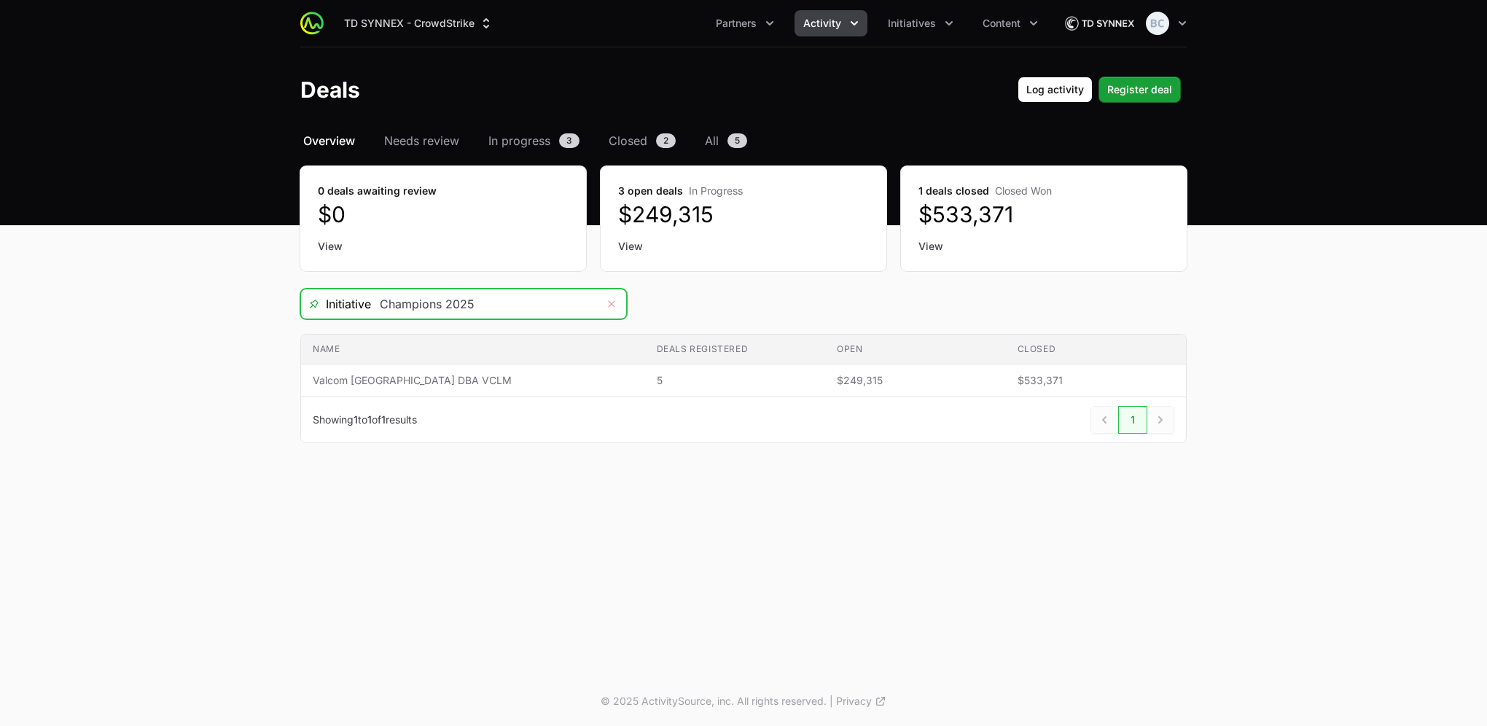
click at [619, 297] on button "Remove" at bounding box center [611, 303] width 29 height 29
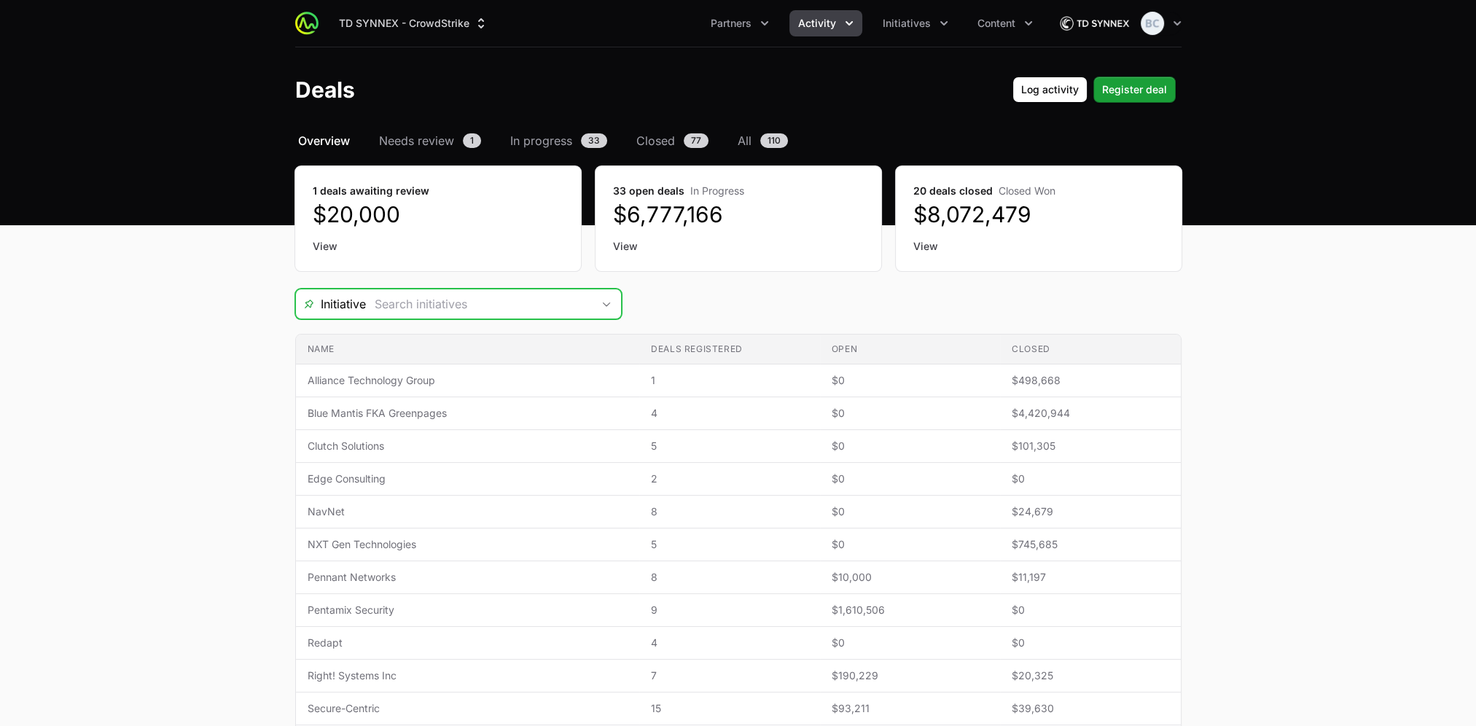
click at [617, 299] on div "Open" at bounding box center [606, 303] width 29 height 29
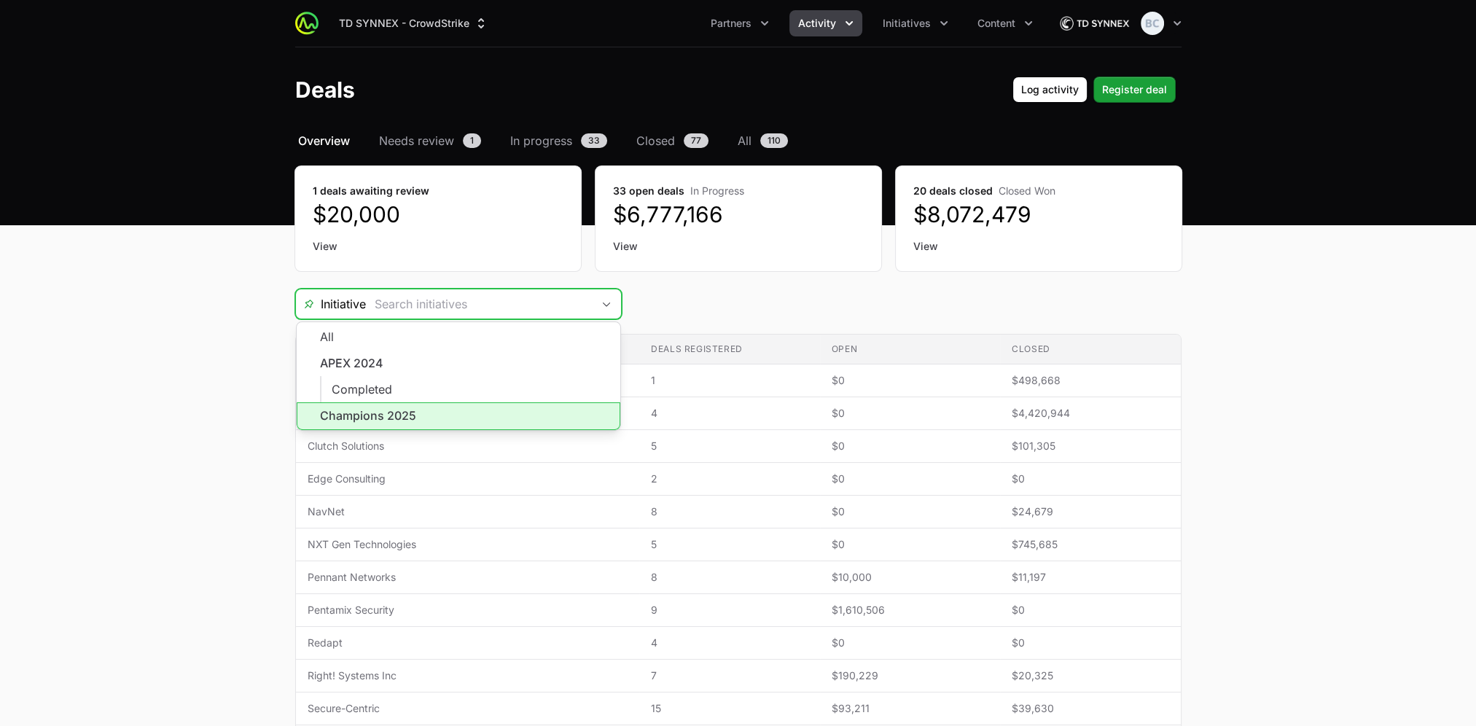
click at [496, 417] on li "Champions 2025" at bounding box center [459, 416] width 324 height 28
type input "Champions 2025"
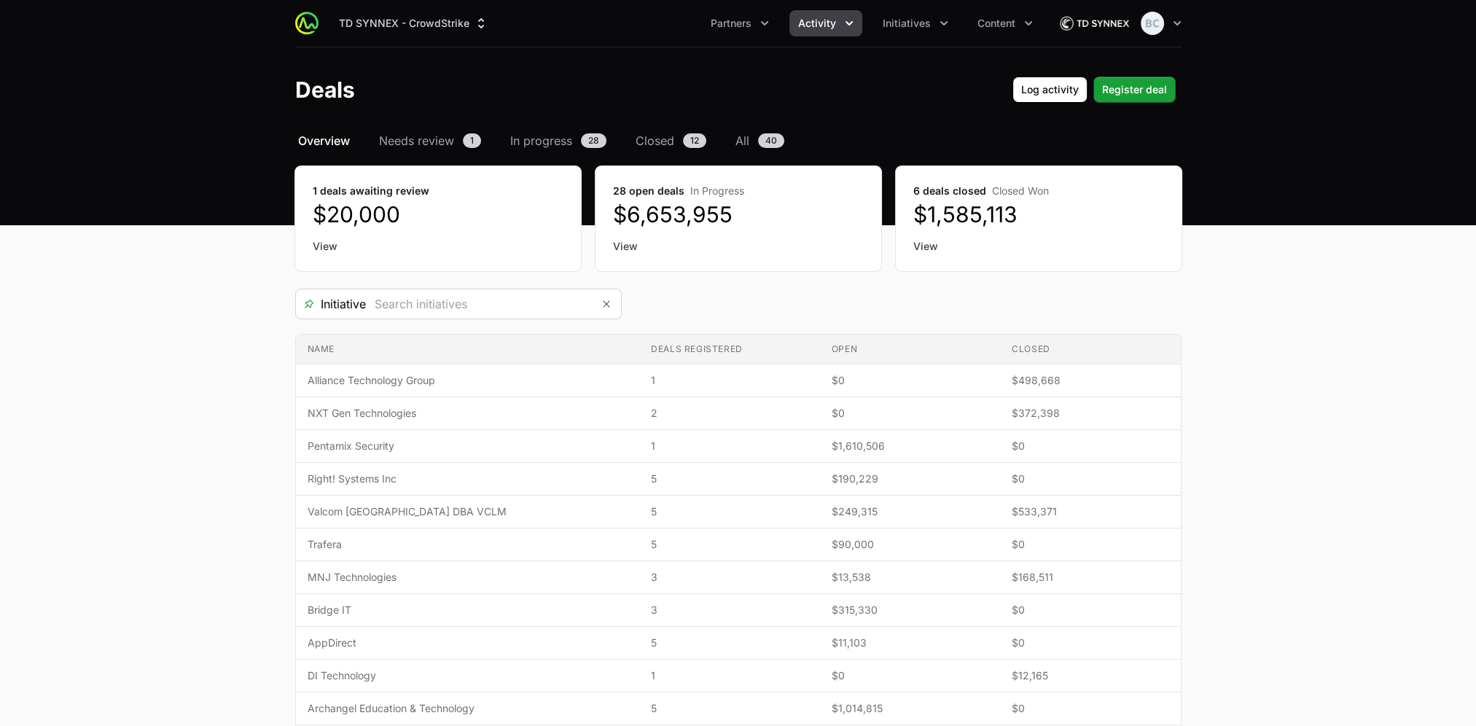
type input "Champions 2025"
click at [272, 318] on div "Select a tab Overview Needs review In progress Closed All Overview Needs review…" at bounding box center [738, 534] width 933 height 805
